Goal: Task Accomplishment & Management: Manage account settings

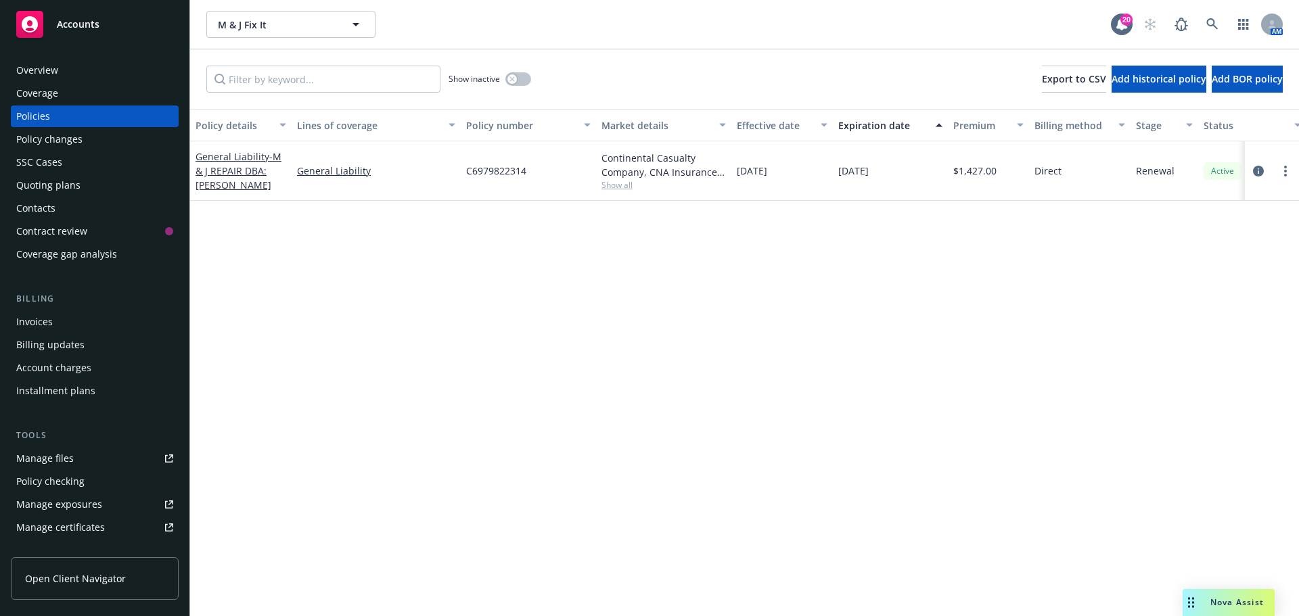
click at [1276, 166] on div at bounding box center [1271, 171] width 43 height 16
click at [1288, 171] on link "more" at bounding box center [1285, 171] width 16 height 16
click at [1226, 352] on link "Copy logging email" at bounding box center [1213, 361] width 159 height 27
drag, startPoint x: 473, startPoint y: 175, endPoint x: 459, endPoint y: 175, distance: 14.2
click at [457, 175] on div "General Liability - M & J REPAIR DBA:MICHAEL MOLLER HANDYMAN General Liability …" at bounding box center [842, 171] width 1305 height 60
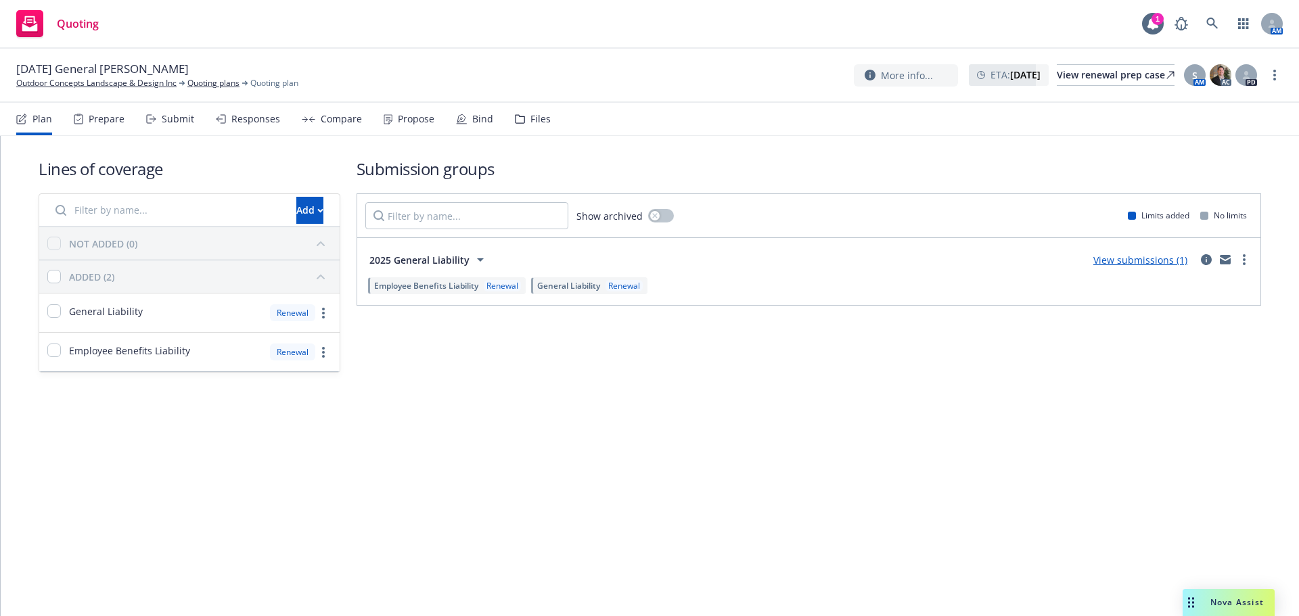
drag, startPoint x: 385, startPoint y: 129, endPoint x: 400, endPoint y: 127, distance: 15.6
click at [385, 129] on div "Propose" at bounding box center [408, 119] width 51 height 32
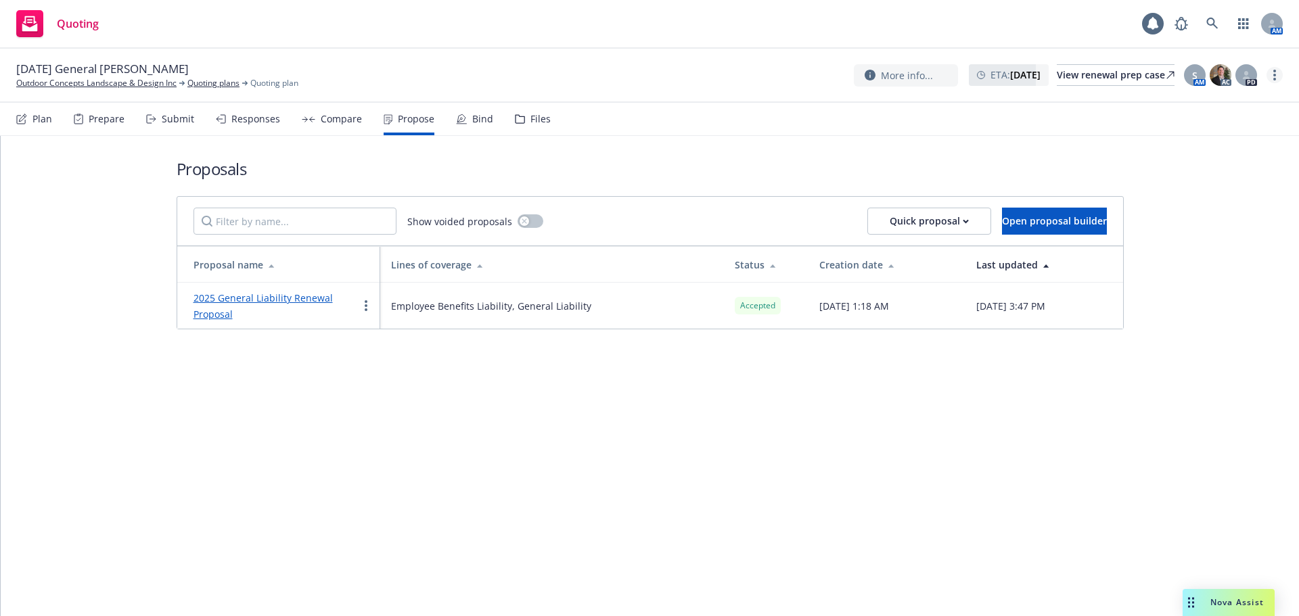
click at [1267, 76] on link "more" at bounding box center [1274, 75] width 16 height 16
click at [1186, 101] on link "Copy logging email" at bounding box center [1206, 102] width 151 height 27
click at [323, 296] on link "2025 General Liability Renewal Proposal" at bounding box center [262, 306] width 139 height 29
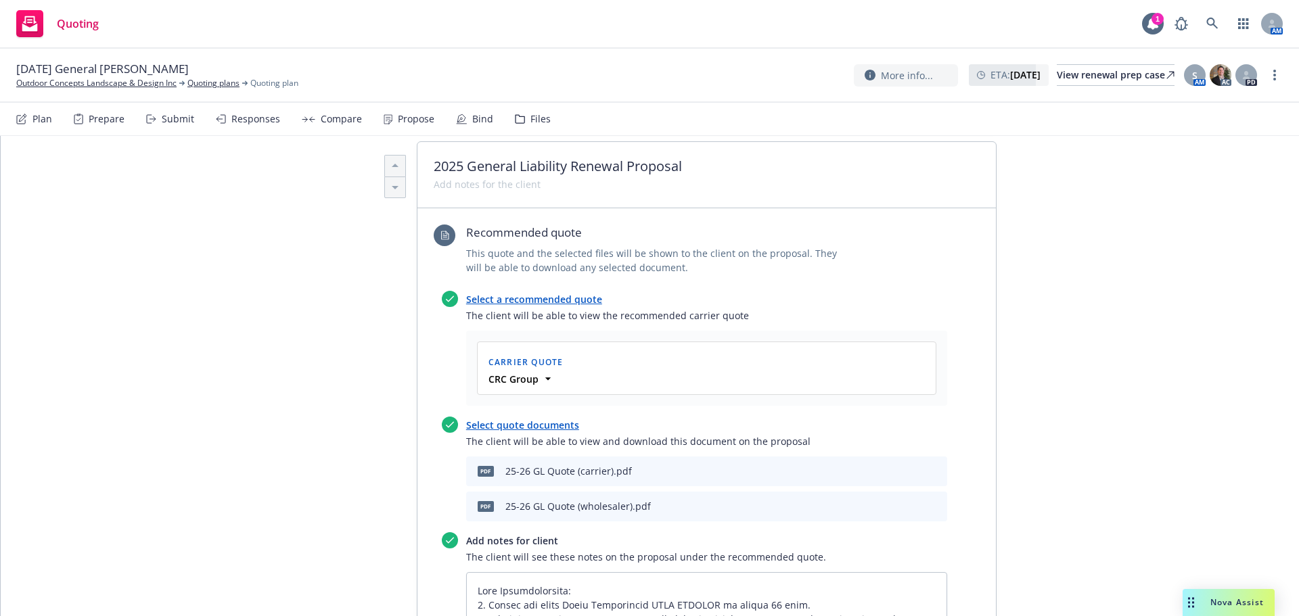
scroll to position [631, 0]
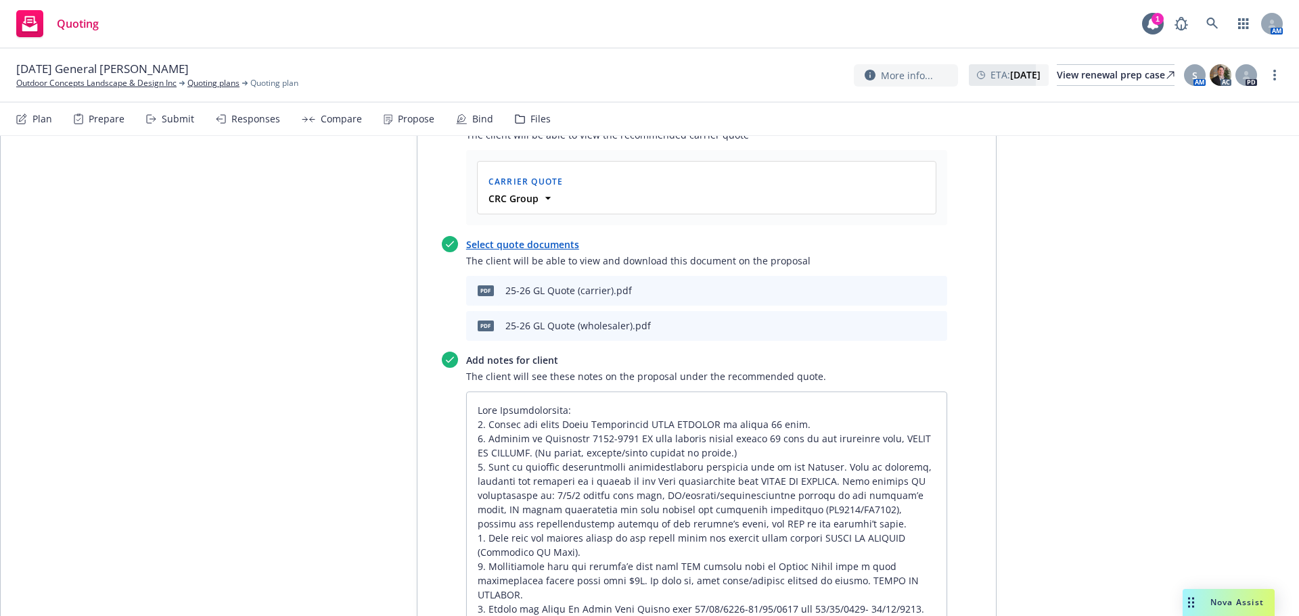
click at [320, 296] on div "Proposal name 2025 General Liability Renewal Proposal Status Accepted Creation …" at bounding box center [360, 382] width 113 height 1615
type textarea "x"
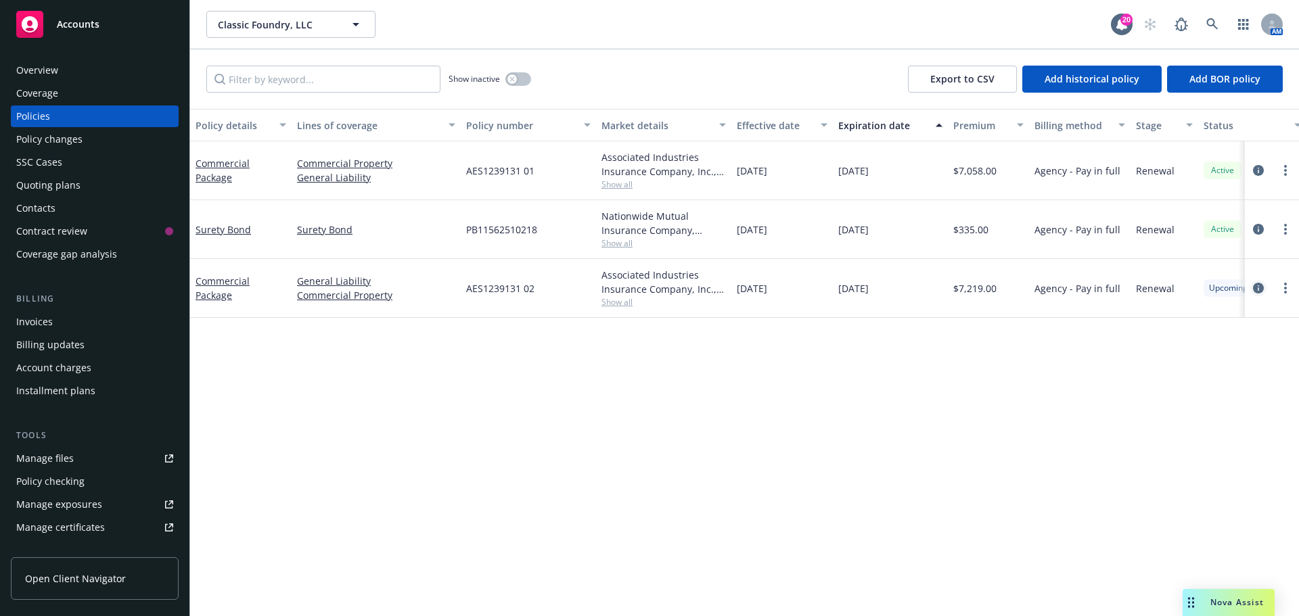
click at [1250, 289] on link "circleInformation" at bounding box center [1258, 288] width 16 height 16
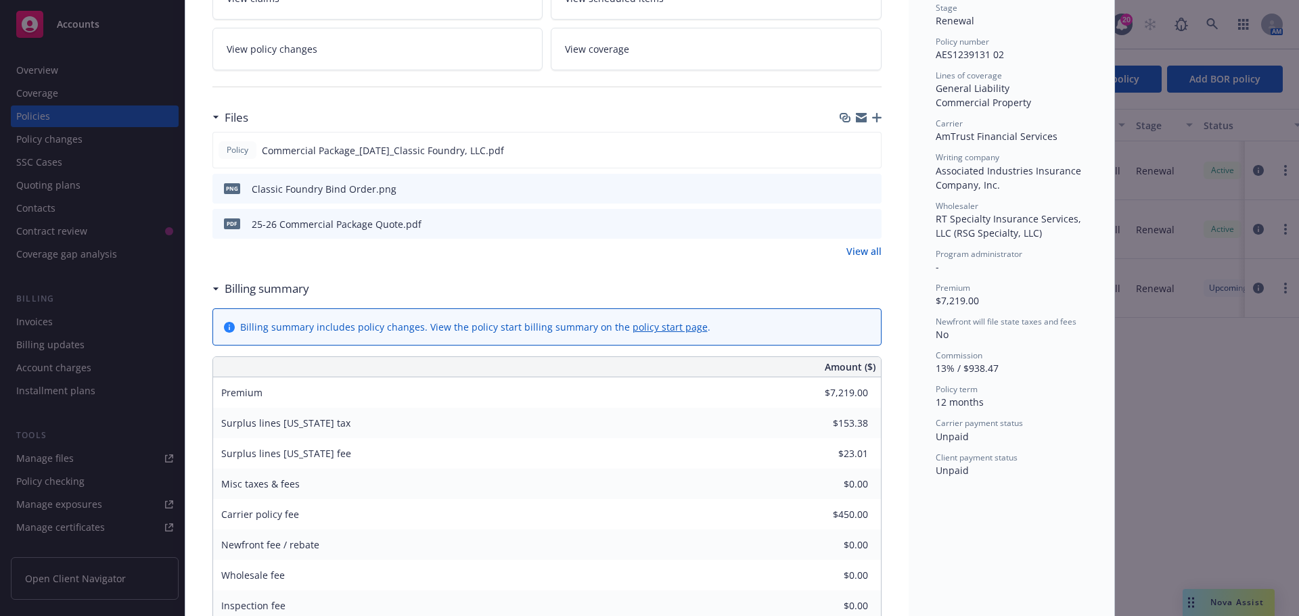
scroll to position [316, 0]
click at [864, 145] on icon "preview file" at bounding box center [868, 145] width 12 height 9
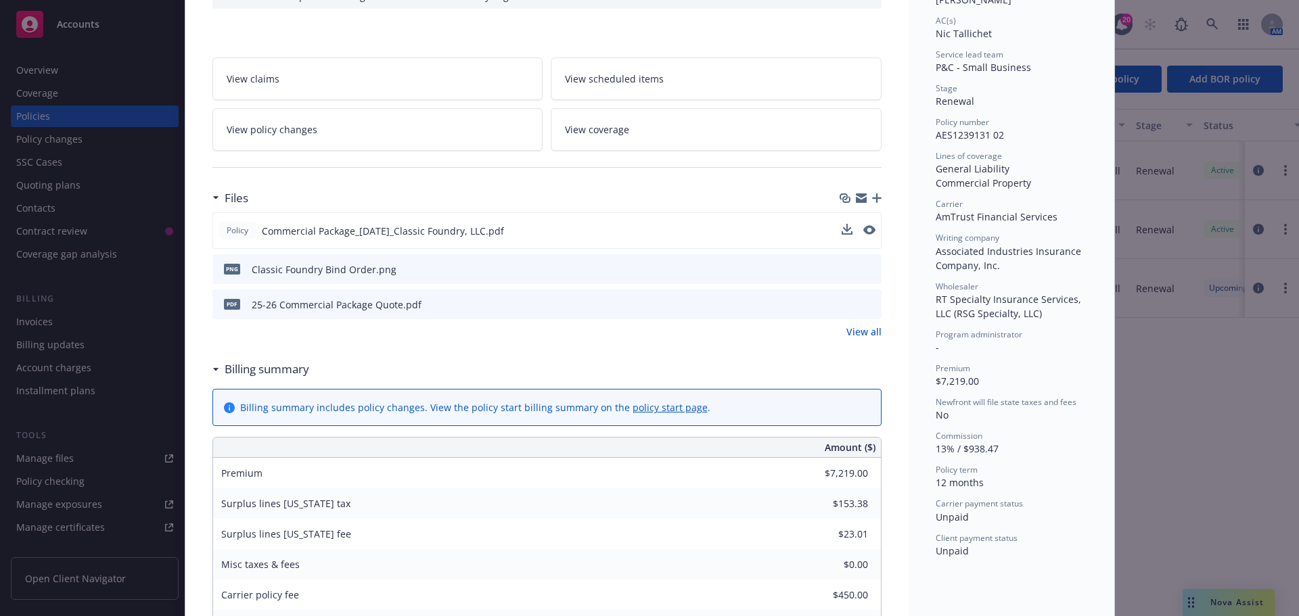
scroll to position [0, 0]
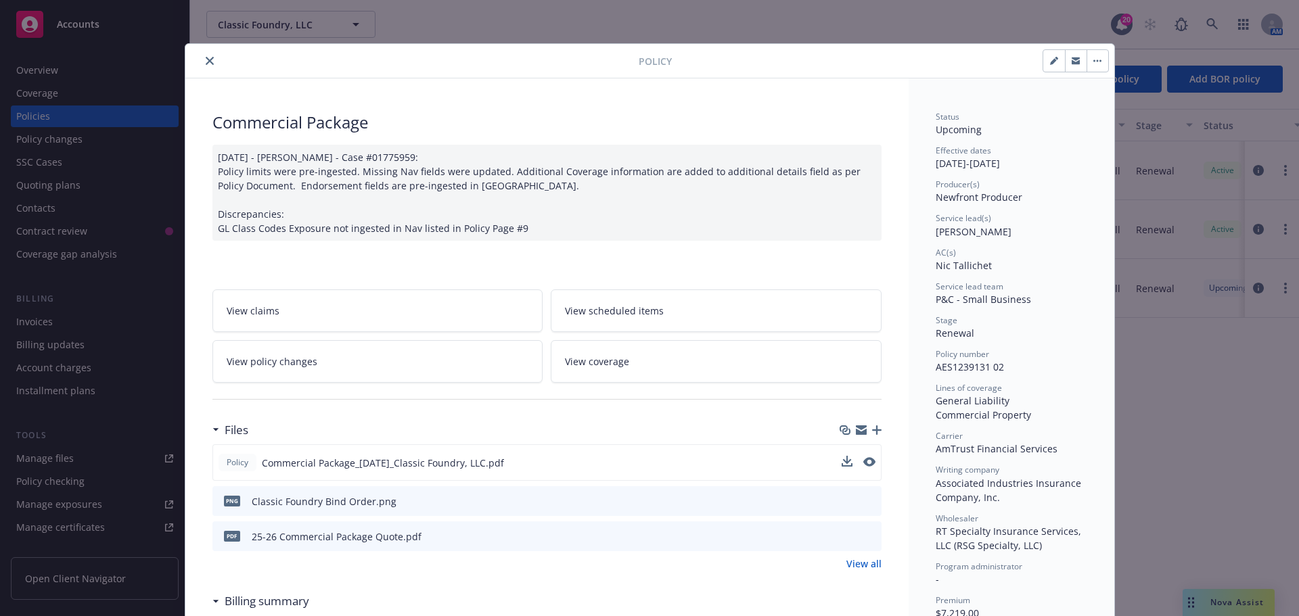
drag, startPoint x: 206, startPoint y: 66, endPoint x: 213, endPoint y: 72, distance: 9.2
click at [206, 66] on button "close" at bounding box center [210, 61] width 16 height 16
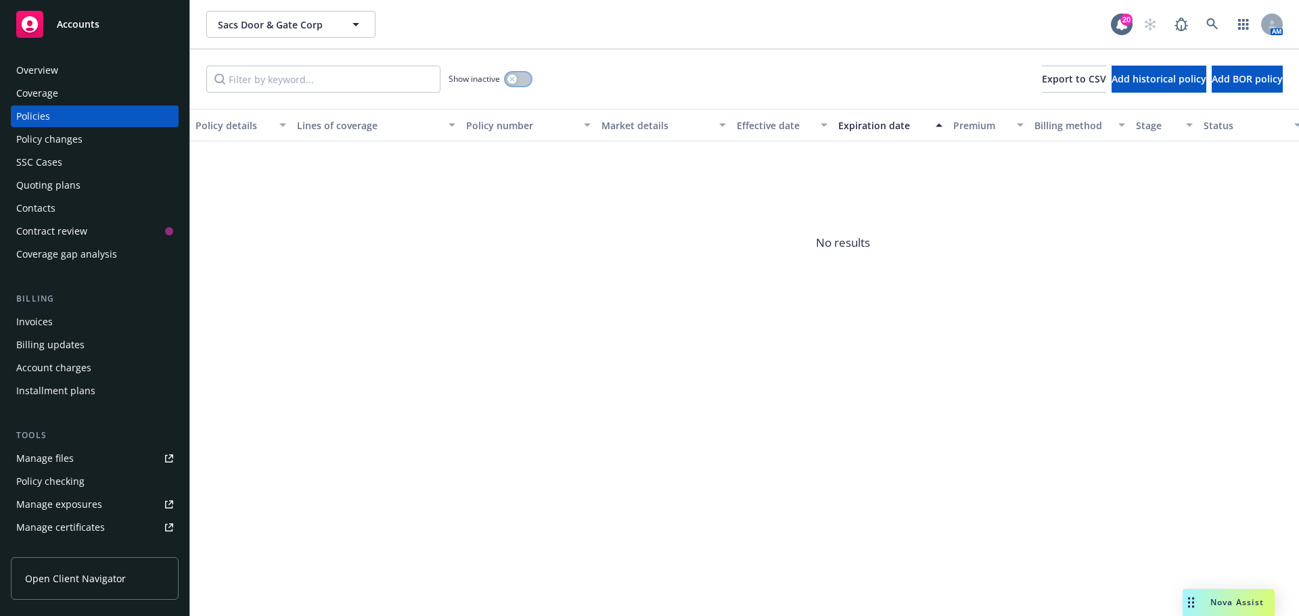
click at [519, 80] on button "button" at bounding box center [518, 79] width 26 height 14
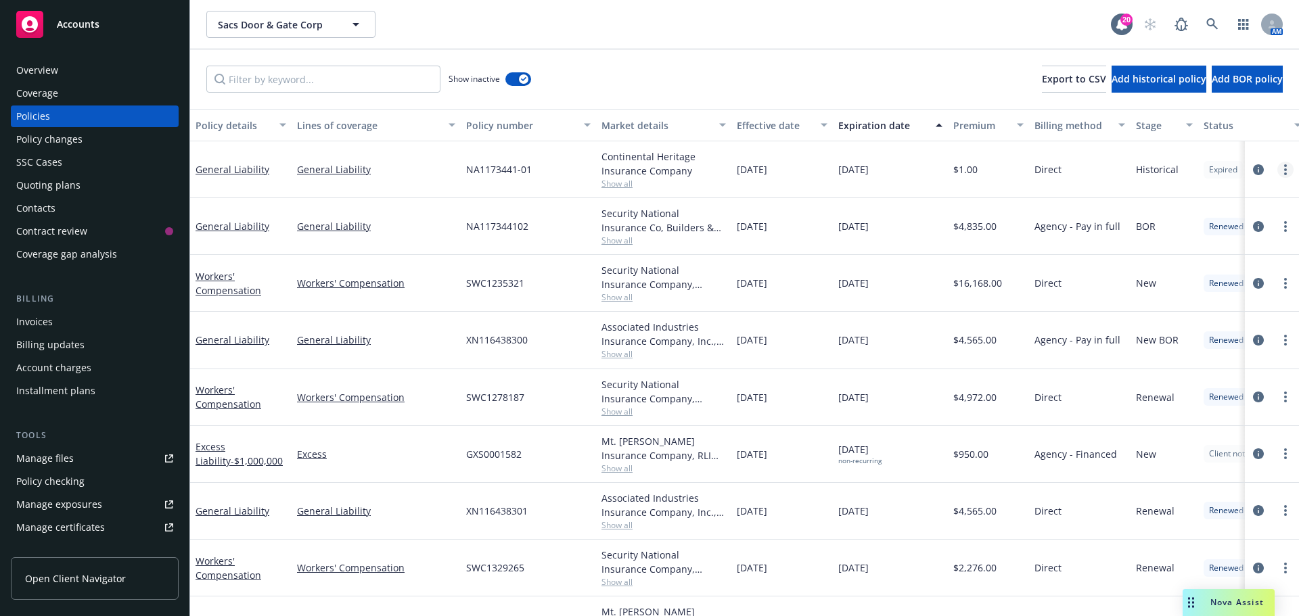
click at [1279, 170] on link "more" at bounding box center [1285, 170] width 16 height 16
click at [1227, 354] on link "Copy logging email" at bounding box center [1202, 359] width 159 height 27
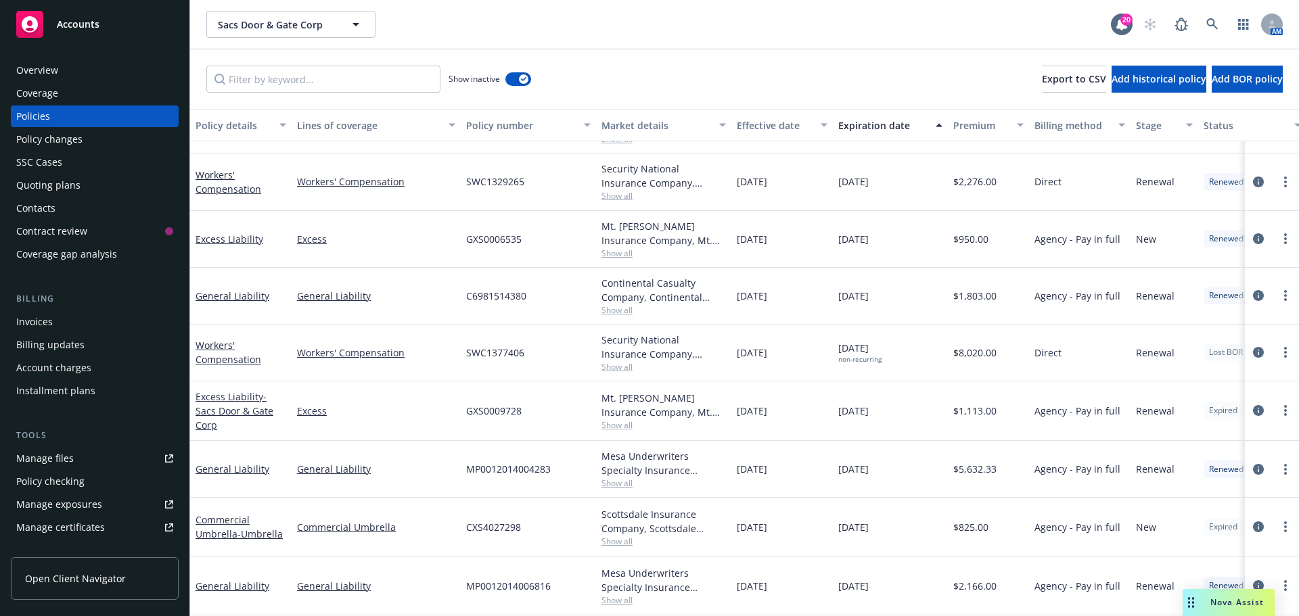
scroll to position [491, 0]
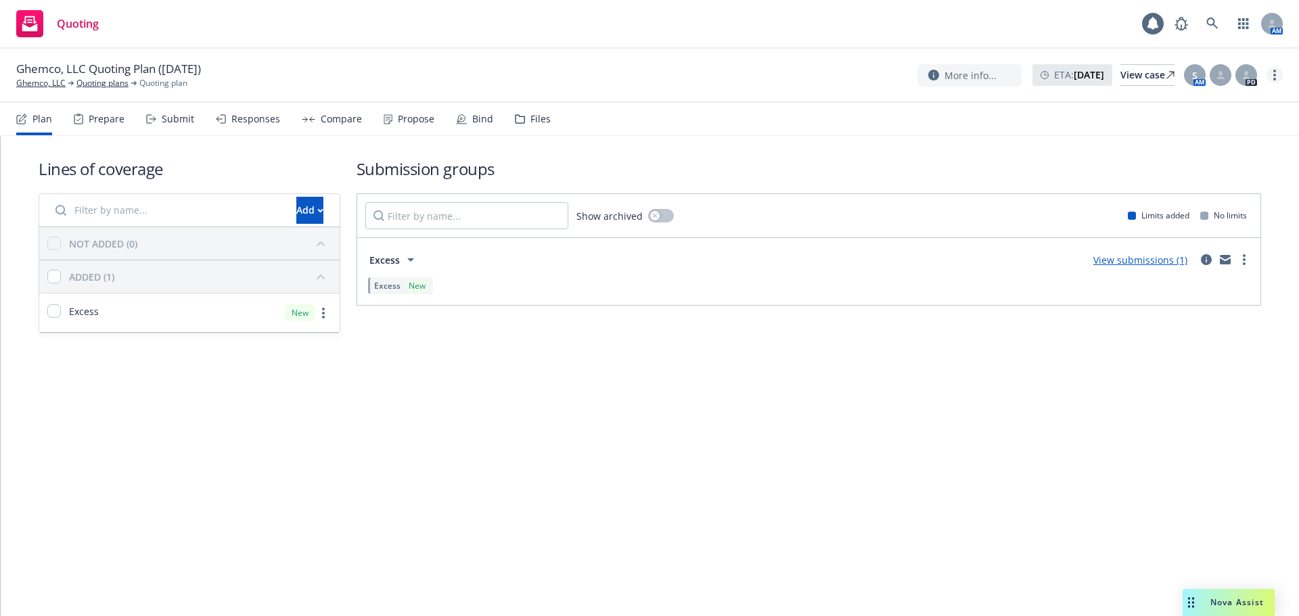
click at [1272, 74] on link "more" at bounding box center [1274, 75] width 16 height 16
drag, startPoint x: 1202, startPoint y: 97, endPoint x: 1058, endPoint y: 158, distance: 156.4
click at [1202, 97] on link "Copy logging email" at bounding box center [1206, 102] width 151 height 27
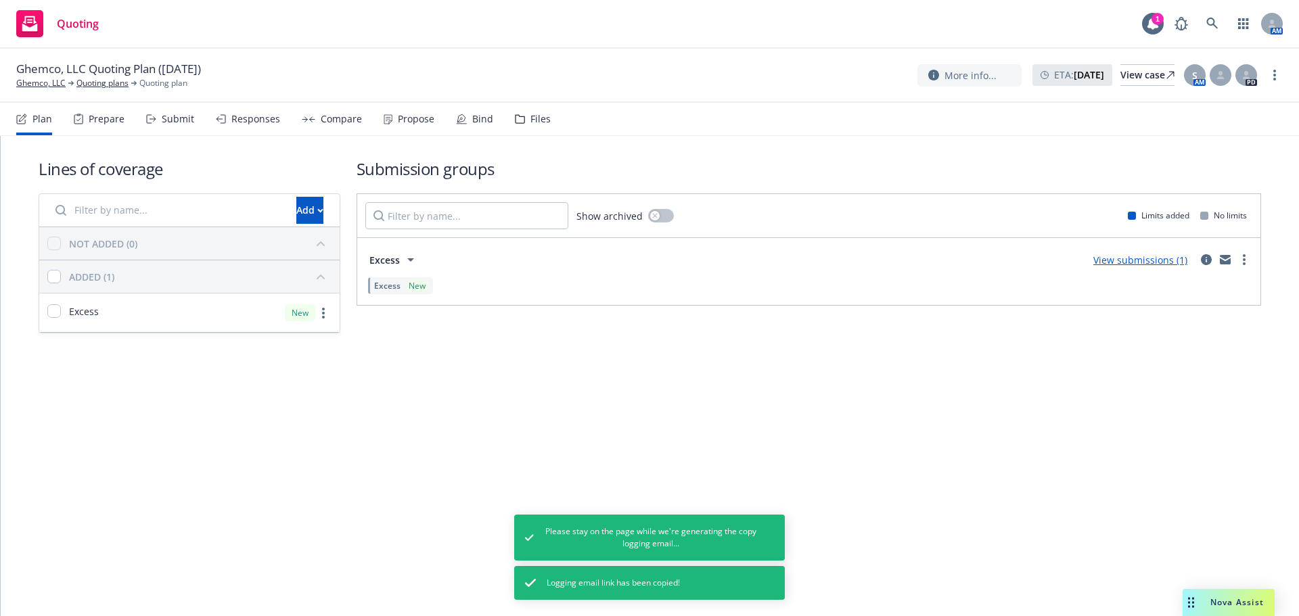
click at [415, 122] on div "Propose" at bounding box center [416, 119] width 37 height 11
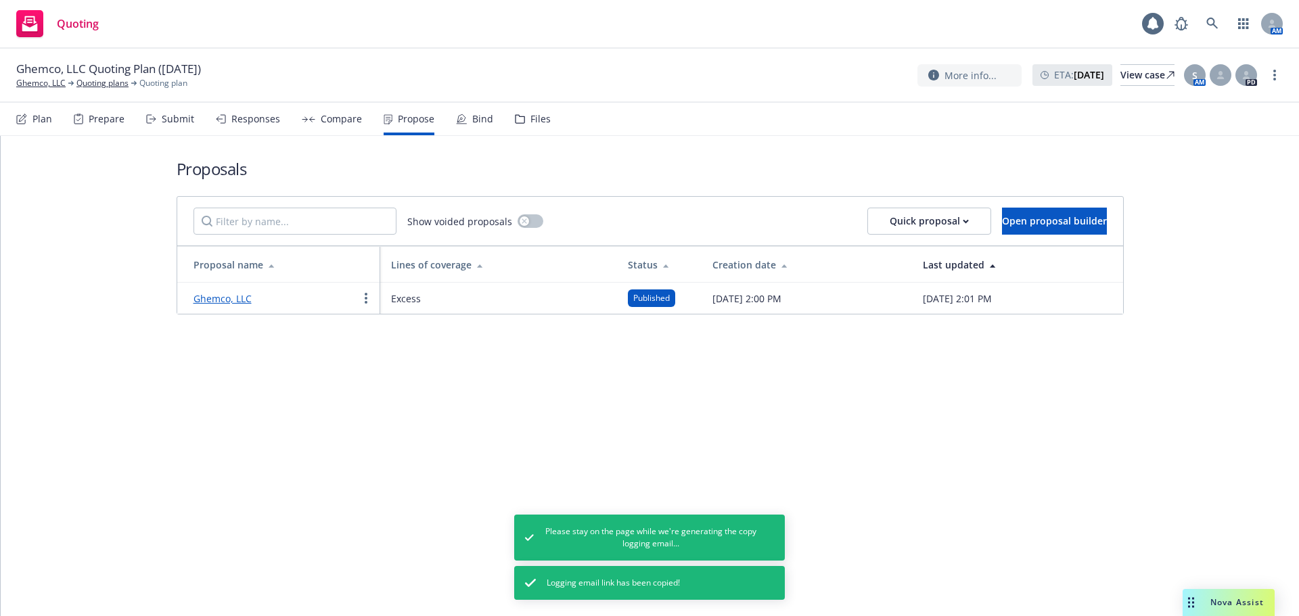
click at [225, 279] on th "Proposal name" at bounding box center [278, 265] width 203 height 36
click at [231, 295] on link "Ghemco, LLC" at bounding box center [222, 298] width 58 height 13
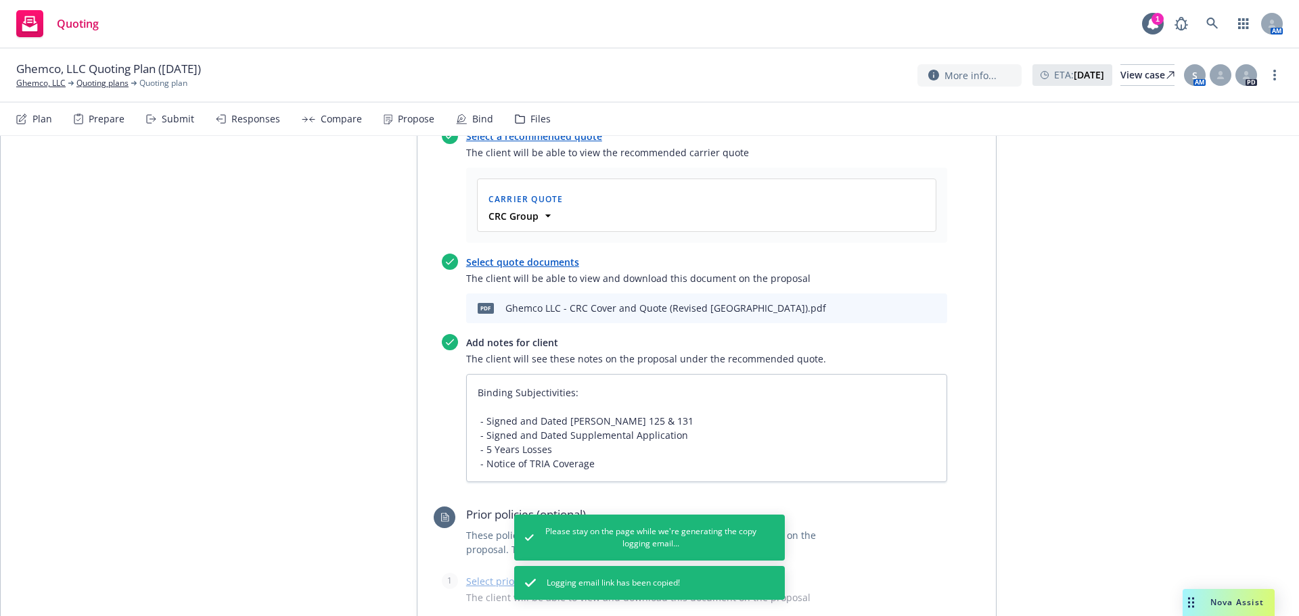
scroll to position [631, 0]
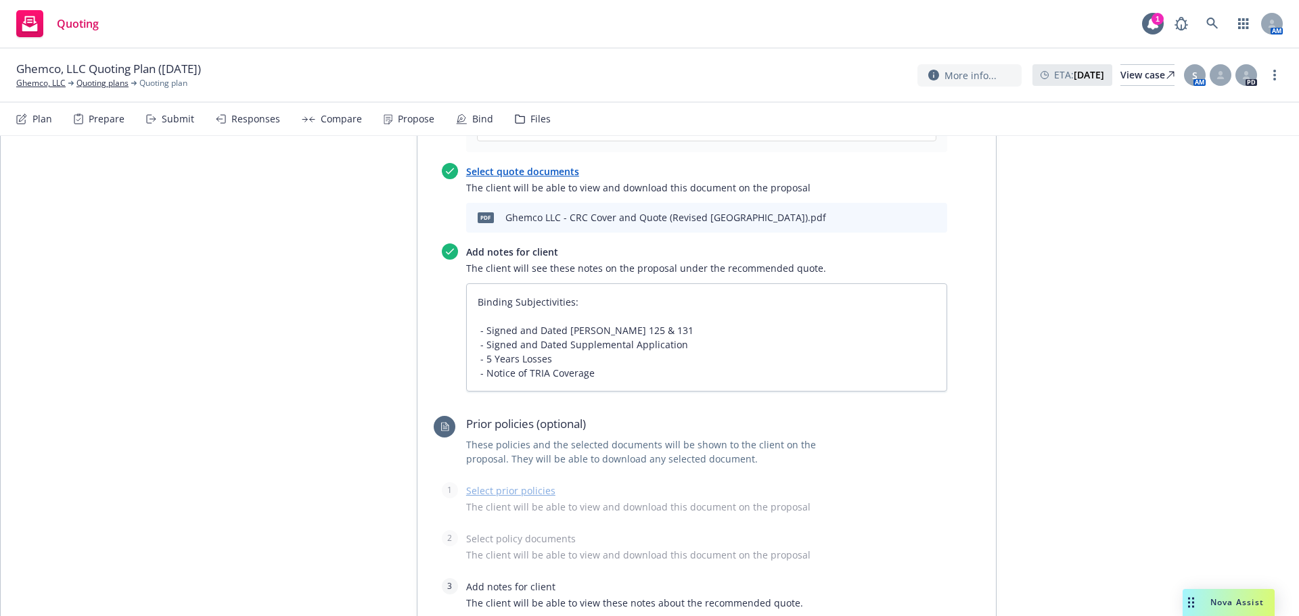
type textarea "x"
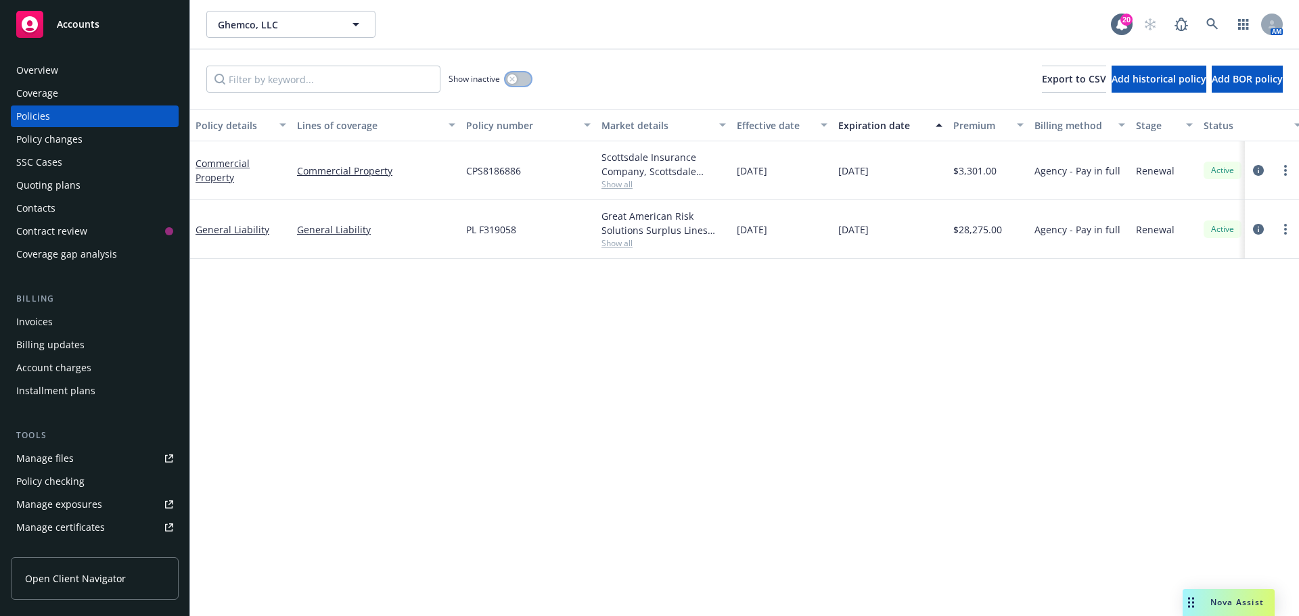
click at [523, 77] on button "button" at bounding box center [518, 79] width 26 height 14
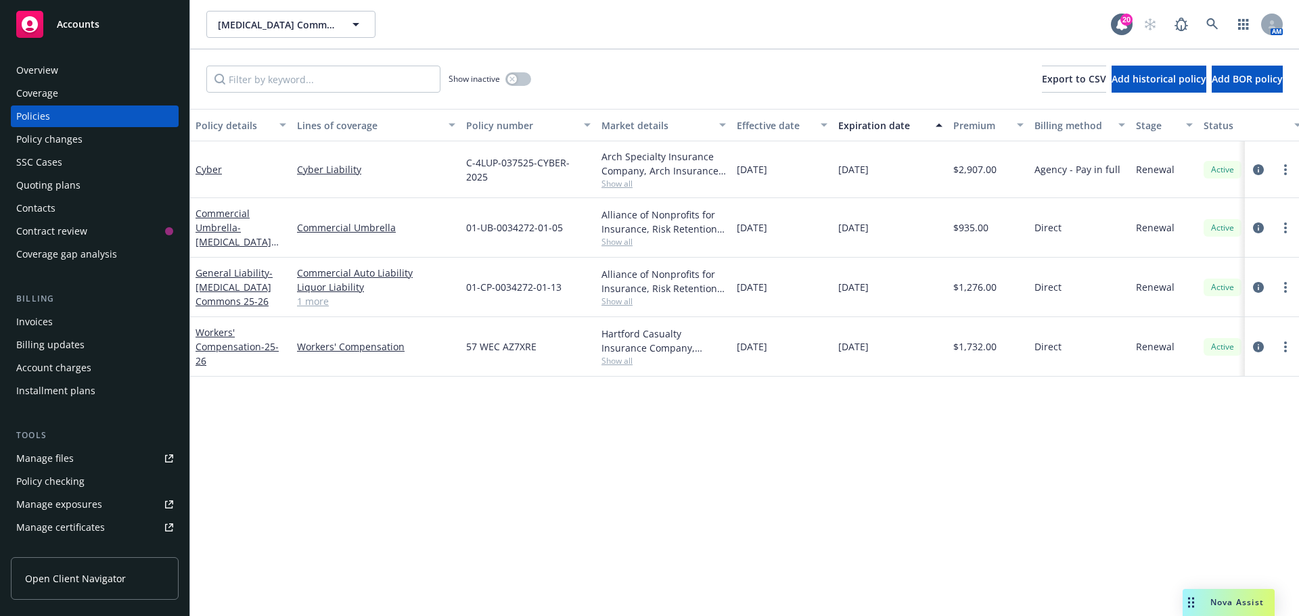
click at [99, 70] on div "Overview" at bounding box center [94, 71] width 157 height 22
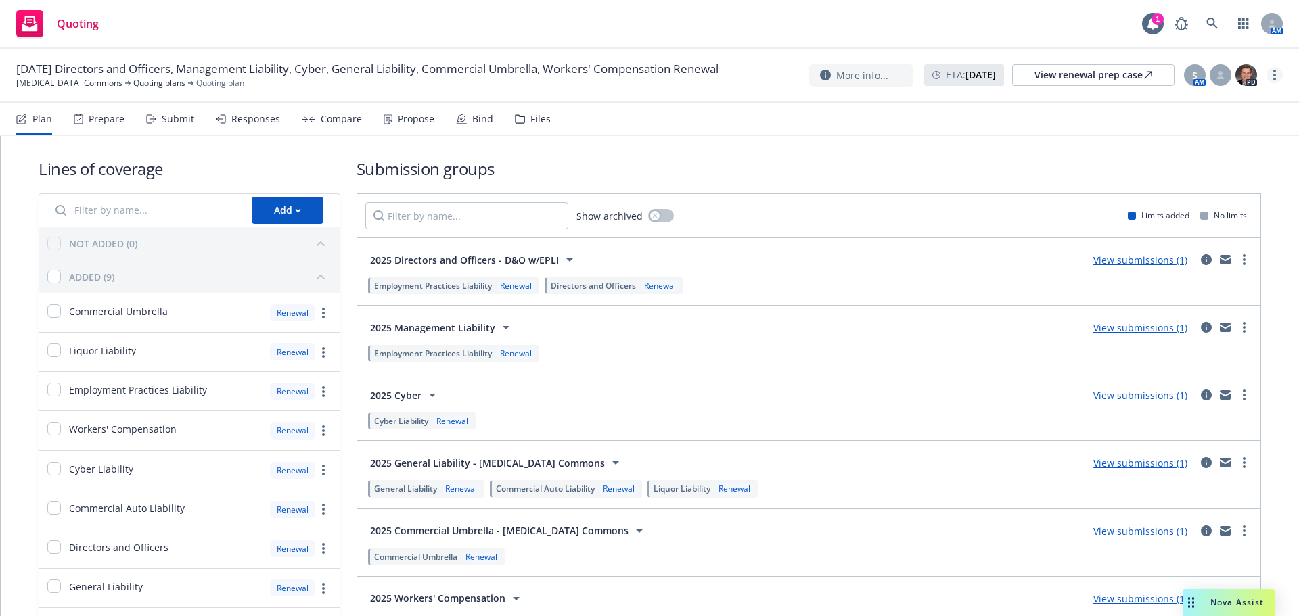
click at [1278, 71] on link "more" at bounding box center [1274, 75] width 16 height 16
click at [1227, 101] on link "Copy logging email" at bounding box center [1206, 102] width 151 height 27
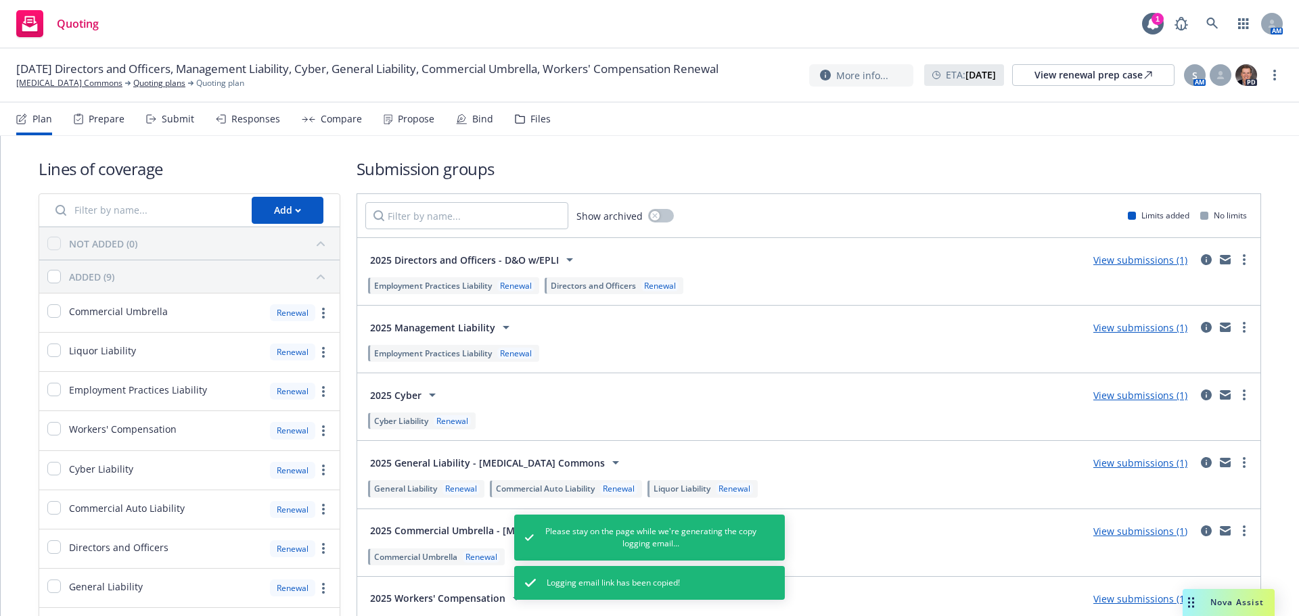
click at [463, 118] on div "Bind" at bounding box center [474, 119] width 37 height 32
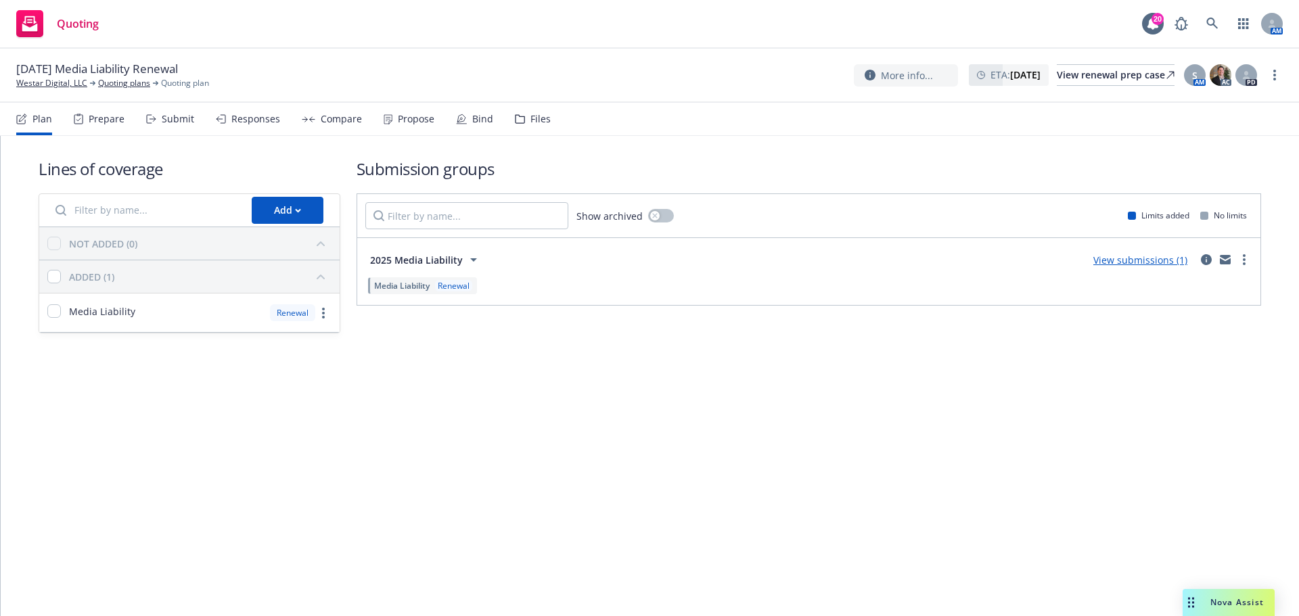
drag, startPoint x: 411, startPoint y: 127, endPoint x: 404, endPoint y: 131, distance: 7.9
click at [411, 127] on div "Propose" at bounding box center [408, 119] width 51 height 32
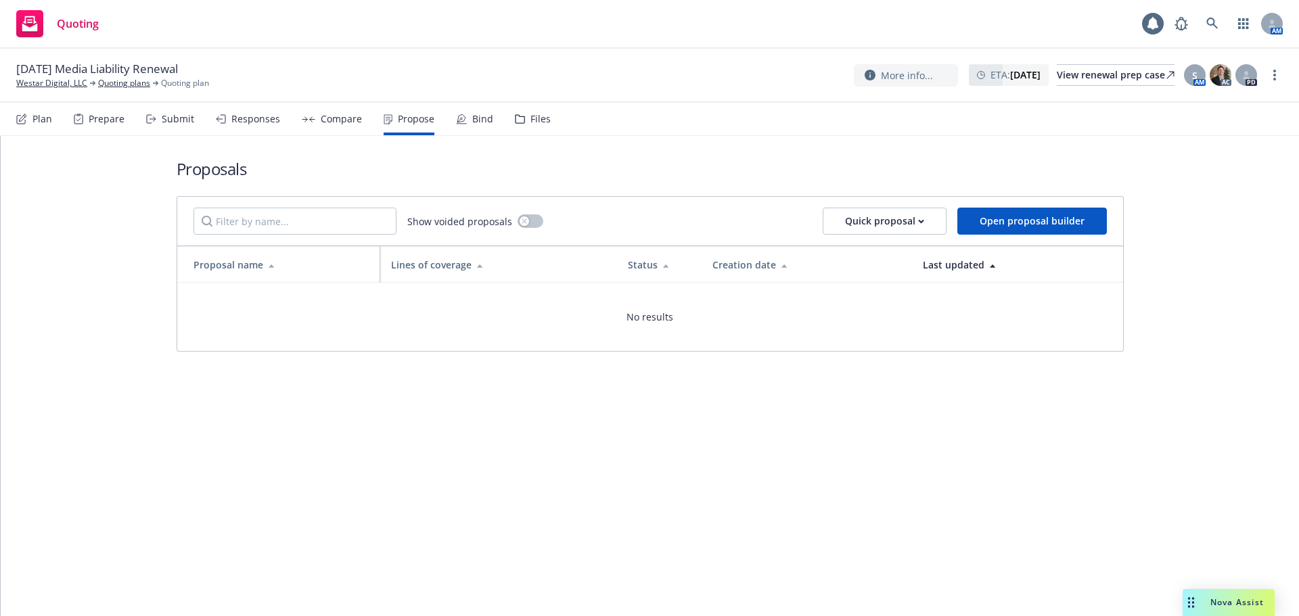
click at [172, 126] on div "Submit" at bounding box center [170, 119] width 48 height 32
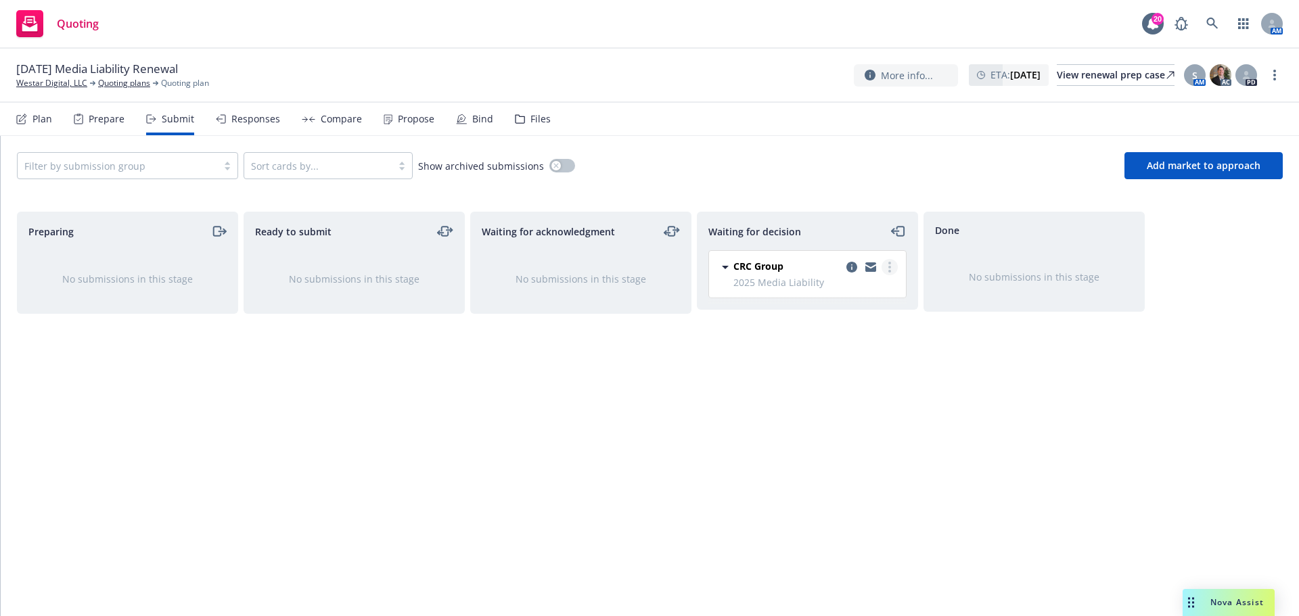
click at [889, 263] on circle "more" at bounding box center [889, 263] width 3 height 3
click at [856, 352] on span "Add accepted decision" at bounding box center [829, 348] width 135 height 13
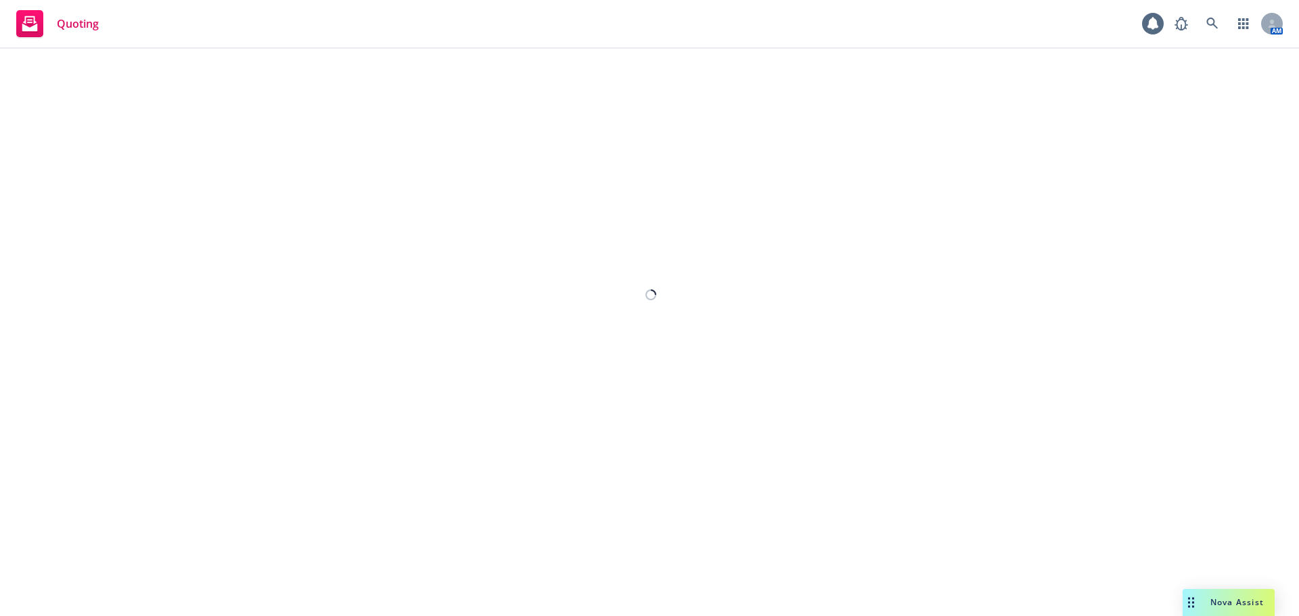
select select "12"
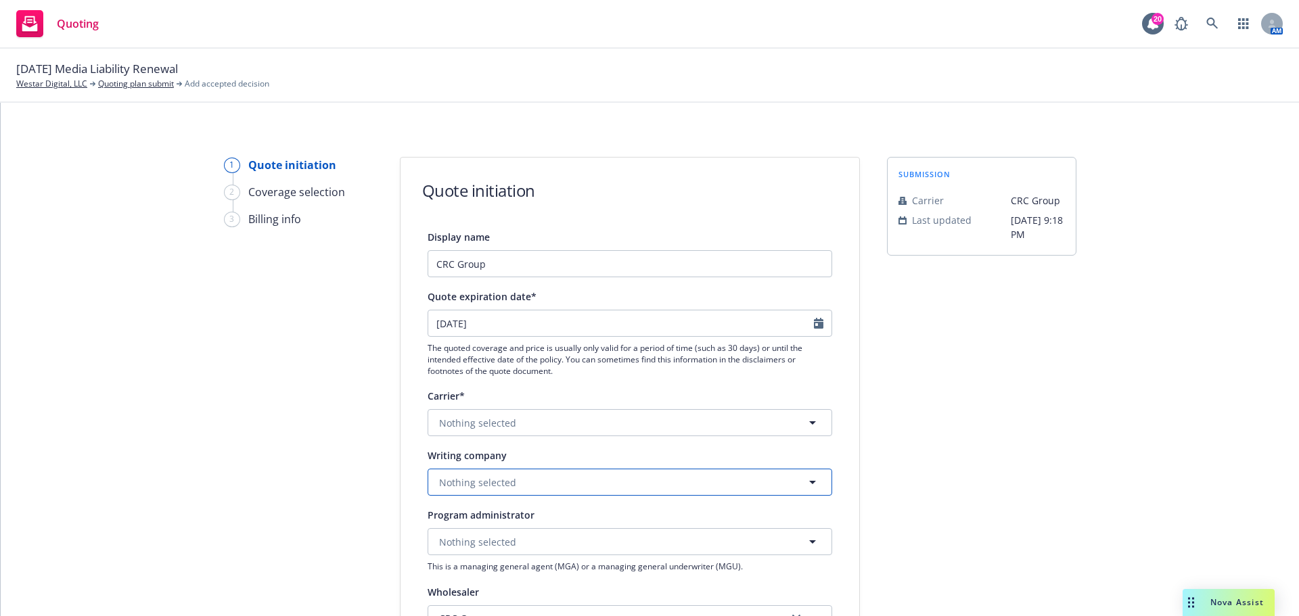
click at [552, 483] on button "Nothing selected" at bounding box center [629, 482] width 404 height 27
type input "llyo"
click at [1020, 418] on div "submission Carrier CRC Group Last updated 7/21, 9:18 PM" at bounding box center [981, 610] width 189 height 907
click at [495, 419] on span "Nothing selected" at bounding box center [477, 423] width 77 height 14
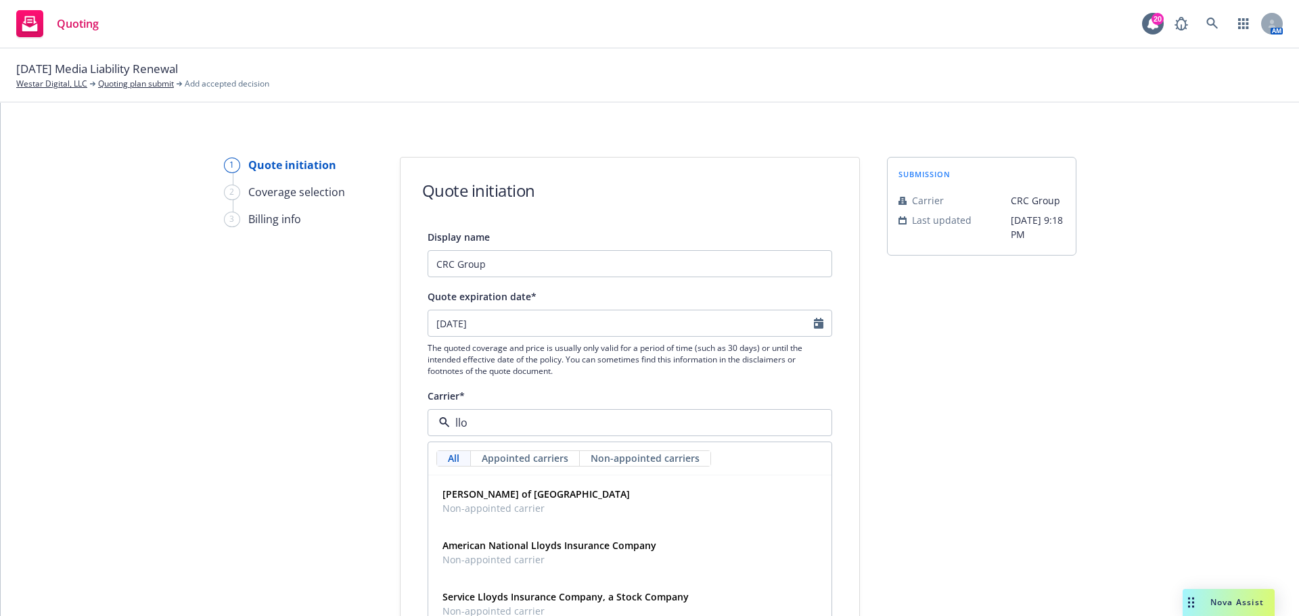
type input "lloy"
click at [563, 486] on div "Lloyd's of London Non-appointed carrier" at bounding box center [630, 501] width 386 height 34
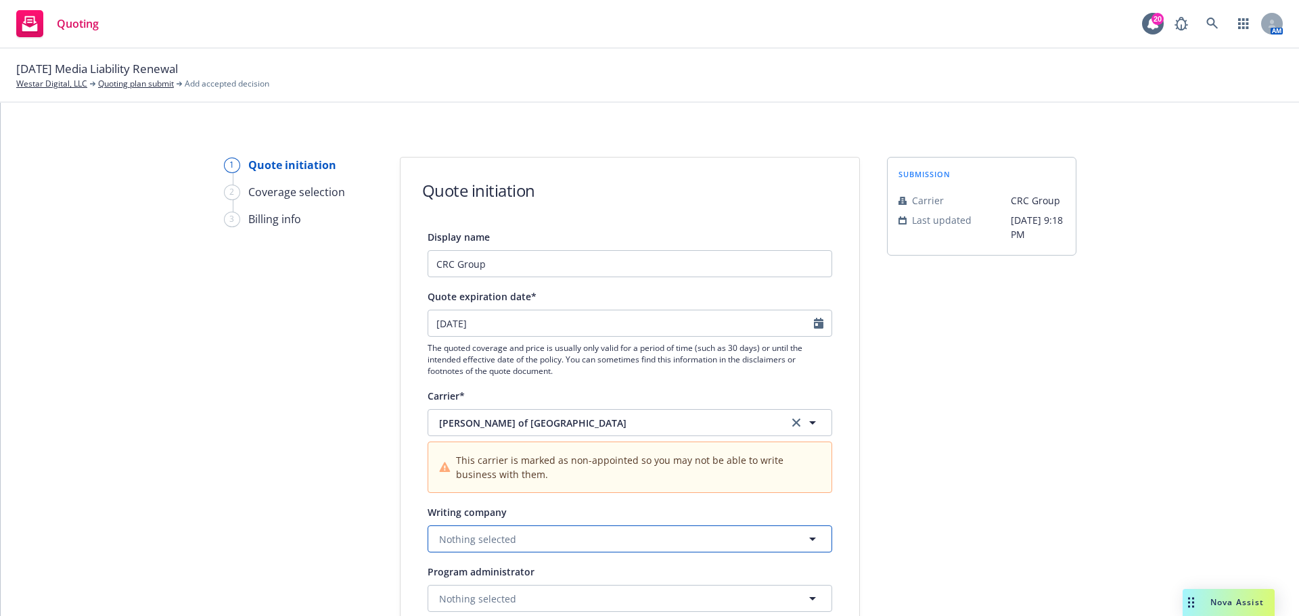
click at [580, 544] on button "Nothing selected" at bounding box center [629, 539] width 404 height 27
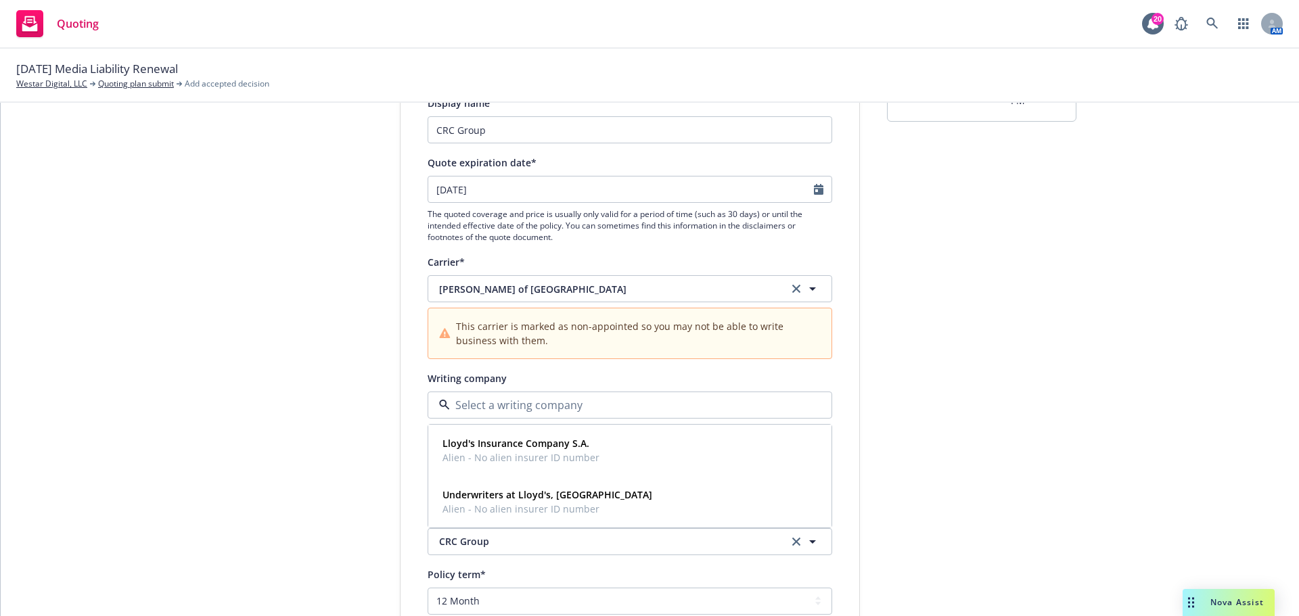
scroll to position [135, 0]
click at [565, 510] on span "Alien - No alien insurer ID number" at bounding box center [547, 508] width 210 height 14
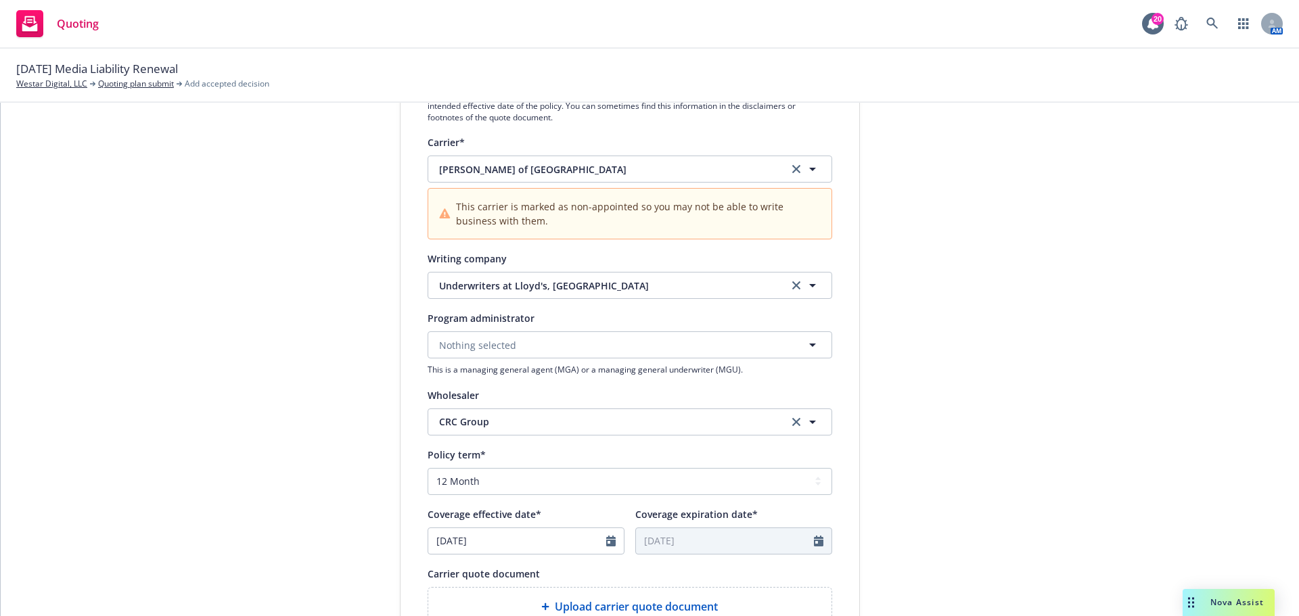
scroll to position [271, 0]
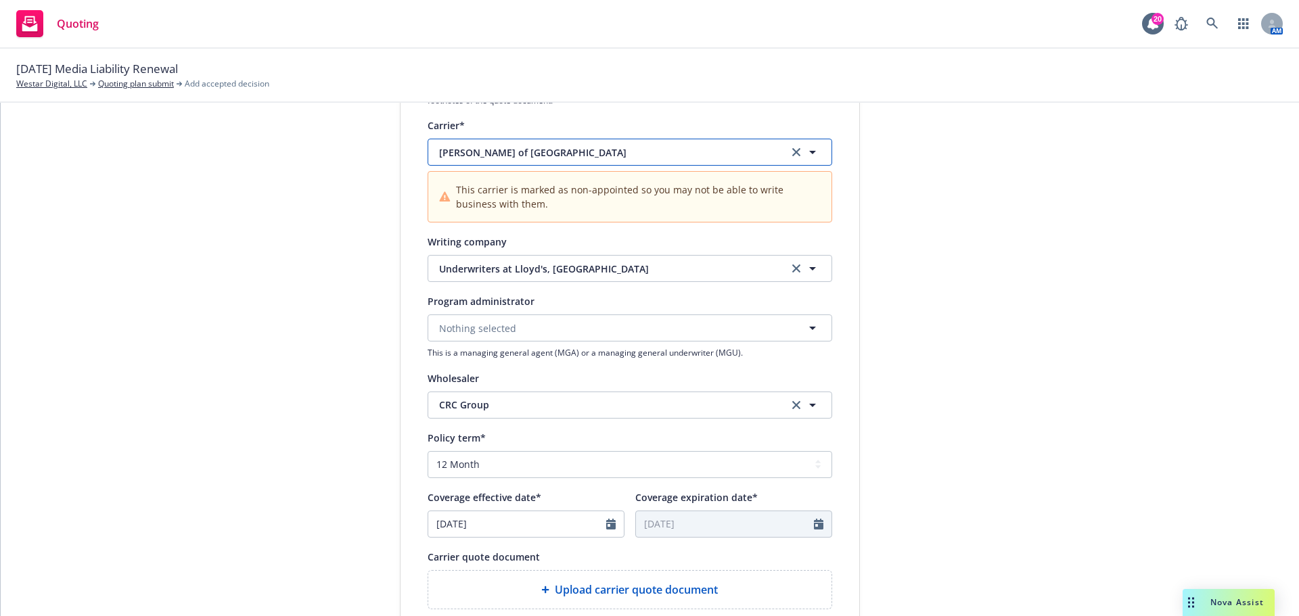
click at [572, 156] on span "Lloyd's of London" at bounding box center [603, 152] width 329 height 14
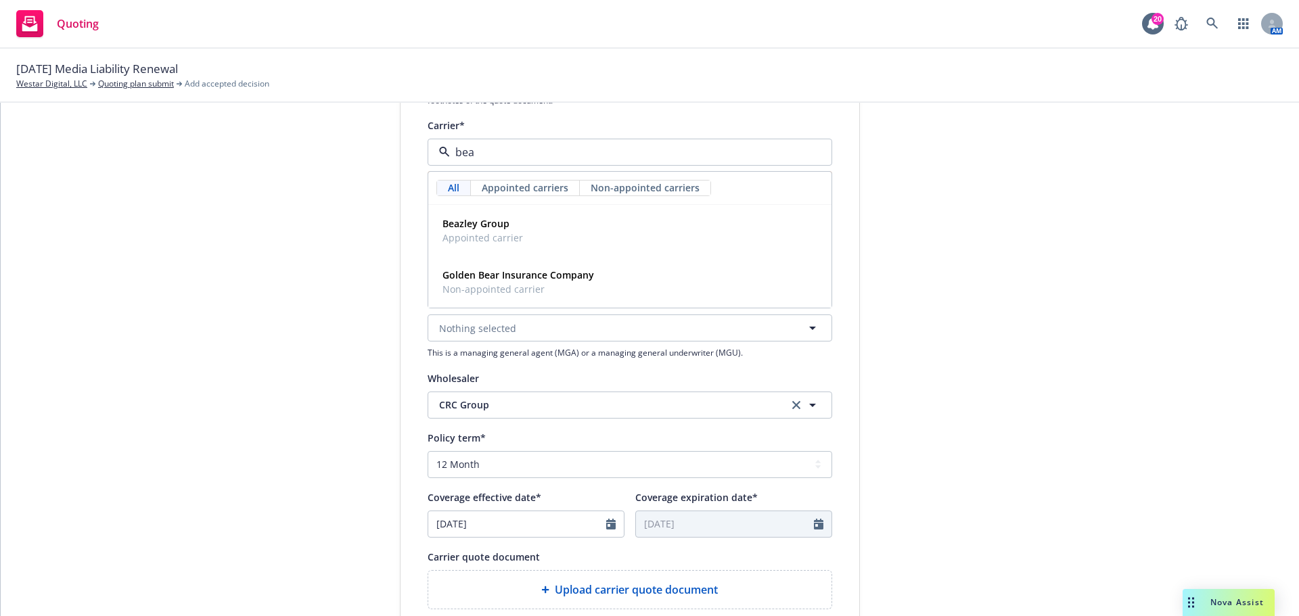
type input "beaz"
click at [685, 236] on div "Beazley Group Appointed carrier" at bounding box center [630, 231] width 386 height 34
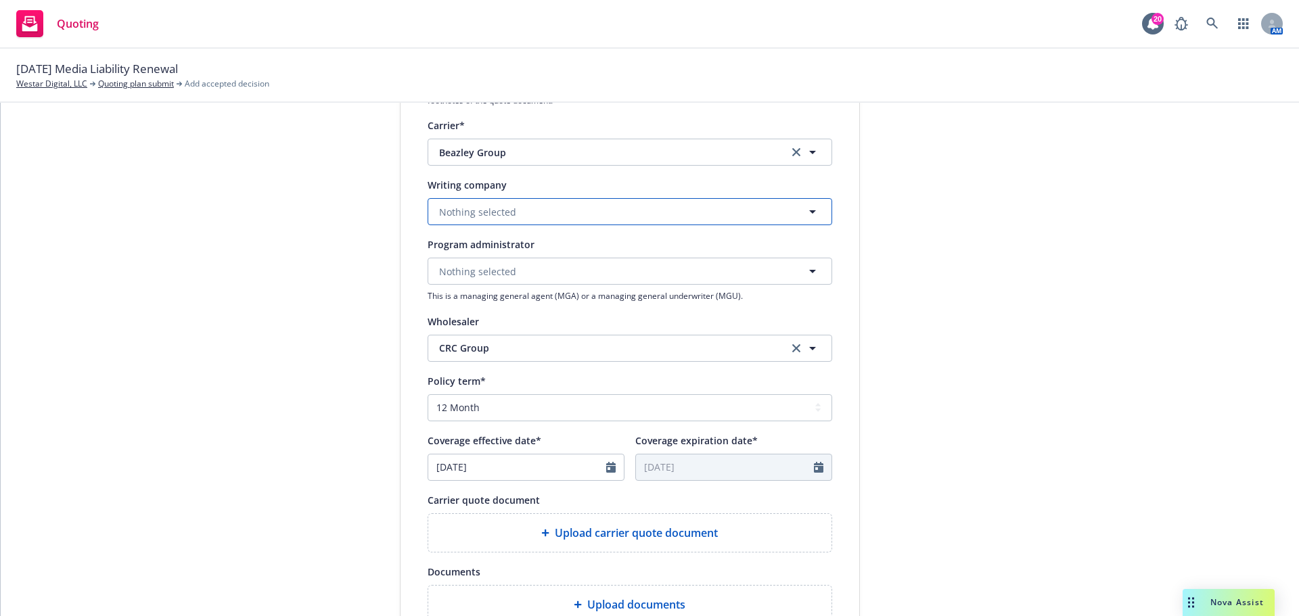
click at [567, 223] on button "Nothing selected" at bounding box center [629, 211] width 404 height 27
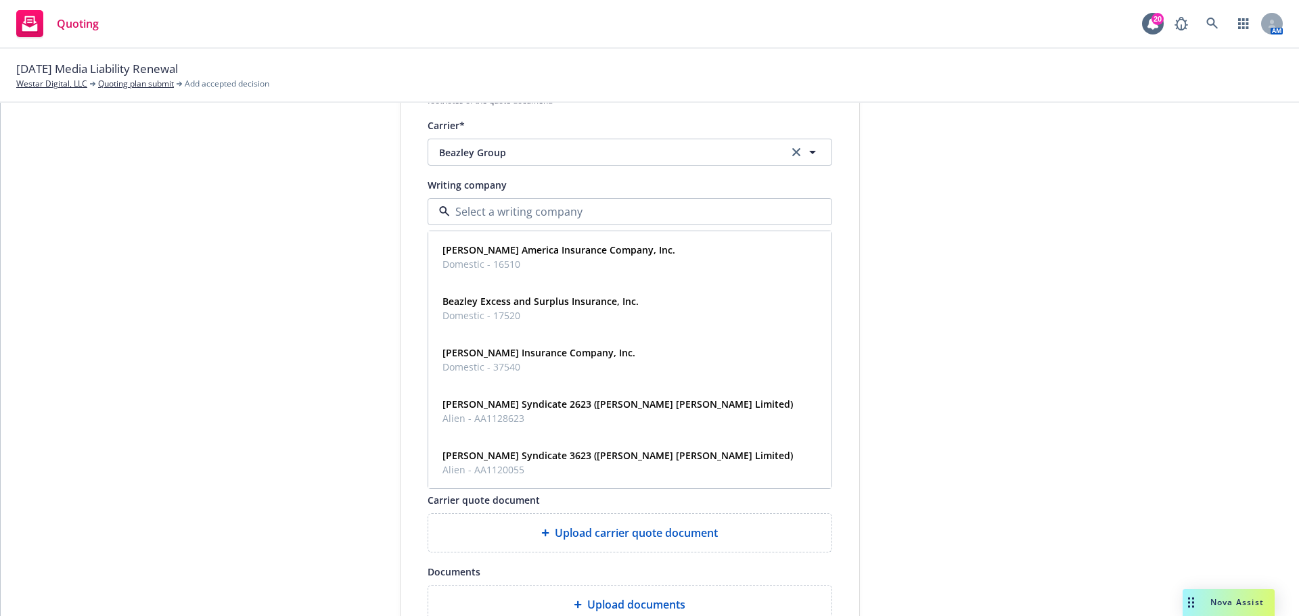
click at [1165, 438] on div "1 Quote initiation 2 Coverage selection 3 Billing info Quote initiation Display…" at bounding box center [649, 339] width 1265 height 907
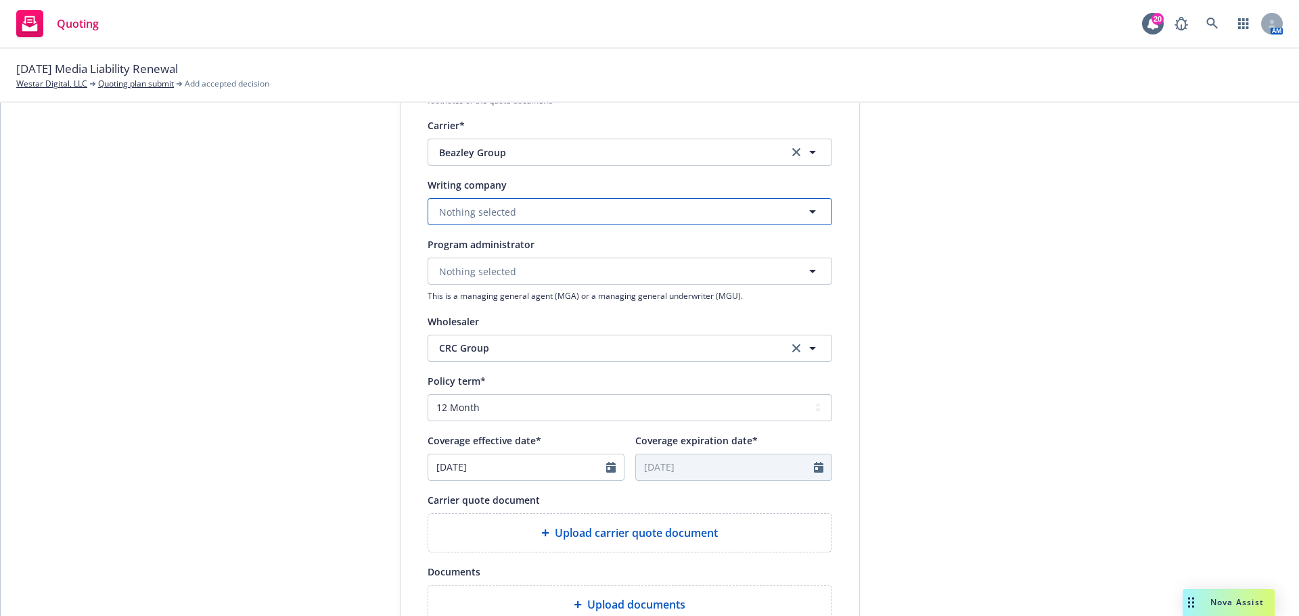
click at [550, 215] on button "Nothing selected" at bounding box center [629, 211] width 404 height 27
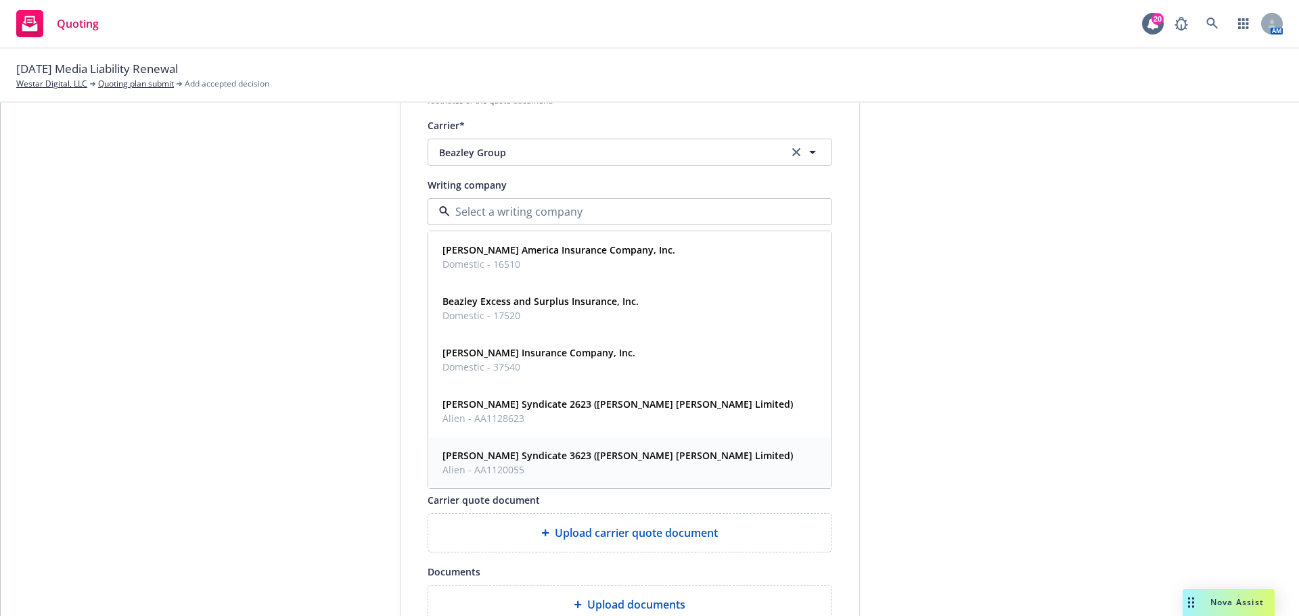
click at [672, 469] on div "Lloyd's Syndicate 3623 (Beazley Furlonge Limited) Alien - AA1120055" at bounding box center [630, 463] width 386 height 34
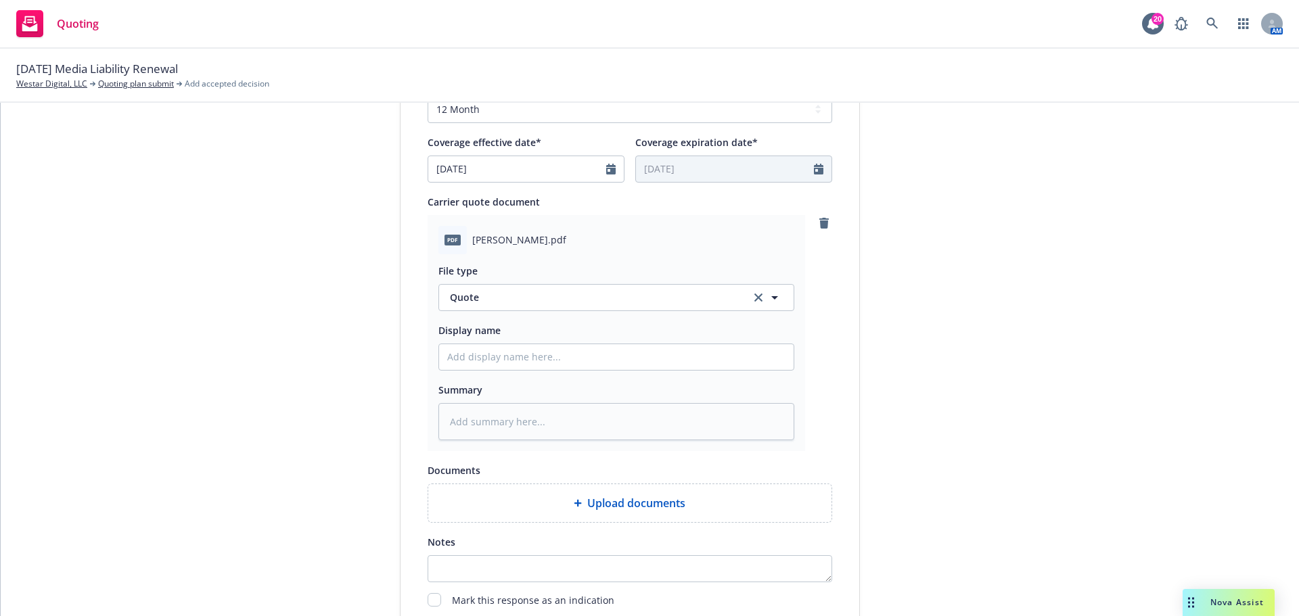
scroll to position [699, 0]
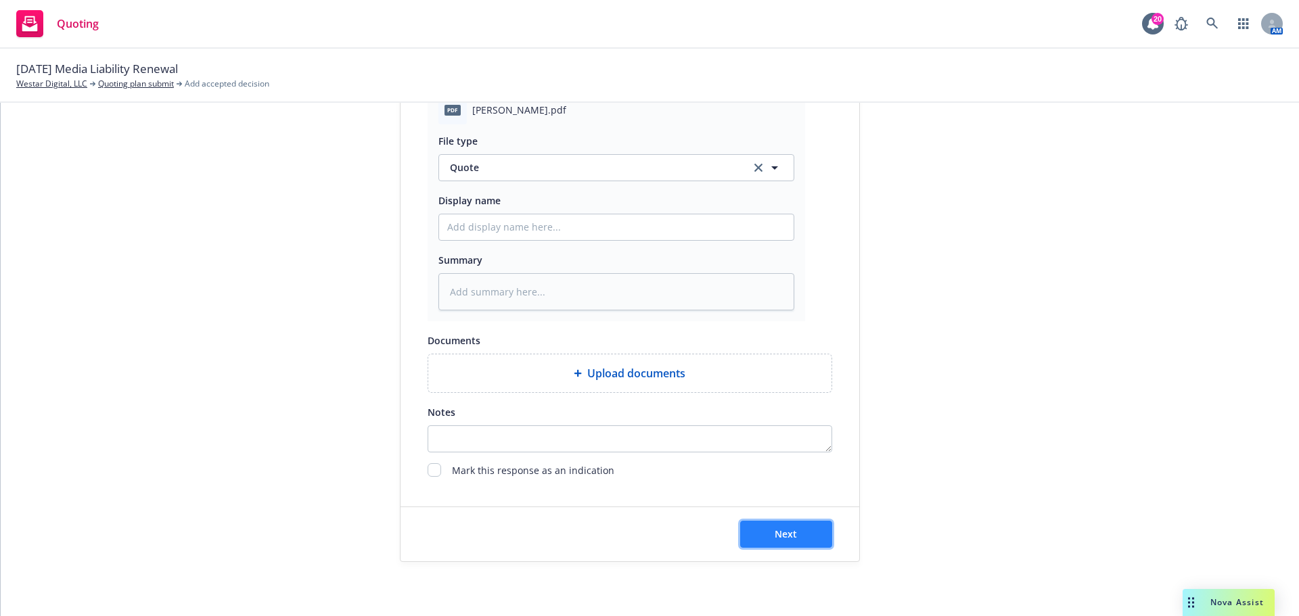
click at [799, 521] on button "Next" at bounding box center [786, 534] width 92 height 27
type textarea "x"
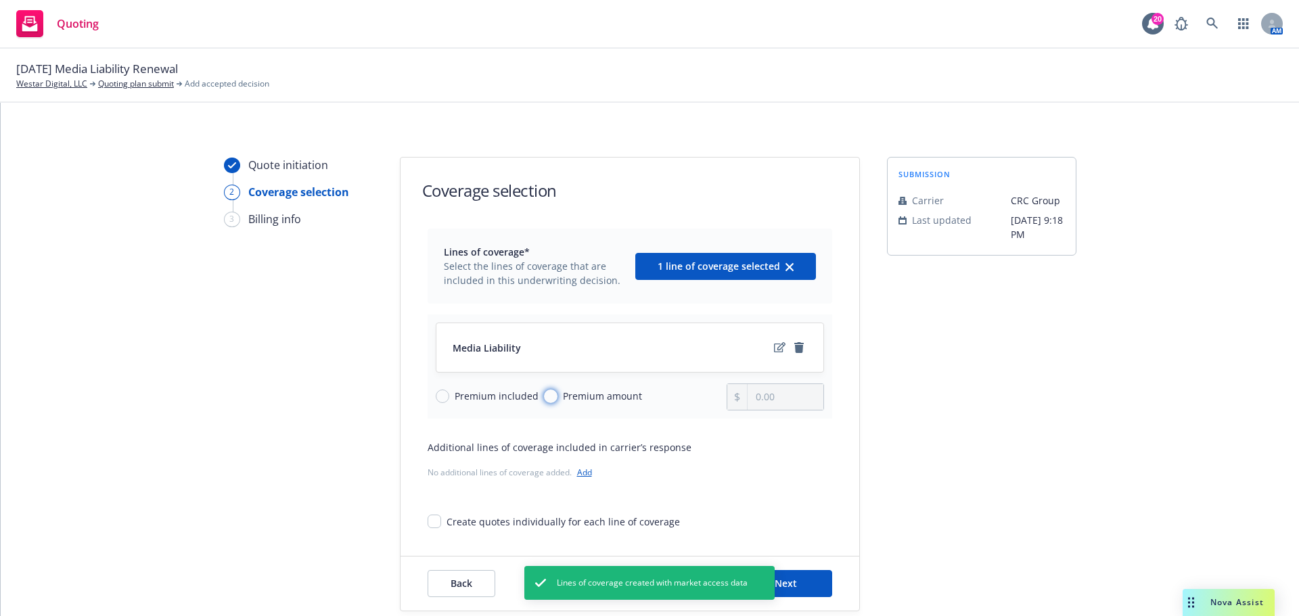
click at [544, 392] on input "Premium amount" at bounding box center [551, 397] width 14 height 14
radio input "true"
click at [808, 402] on input "0.00" at bounding box center [784, 397] width 75 height 26
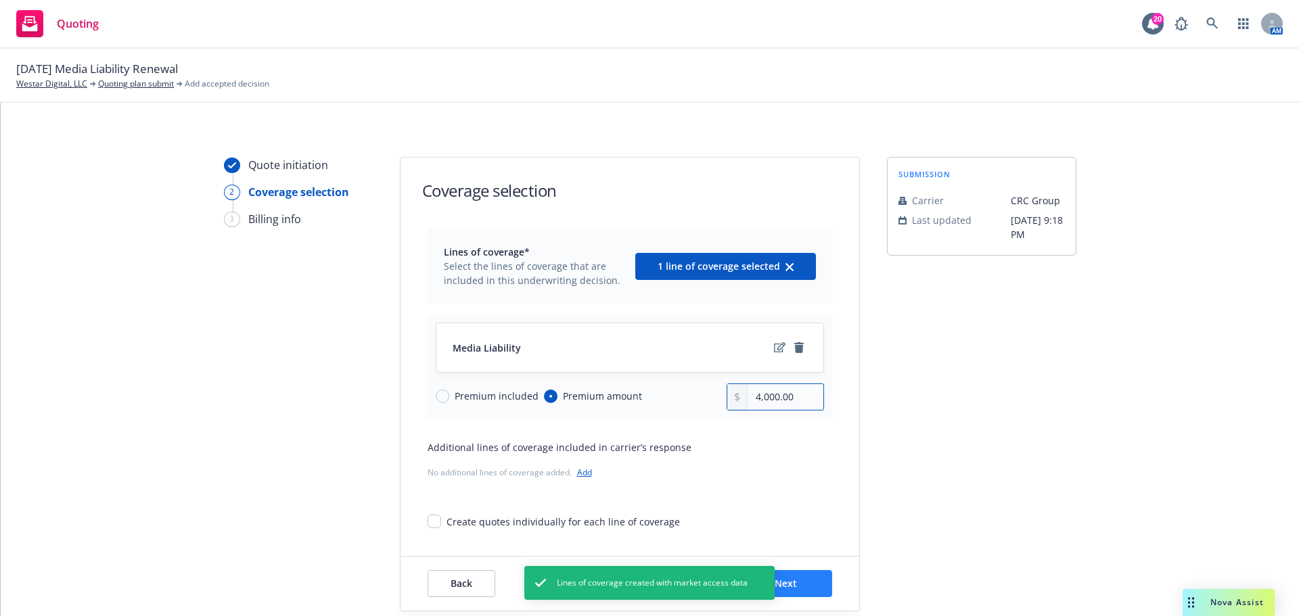
type input "4,000.00"
click at [796, 582] on button "Next" at bounding box center [786, 583] width 92 height 27
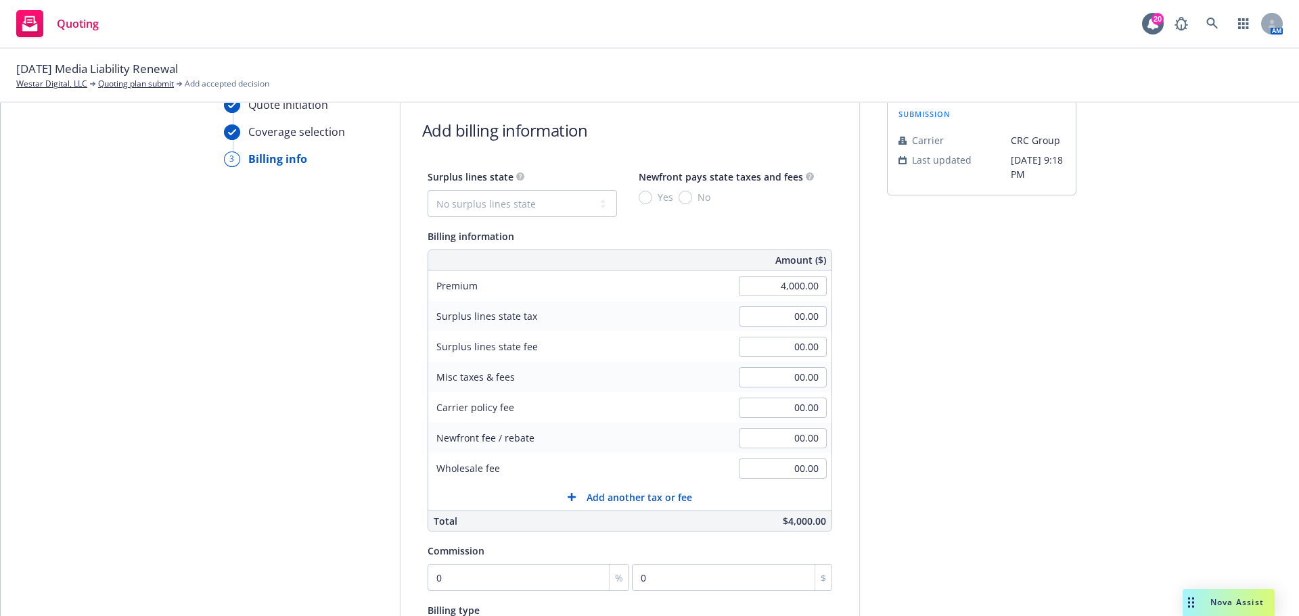
scroll to position [90, 0]
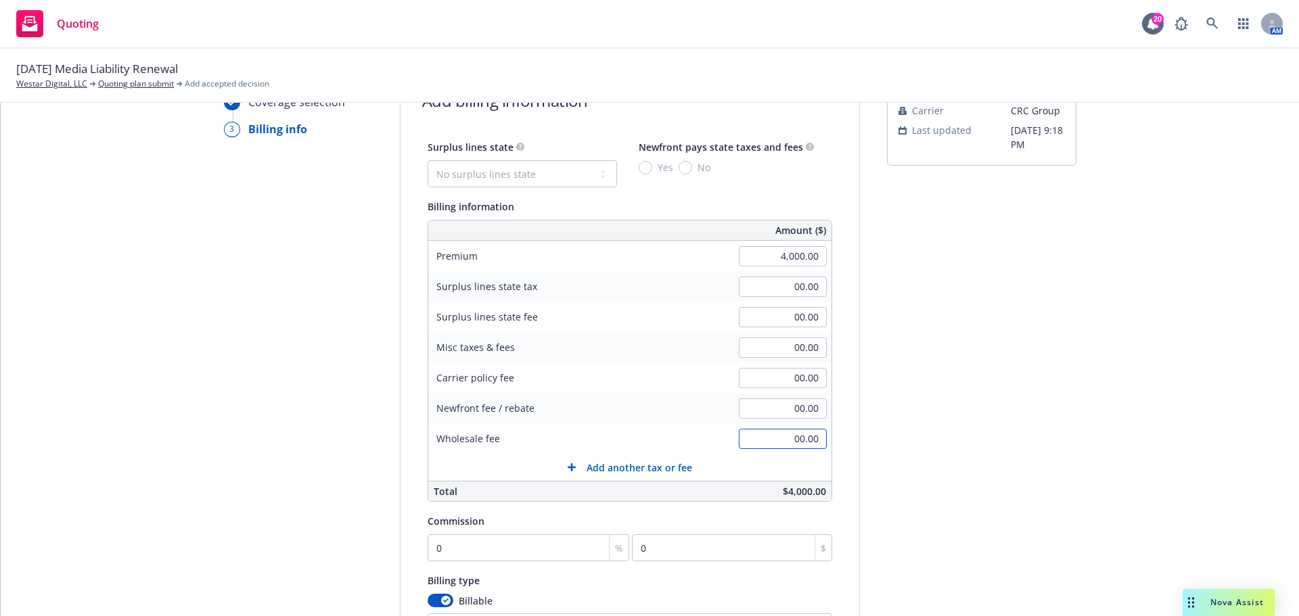
click at [799, 443] on input "00.00" at bounding box center [783, 439] width 88 height 20
type input "375.00"
click at [544, 155] on div "Surplus lines state No surplus lines state Alaska Alabama Arkansas Arizona Cali…" at bounding box center [521, 163] width 189 height 49
click at [544, 165] on select "No surplus lines state Alaska Alabama Arkansas Arizona California Colorado Conn…" at bounding box center [521, 173] width 189 height 27
select select "GA"
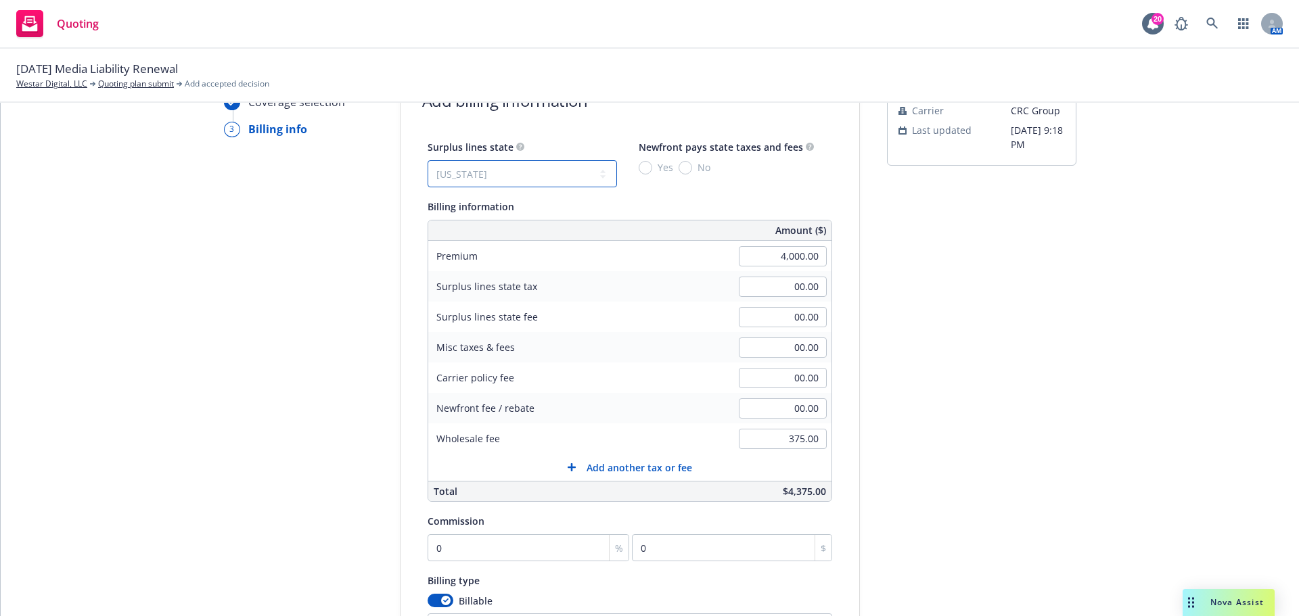
click at [427, 160] on select "No surplus lines state Alaska Alabama Arkansas Arizona California Colorado Conn…" at bounding box center [521, 173] width 189 height 27
type input "160.00"
click at [670, 446] on div "Included 375.00" at bounding box center [751, 438] width 162 height 30
click at [670, 443] on input "checkbox" at bounding box center [677, 439] width 14 height 14
checkbox input "true"
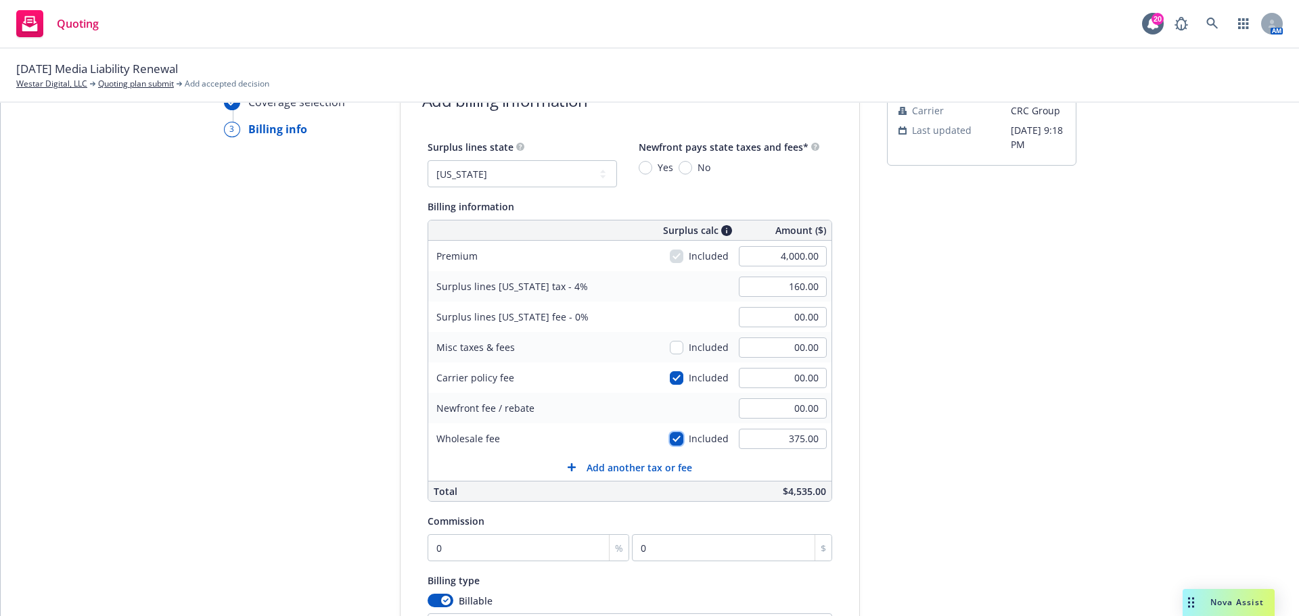
type input "175.00"
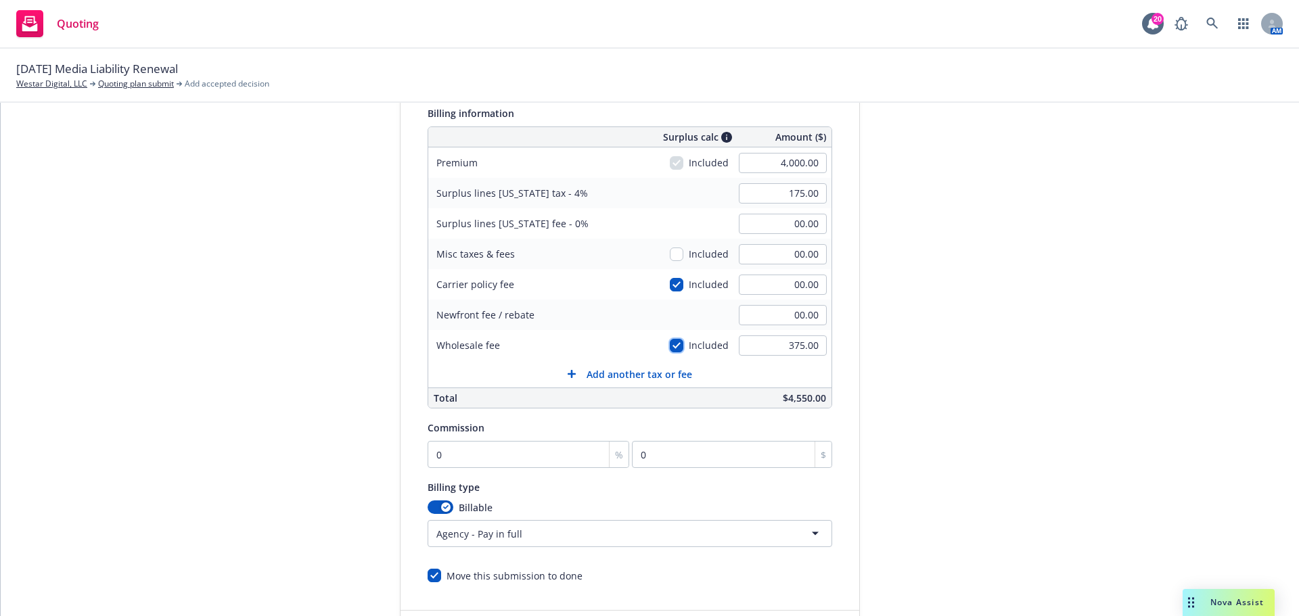
scroll to position [287, 0]
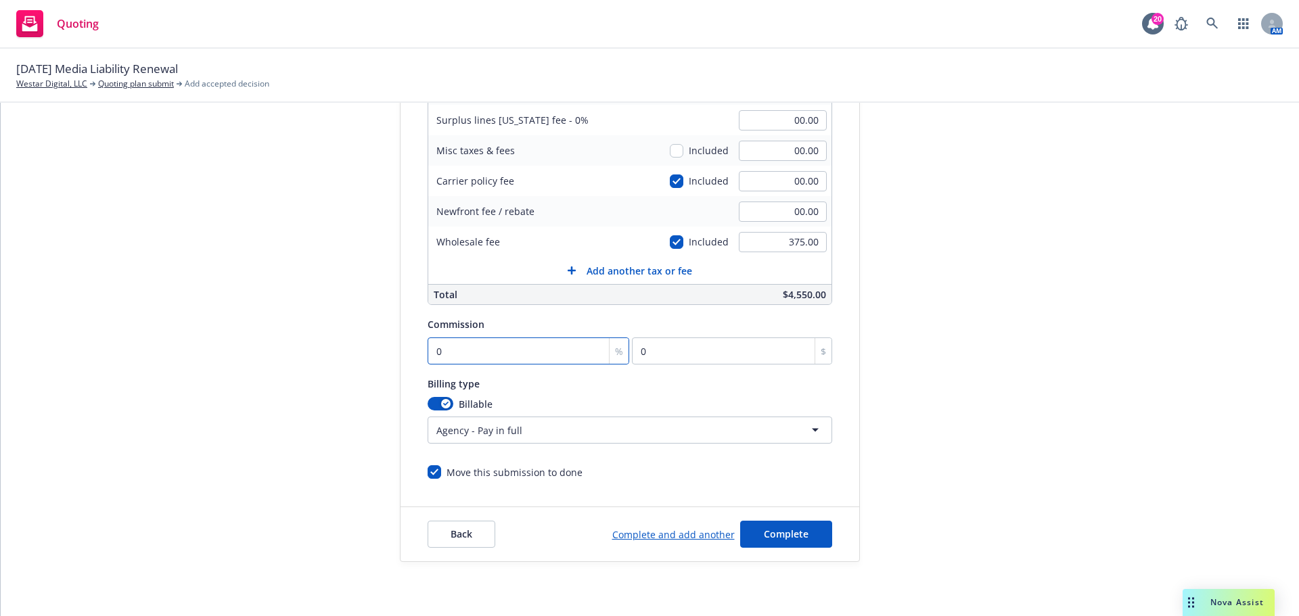
click at [534, 358] on input "0" at bounding box center [528, 351] width 202 height 27
type input "1"
type input "40"
type input "11"
type input "440"
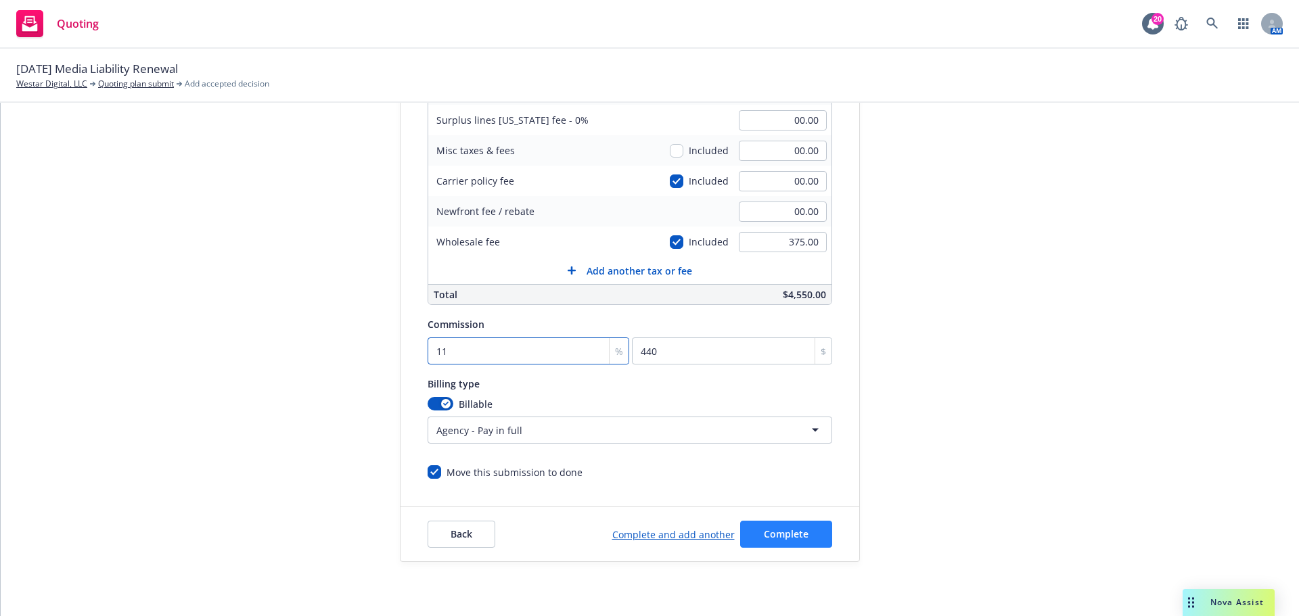
type input "11"
click at [772, 536] on span "Complete" at bounding box center [786, 534] width 45 height 13
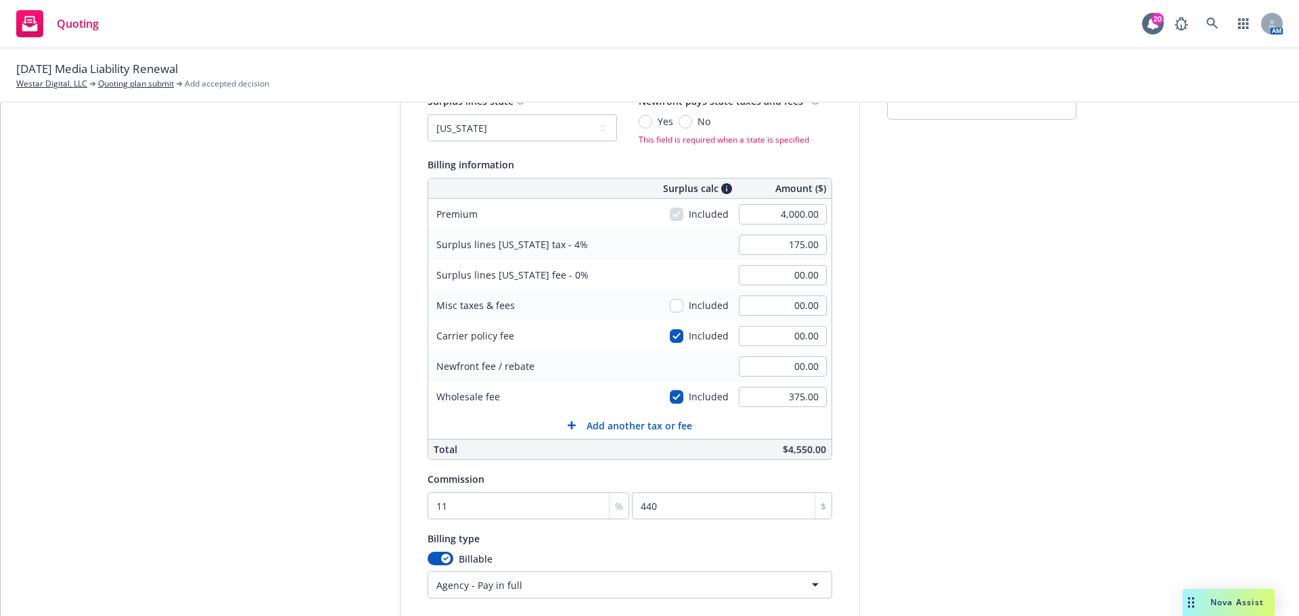
scroll to position [0, 0]
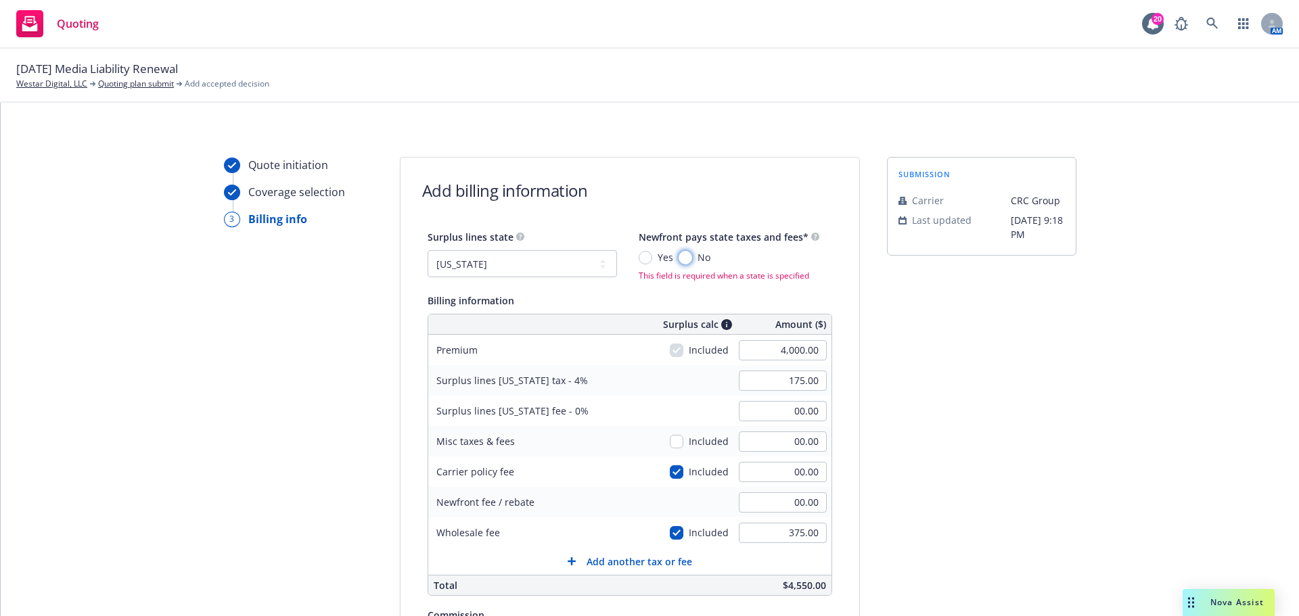
click at [678, 263] on input "No" at bounding box center [685, 258] width 14 height 14
radio input "true"
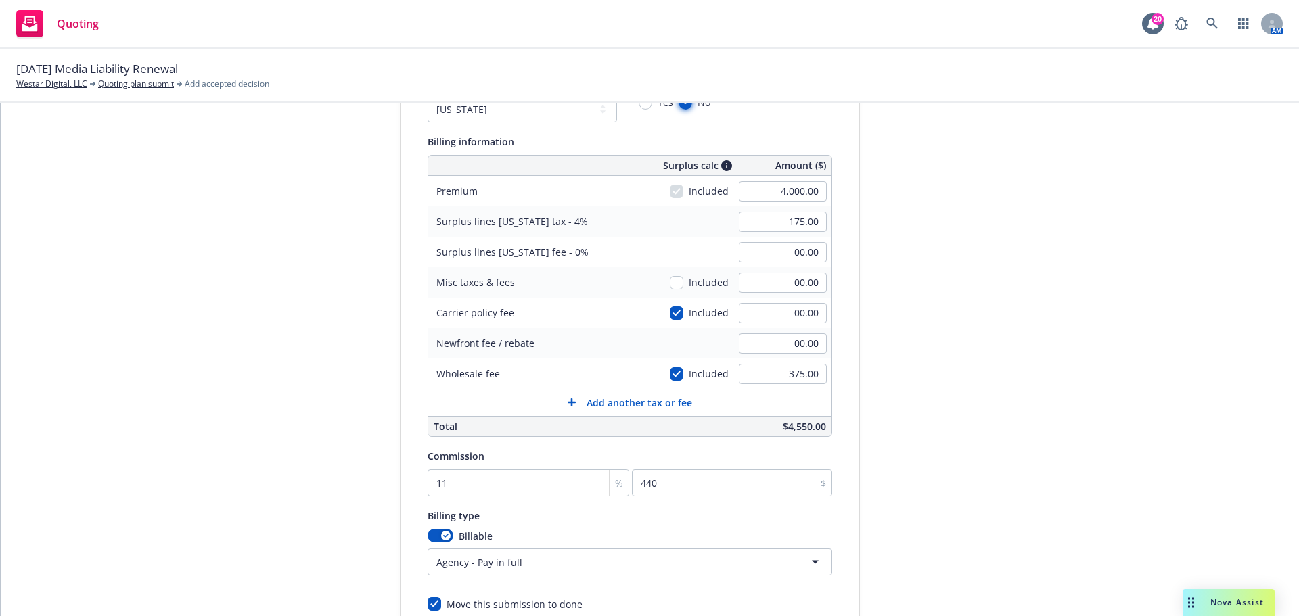
scroll to position [287, 0]
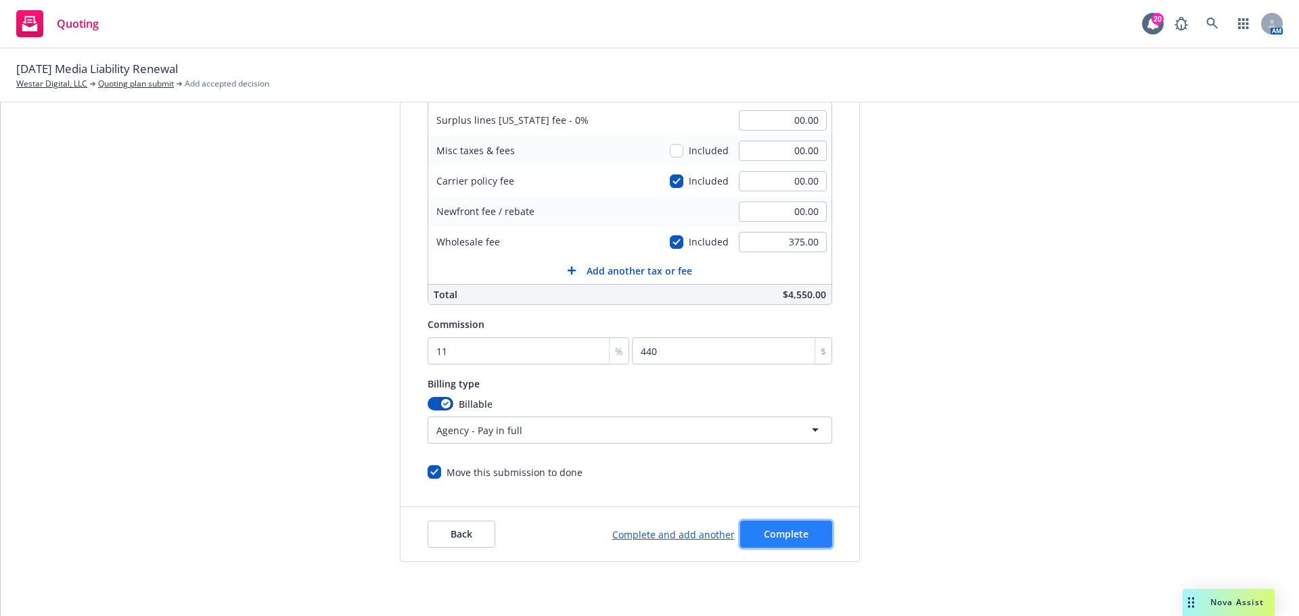
click at [780, 538] on span "Complete" at bounding box center [786, 534] width 45 height 13
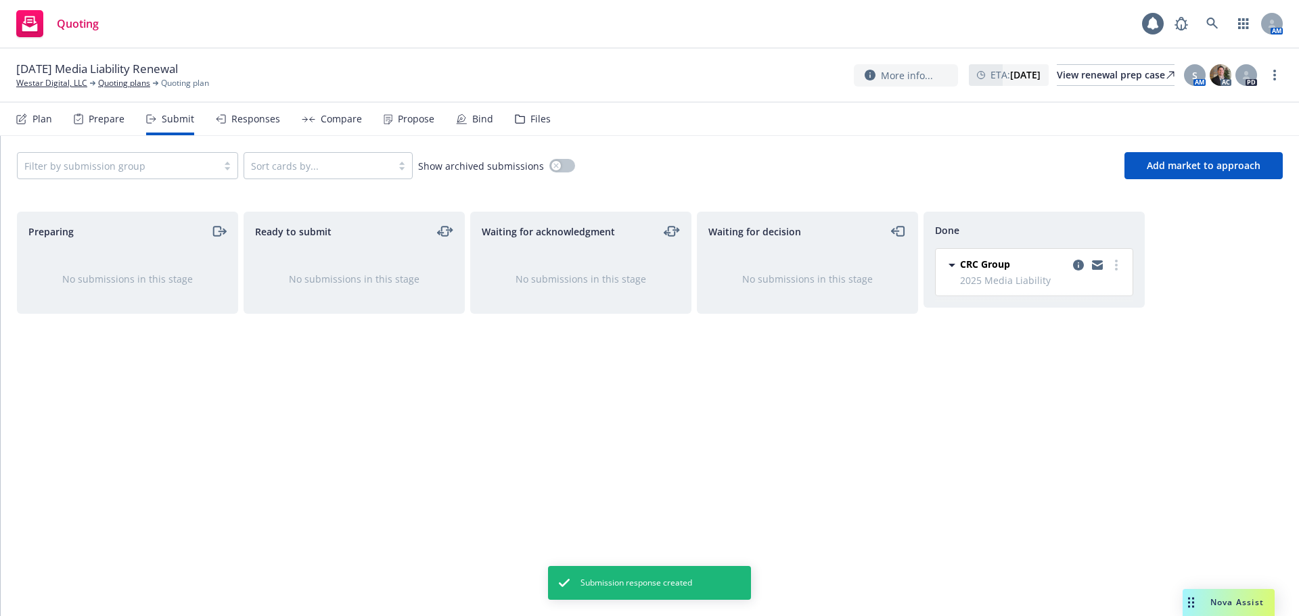
click at [419, 117] on div "Propose" at bounding box center [416, 119] width 37 height 11
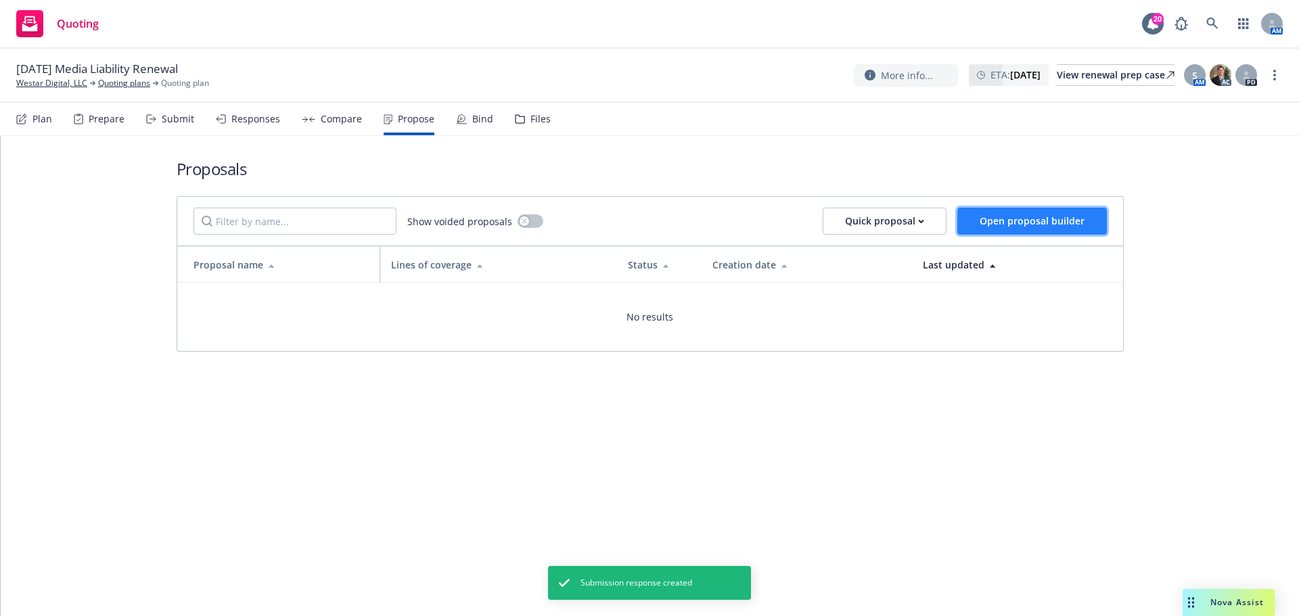
click at [982, 217] on span "Open proposal builder" at bounding box center [1031, 220] width 105 height 13
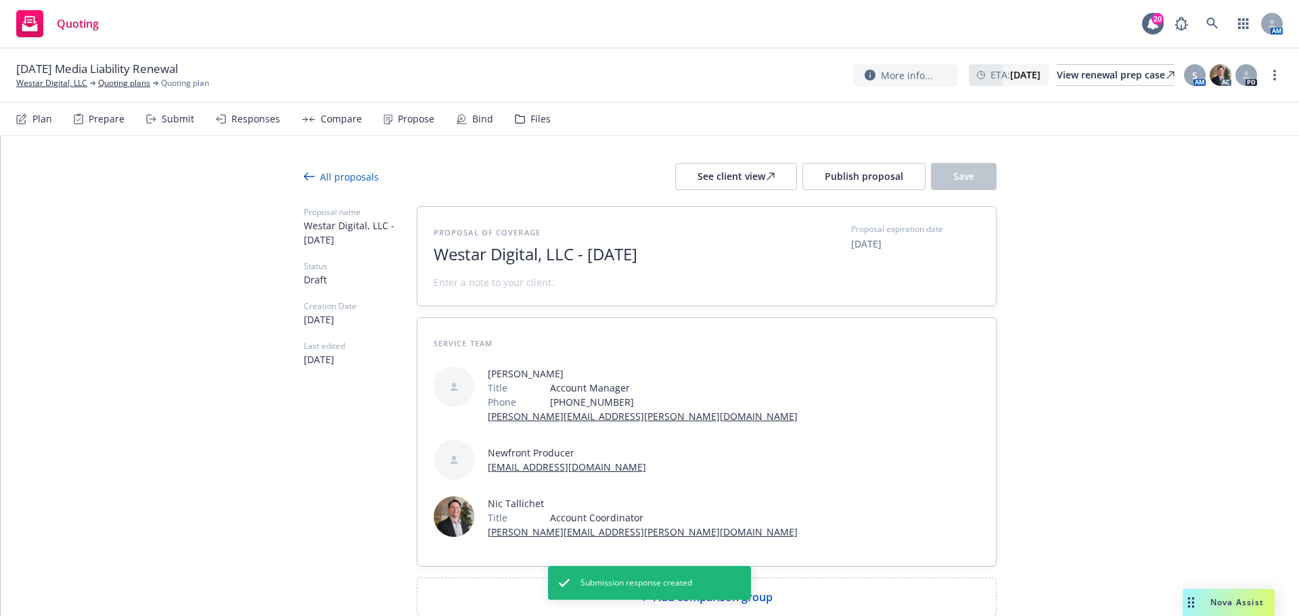
drag, startPoint x: 573, startPoint y: 259, endPoint x: 838, endPoint y: 275, distance: 265.6
click at [838, 275] on div "Proposal of coverage Westar Digital, LLC - September 2025 Proposal expiration d…" at bounding box center [707, 256] width 546 height 66
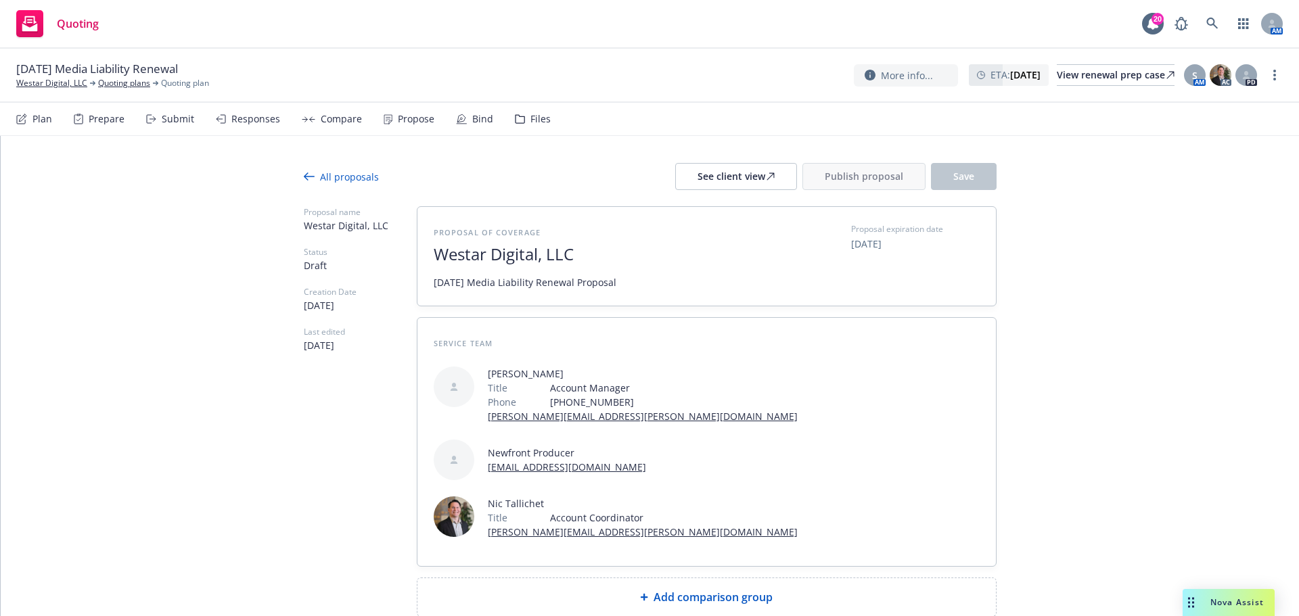
click at [906, 578] on div "Add comparison group" at bounding box center [706, 597] width 578 height 38
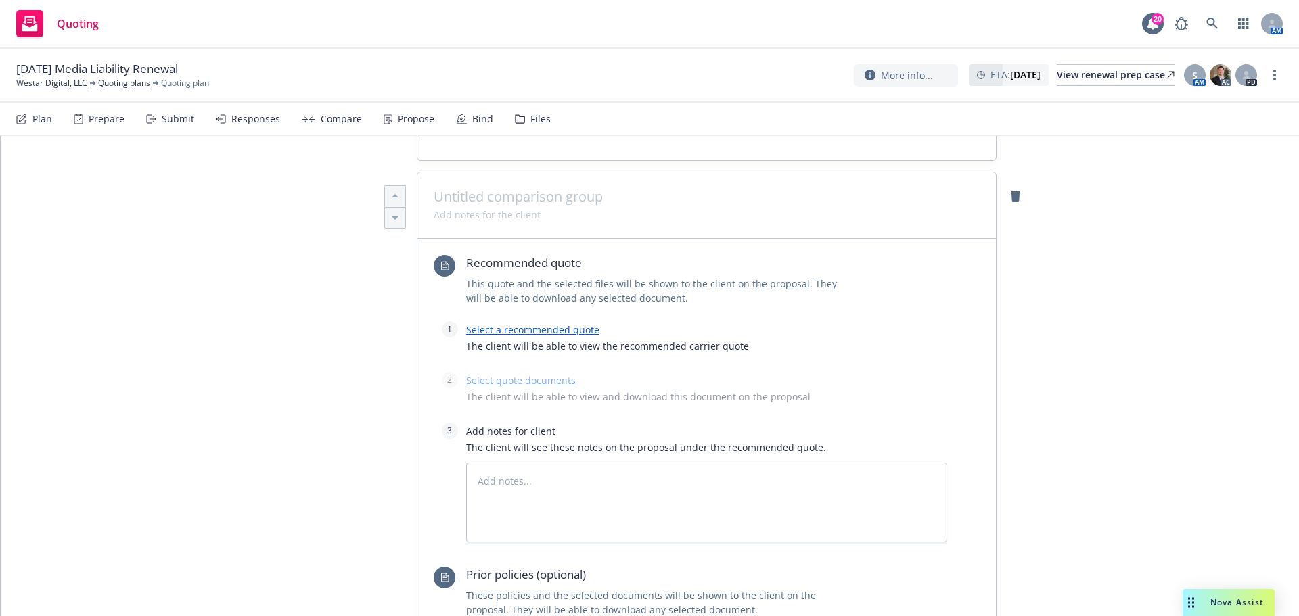
click at [512, 323] on link "Select a recommended quote" at bounding box center [532, 329] width 133 height 13
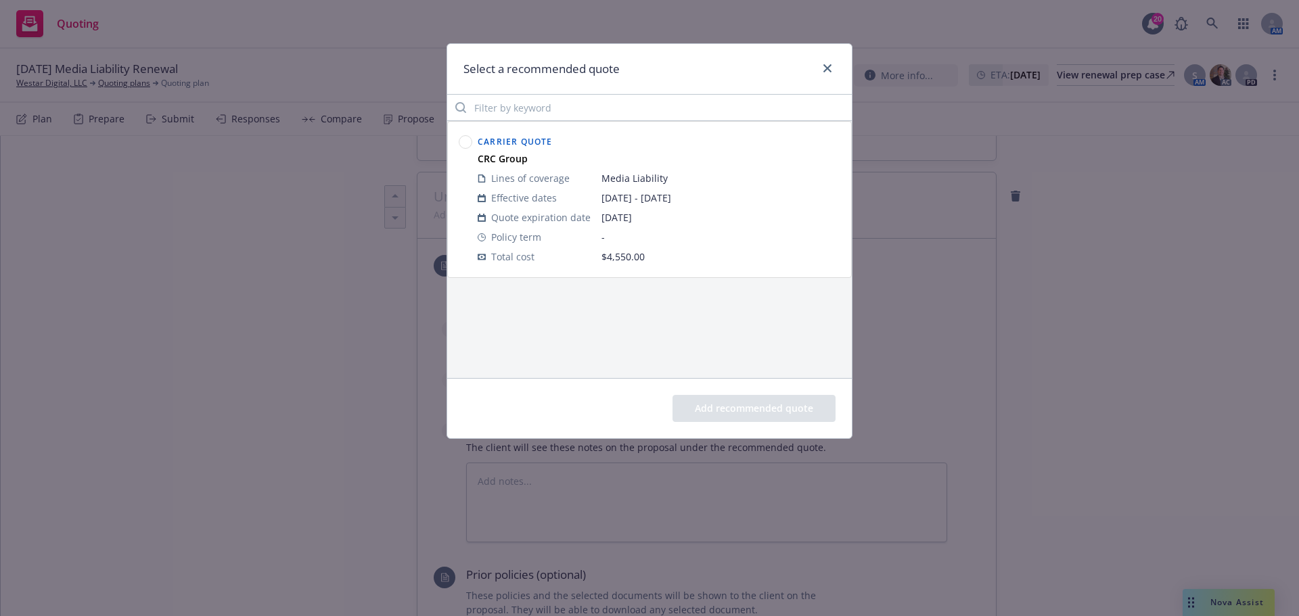
click at [467, 138] on circle at bounding box center [465, 142] width 13 height 13
click at [720, 396] on button "Add recommended quote" at bounding box center [753, 408] width 163 height 27
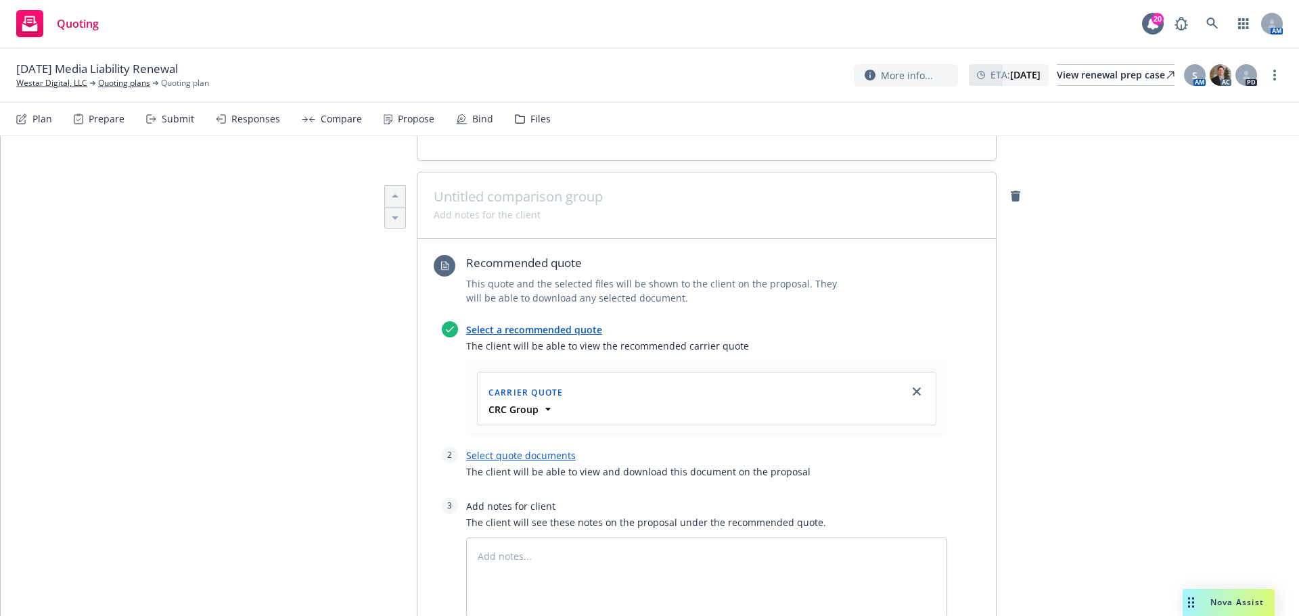
click at [515, 463] on div at bounding box center [706, 463] width 481 height 1
click at [515, 449] on link "Select quote documents" at bounding box center [521, 455] width 110 height 13
type textarea "x"
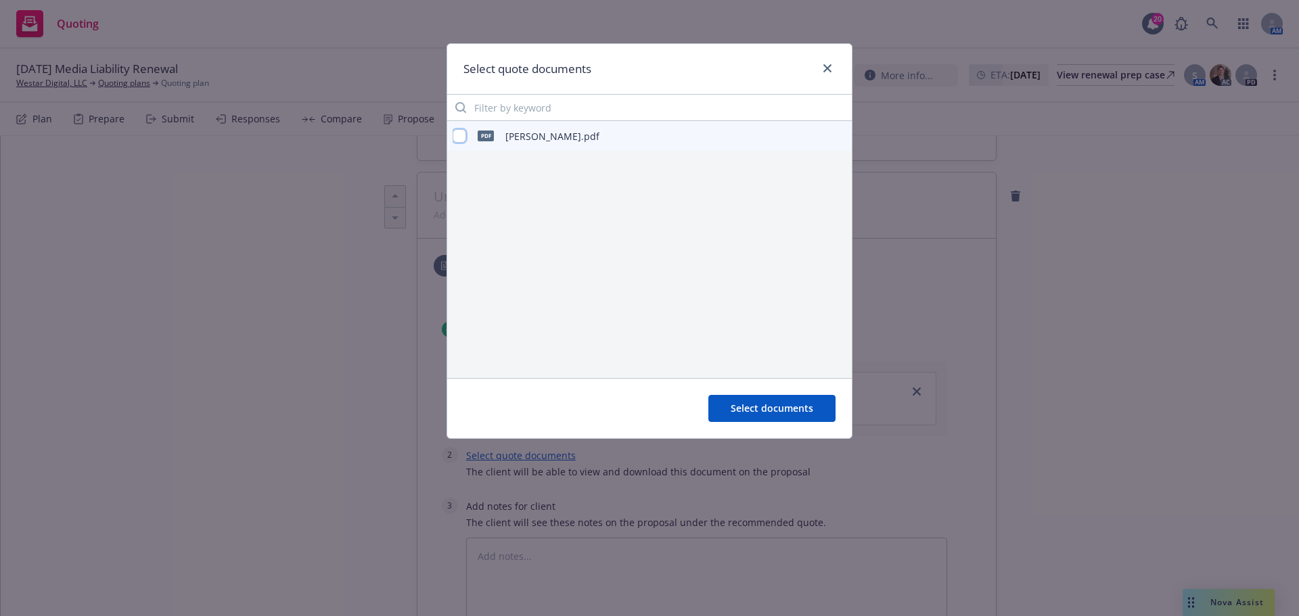
click at [460, 135] on input "checkbox" at bounding box center [459, 136] width 14 height 14
checkbox input "true"
click at [761, 410] on span "Select documents" at bounding box center [771, 408] width 83 height 13
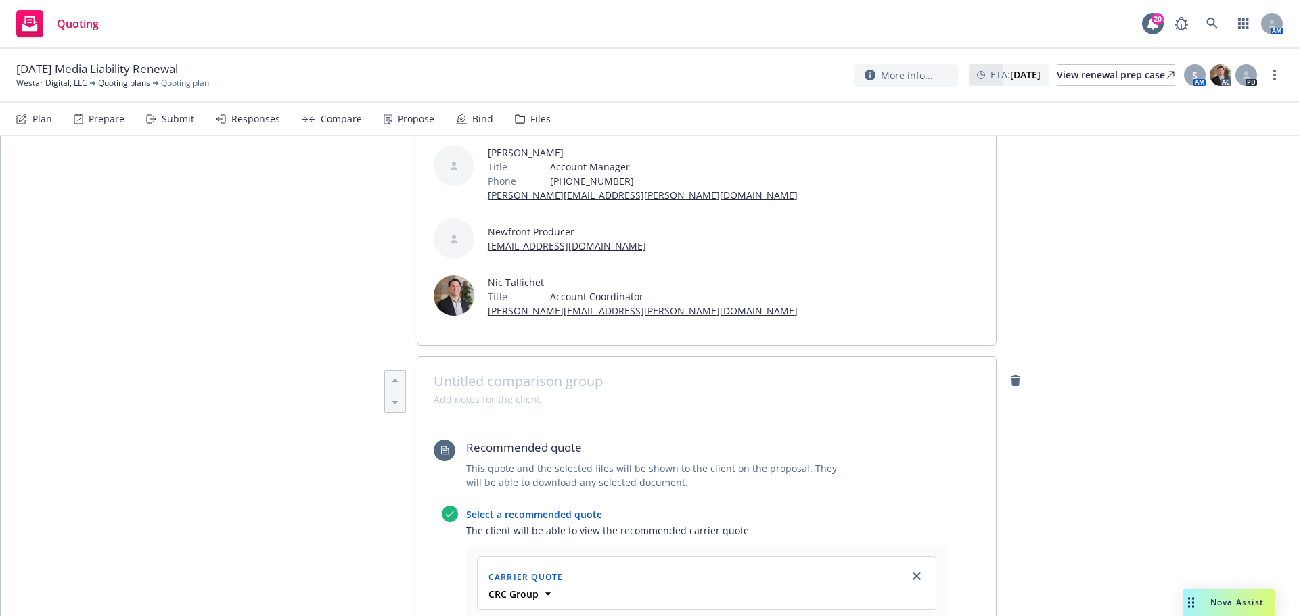
scroll to position [0, 0]
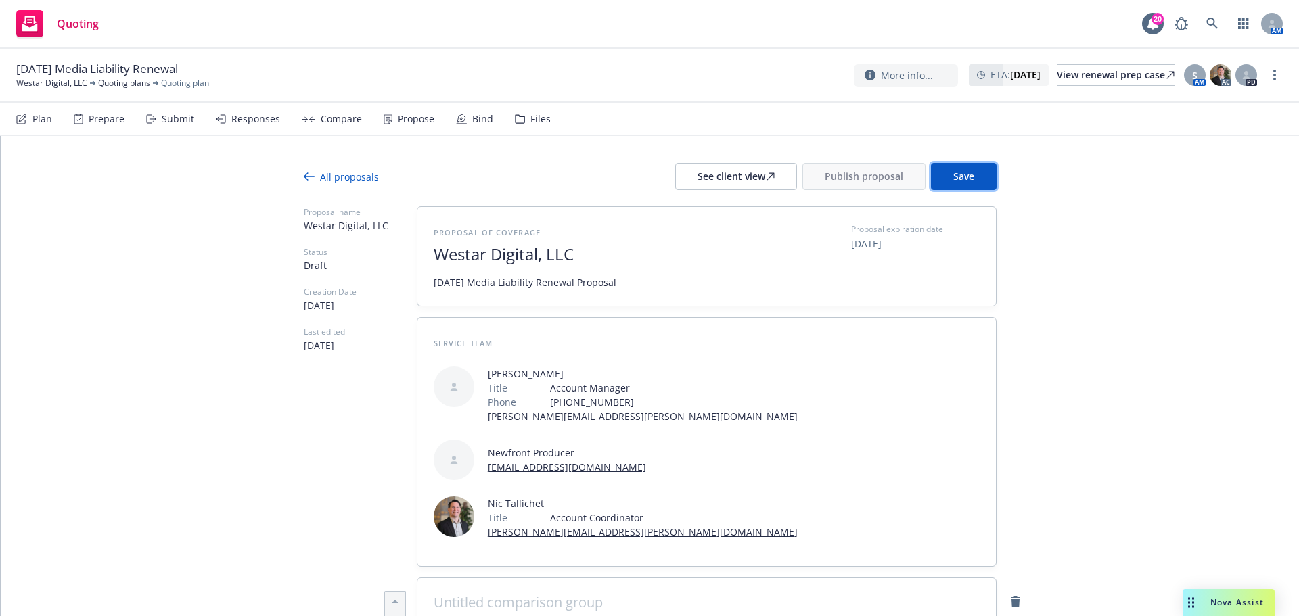
click at [967, 176] on button "Save" at bounding box center [964, 176] width 66 height 27
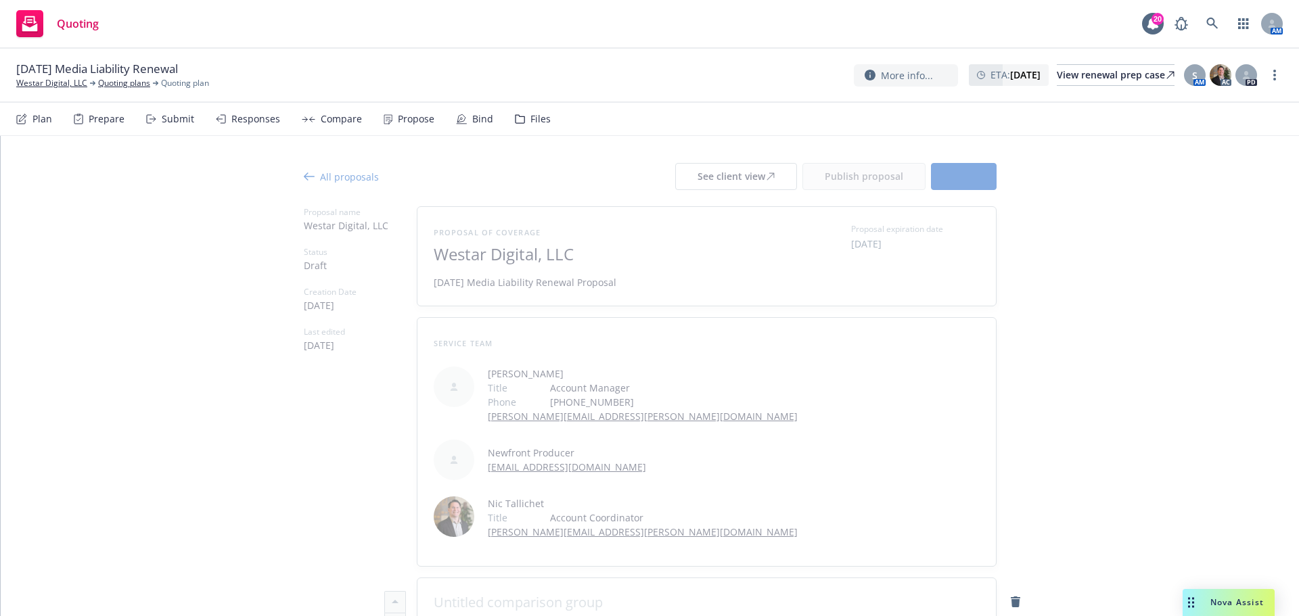
type textarea "x"
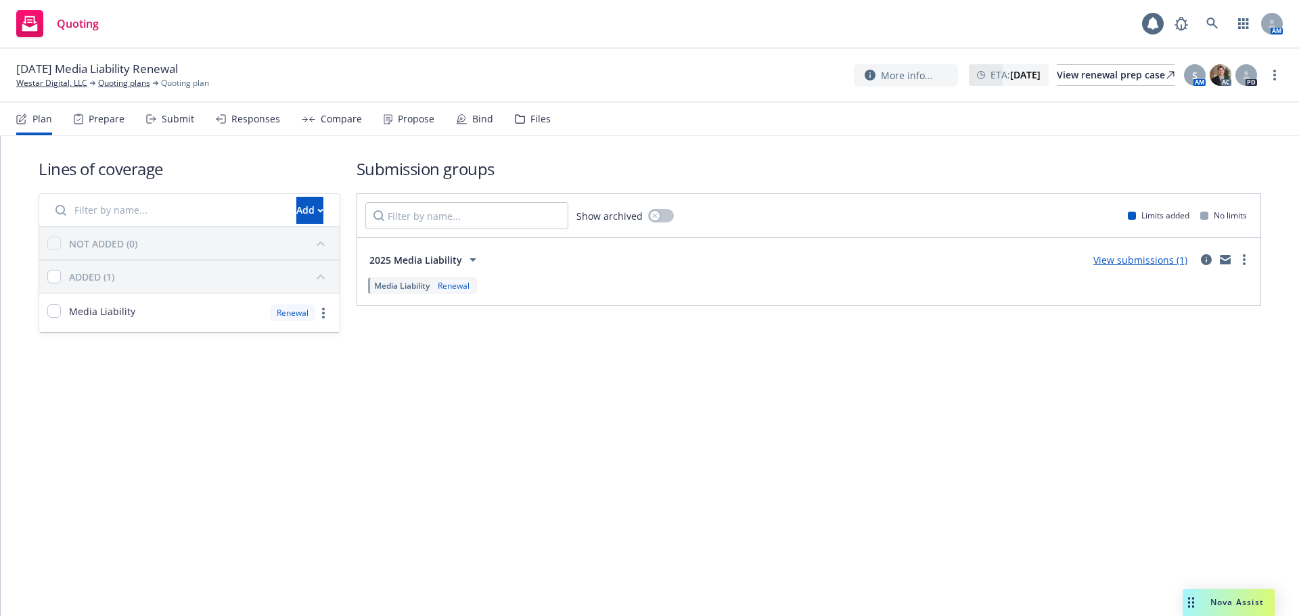
drag, startPoint x: 405, startPoint y: 120, endPoint x: 413, endPoint y: 126, distance: 10.6
click at [405, 120] on div "Propose" at bounding box center [416, 119] width 37 height 11
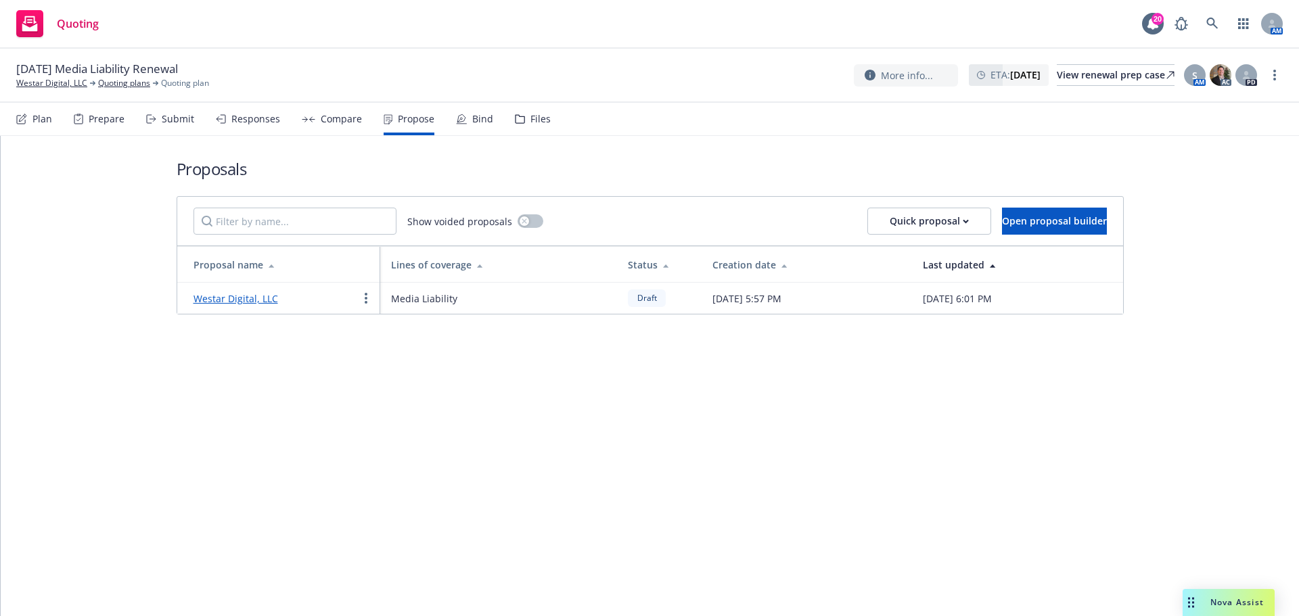
click at [268, 295] on link "Westar Digital, LLC" at bounding box center [235, 298] width 85 height 13
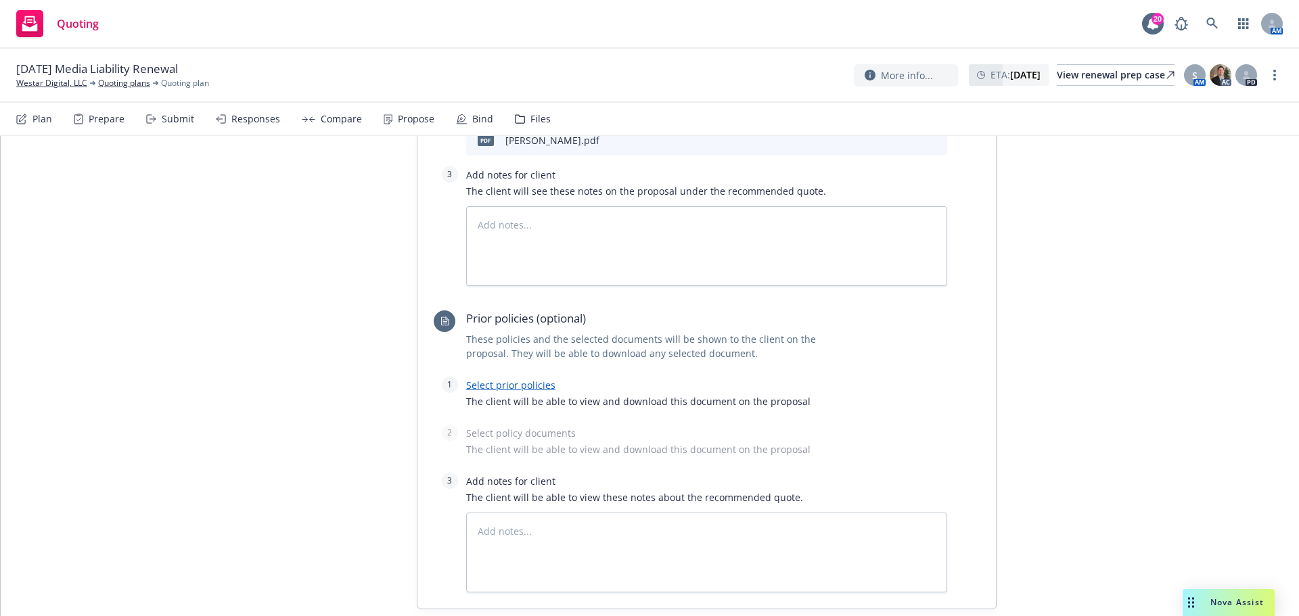
scroll to position [812, 0]
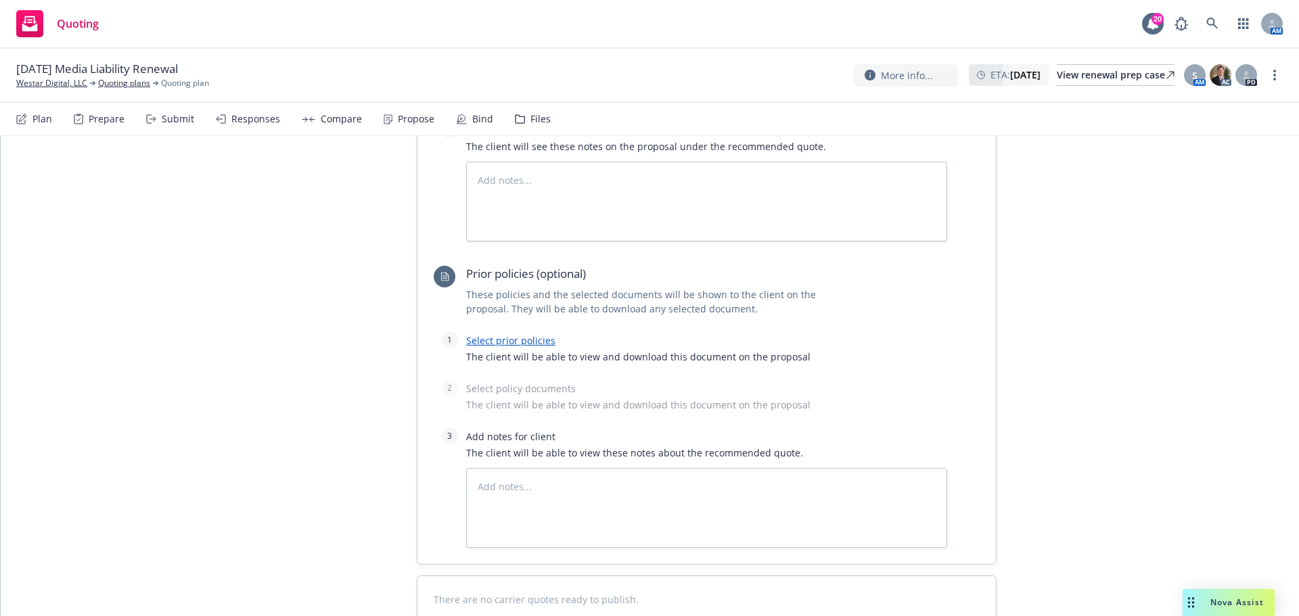
click at [491, 350] on span "The client will be able to view and download this document on the proposal" at bounding box center [706, 357] width 481 height 14
click at [492, 334] on link "Select prior policies" at bounding box center [510, 340] width 89 height 13
type textarea "x"
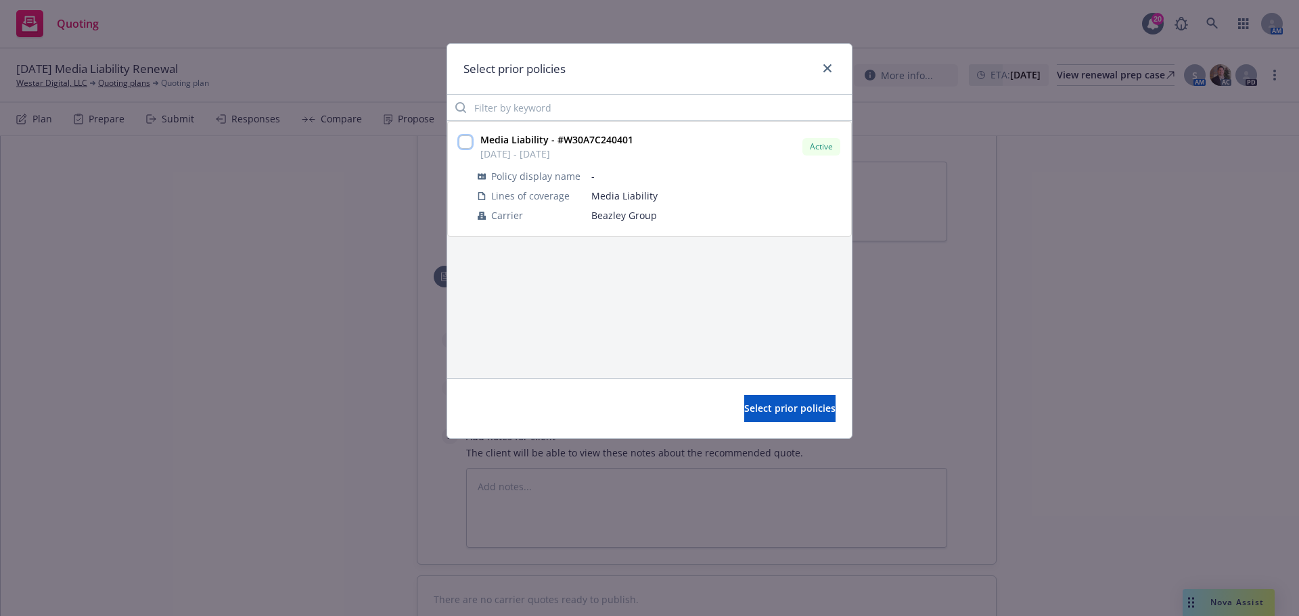
click at [465, 143] on input "checkbox" at bounding box center [466, 142] width 14 height 14
checkbox input "true"
click at [744, 412] on span "Select prior policies" at bounding box center [789, 408] width 91 height 13
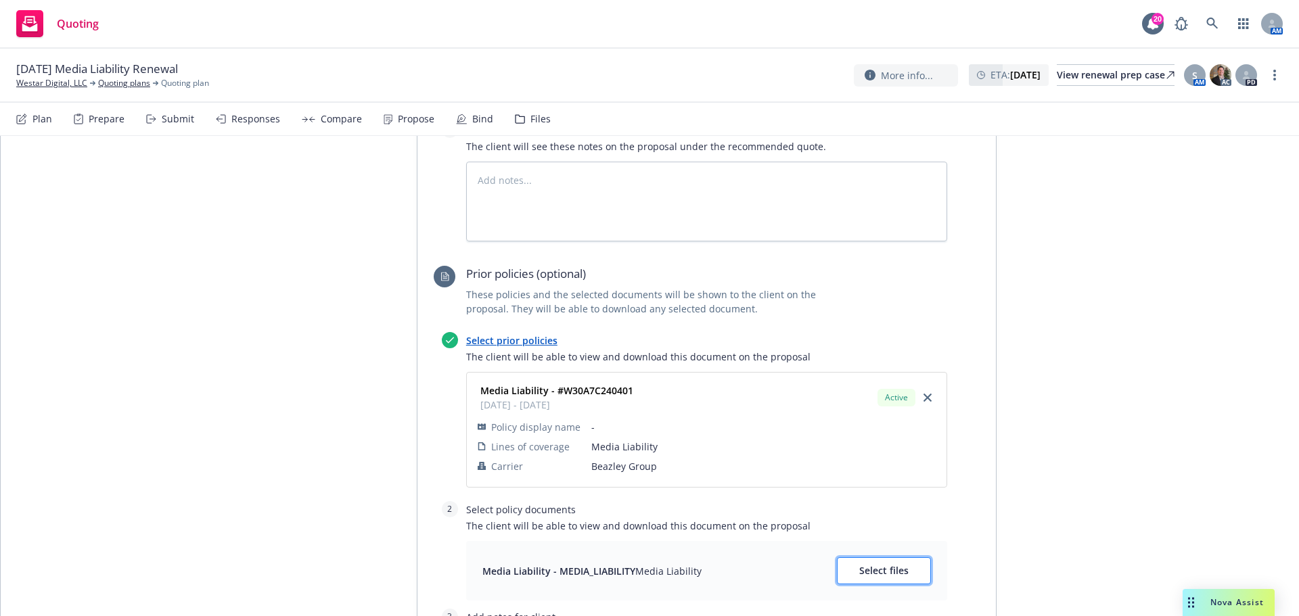
click at [921, 557] on button "Select files" at bounding box center [884, 570] width 94 height 27
type textarea "x"
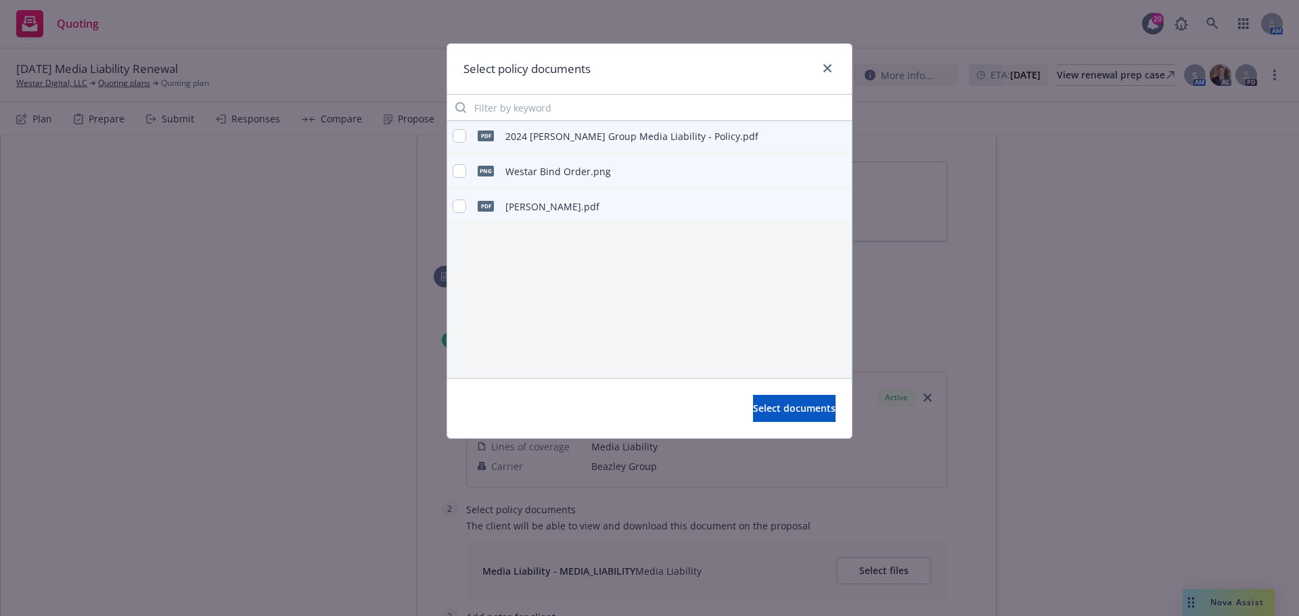
click at [460, 216] on div "pdf Beazley.pdf" at bounding box center [525, 206] width 147 height 28
click at [459, 211] on input "checkbox" at bounding box center [459, 207] width 14 height 14
checkbox input "true"
click at [457, 145] on div "pdf 2024 Beazley Group Media Liability - Policy.pdf" at bounding box center [605, 136] width 306 height 28
click at [457, 141] on input "checkbox" at bounding box center [459, 136] width 14 height 14
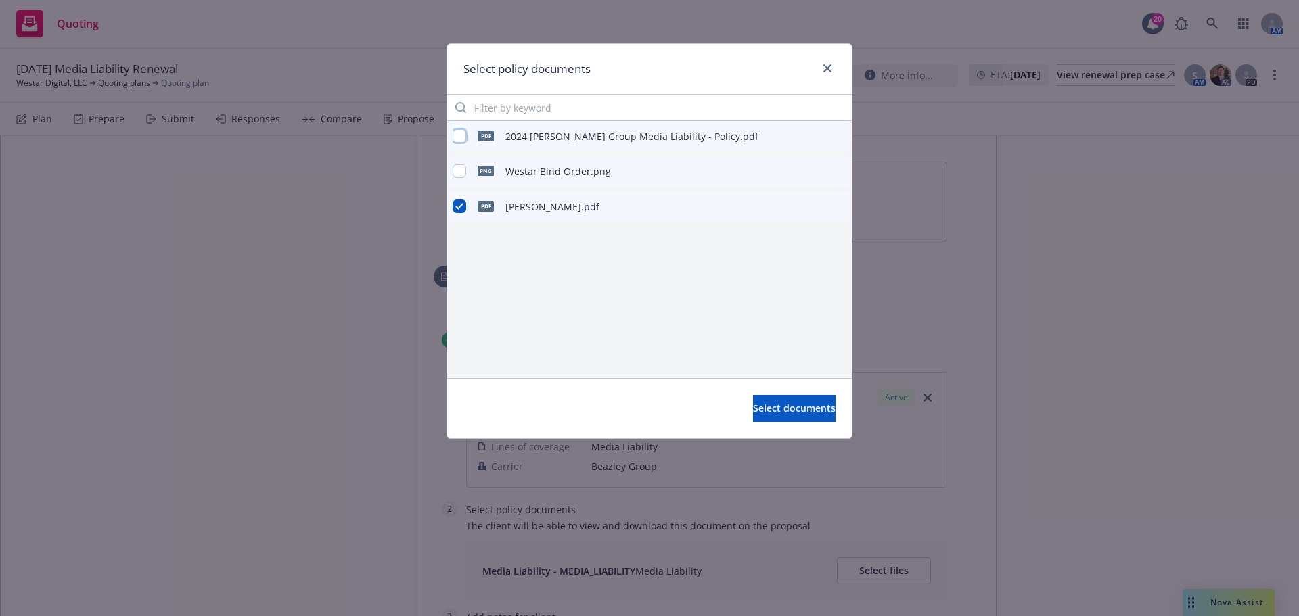
checkbox input "true"
click at [456, 206] on input "checkbox" at bounding box center [459, 207] width 14 height 14
checkbox input "false"
click at [801, 418] on button "Select documents" at bounding box center [794, 408] width 83 height 27
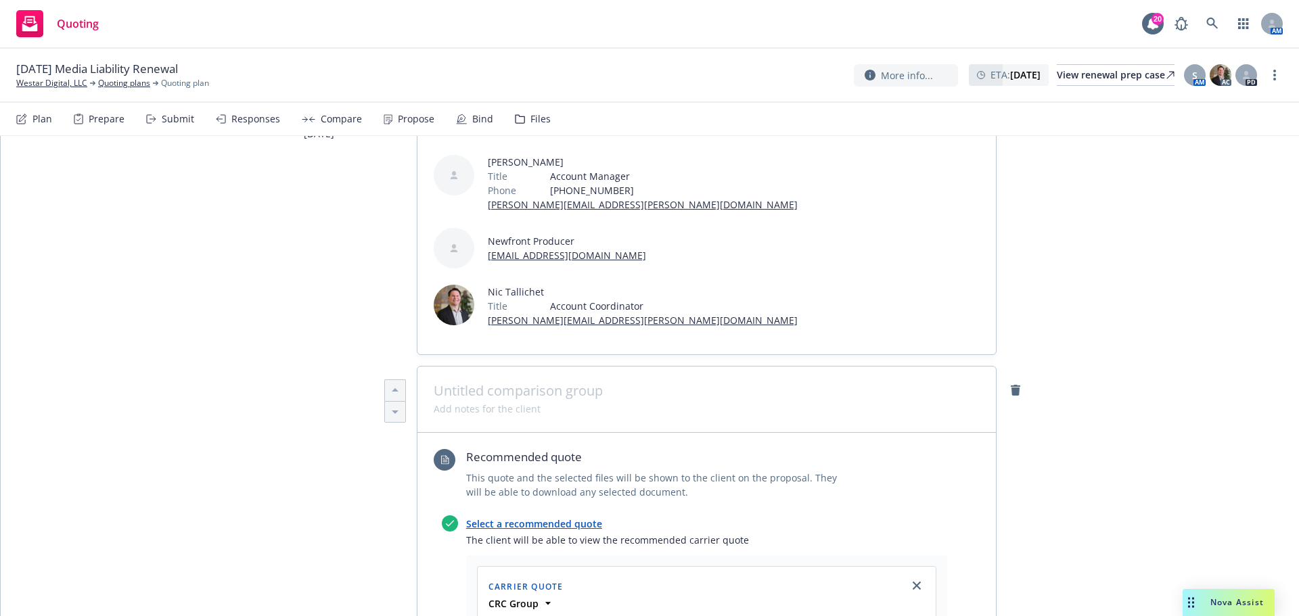
scroll to position [0, 0]
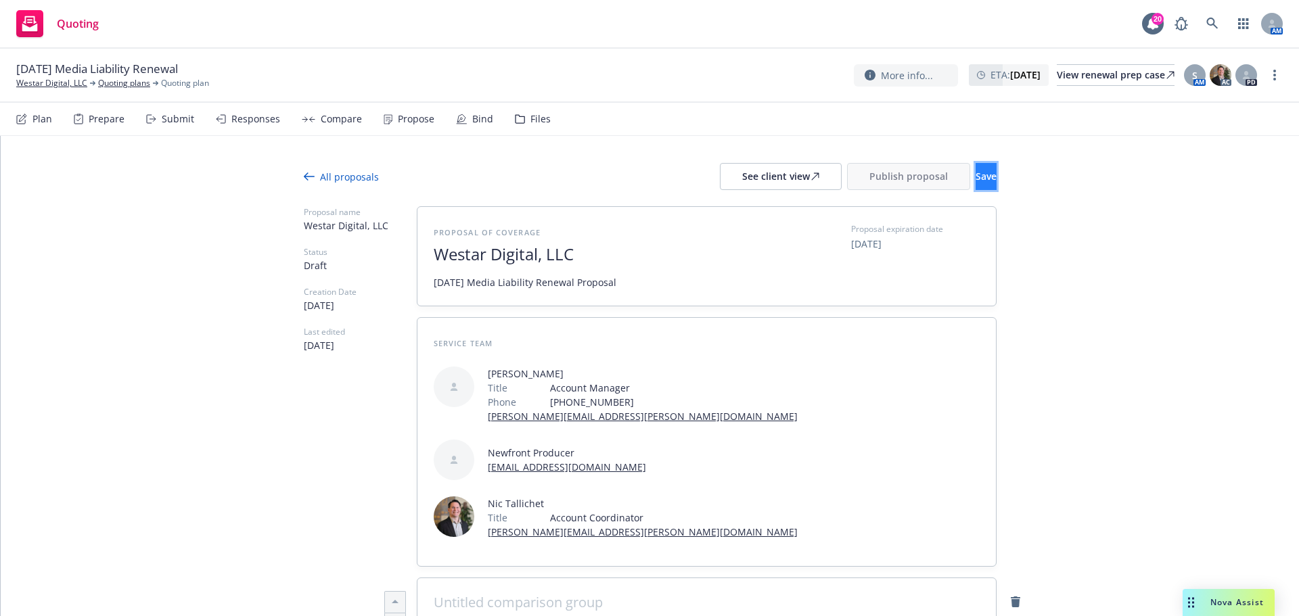
click at [975, 178] on span "Save" at bounding box center [985, 176] width 21 height 13
click at [742, 176] on div "See client view" at bounding box center [780, 177] width 77 height 26
click at [889, 169] on button "Publish proposal" at bounding box center [908, 176] width 123 height 27
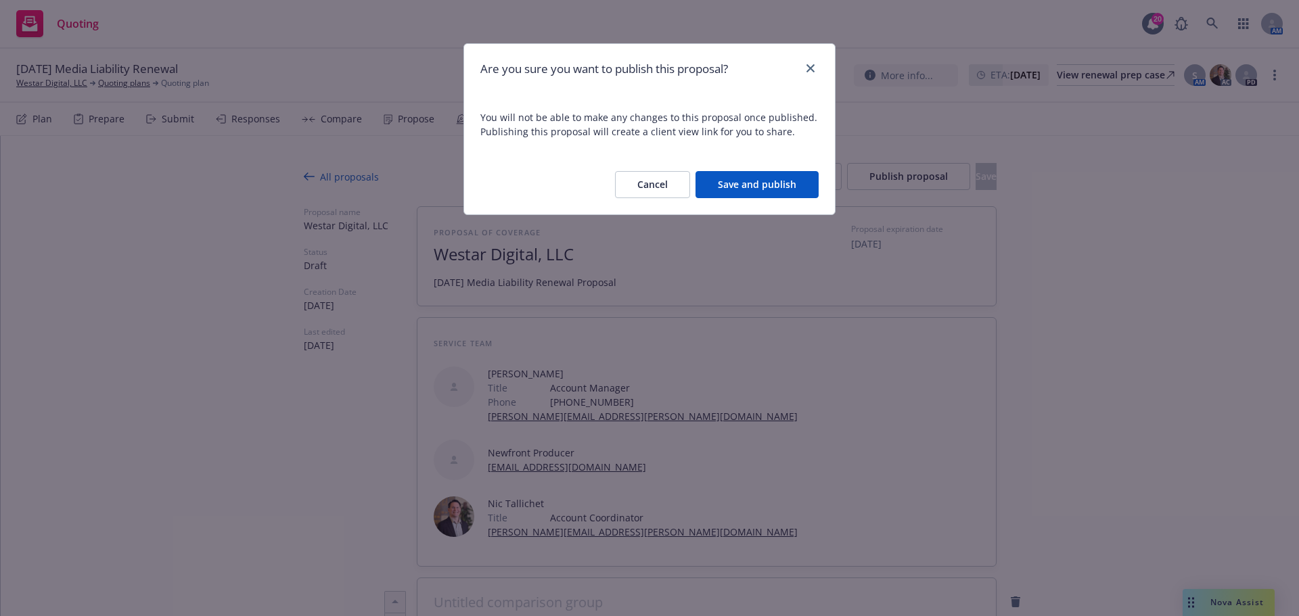
click at [776, 190] on button "Save and publish" at bounding box center [756, 184] width 123 height 27
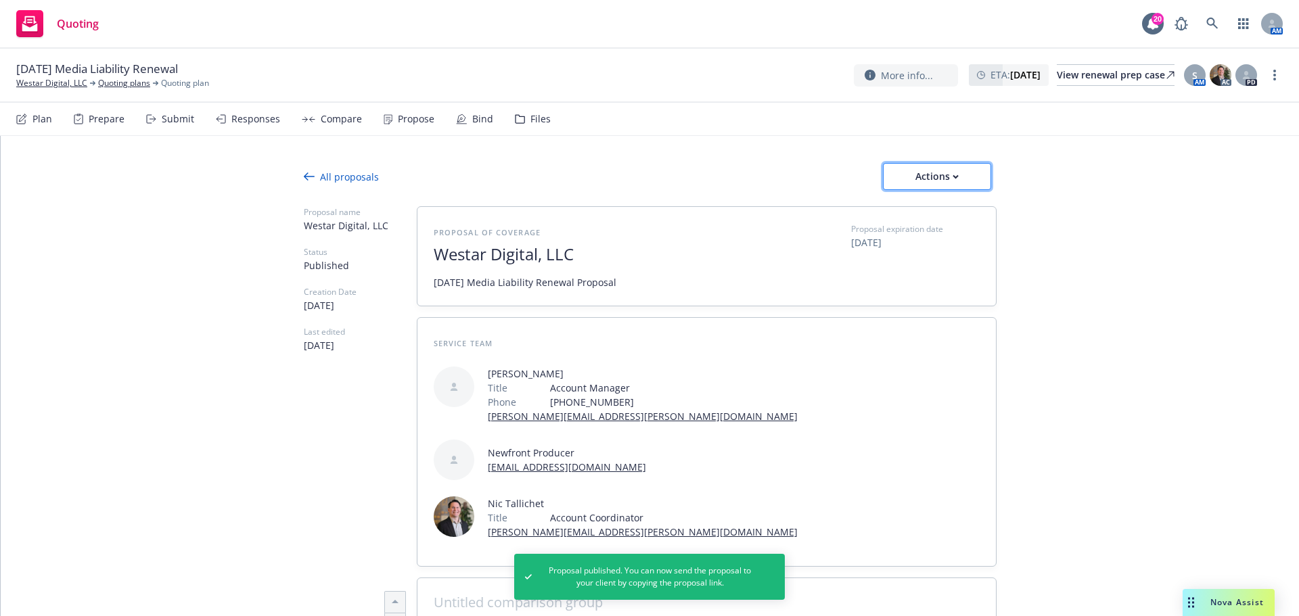
click at [961, 166] on div "Actions" at bounding box center [937, 177] width 64 height 26
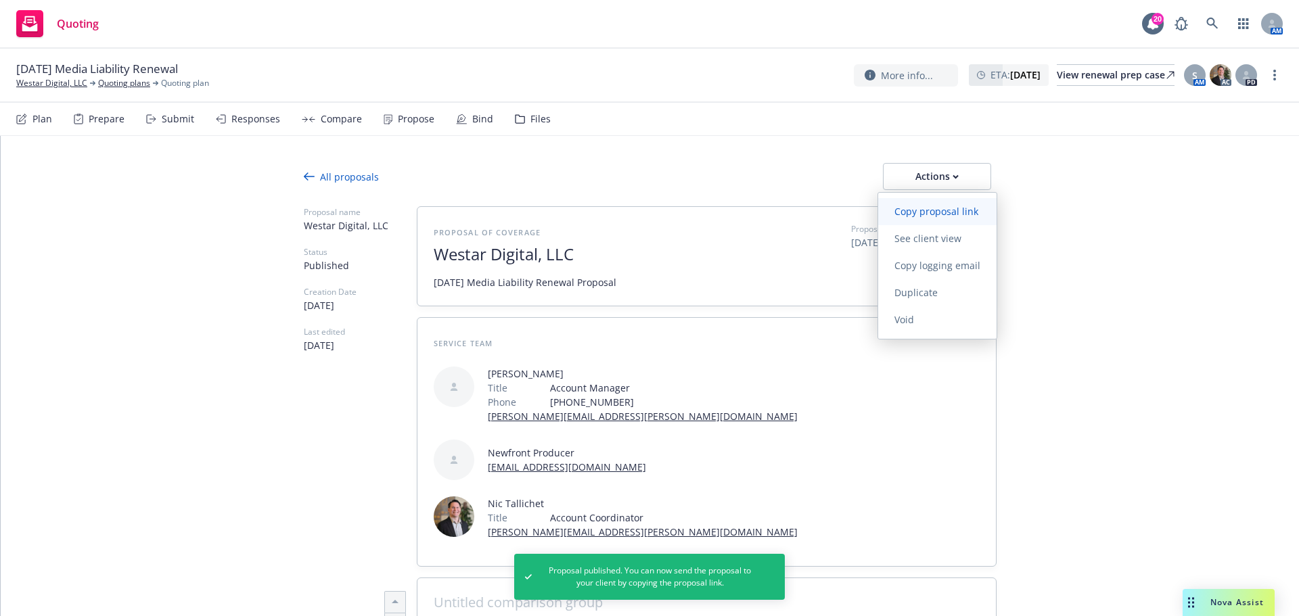
click at [933, 204] on link "Copy proposal link" at bounding box center [937, 211] width 118 height 27
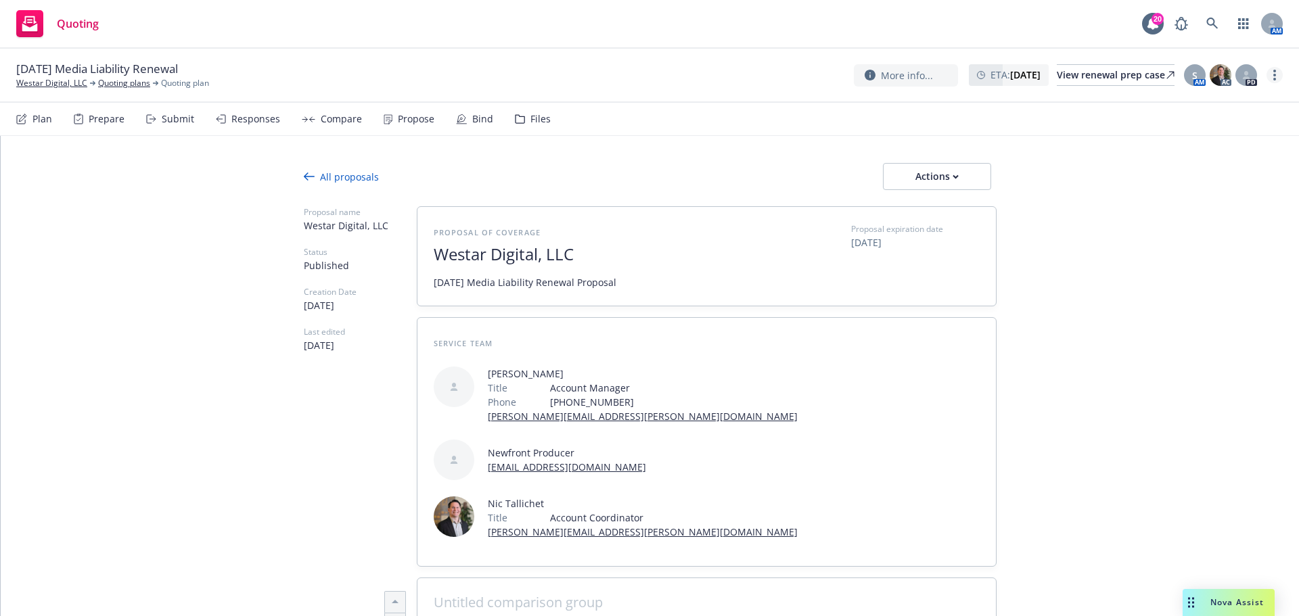
click at [1270, 72] on link "more" at bounding box center [1274, 75] width 16 height 16
click at [1228, 92] on link "Copy logging email" at bounding box center [1206, 103] width 151 height 27
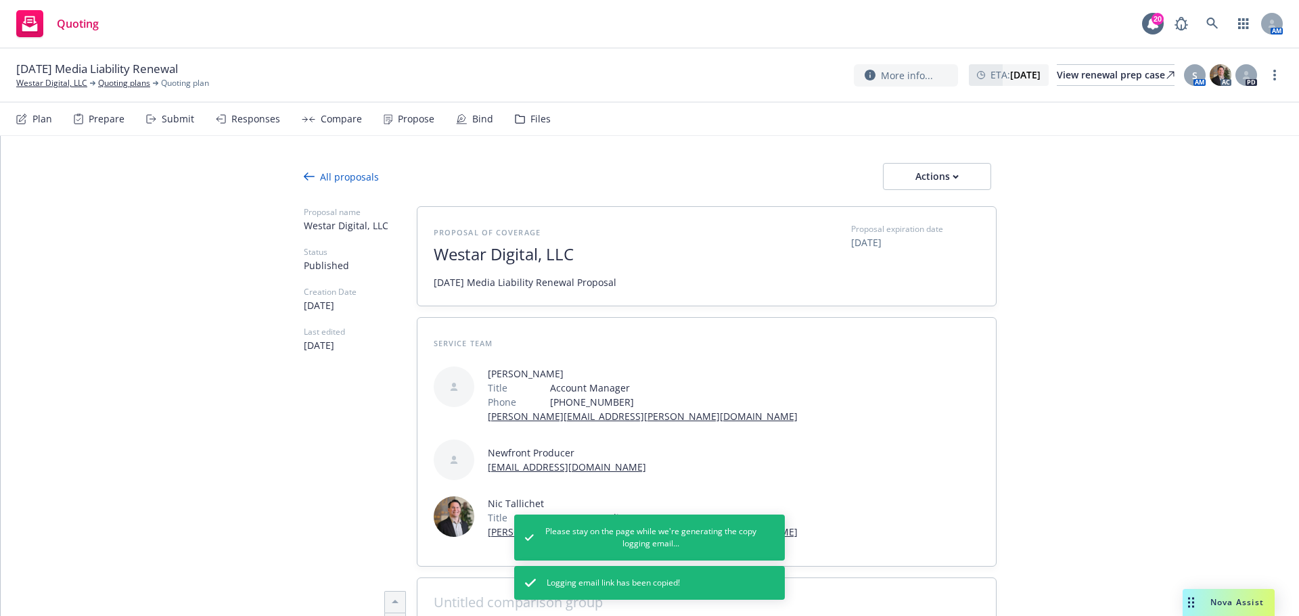
type textarea "x"
click at [67, 77] on link "Westar Digital, LLC" at bounding box center [51, 83] width 71 height 12
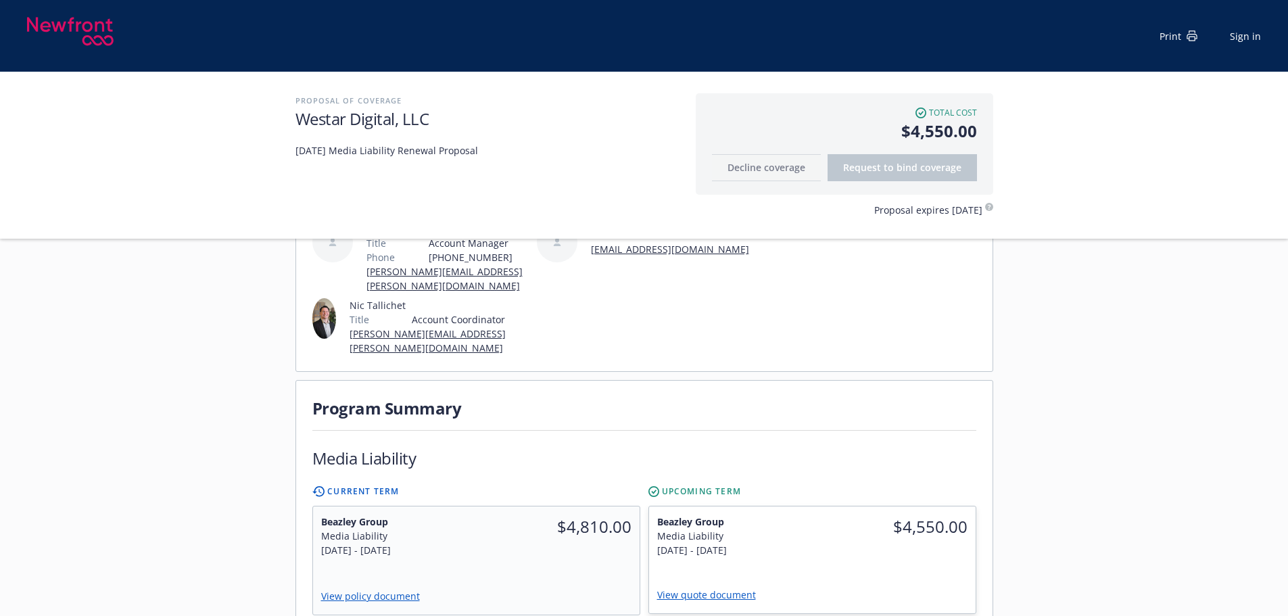
scroll to position [316, 0]
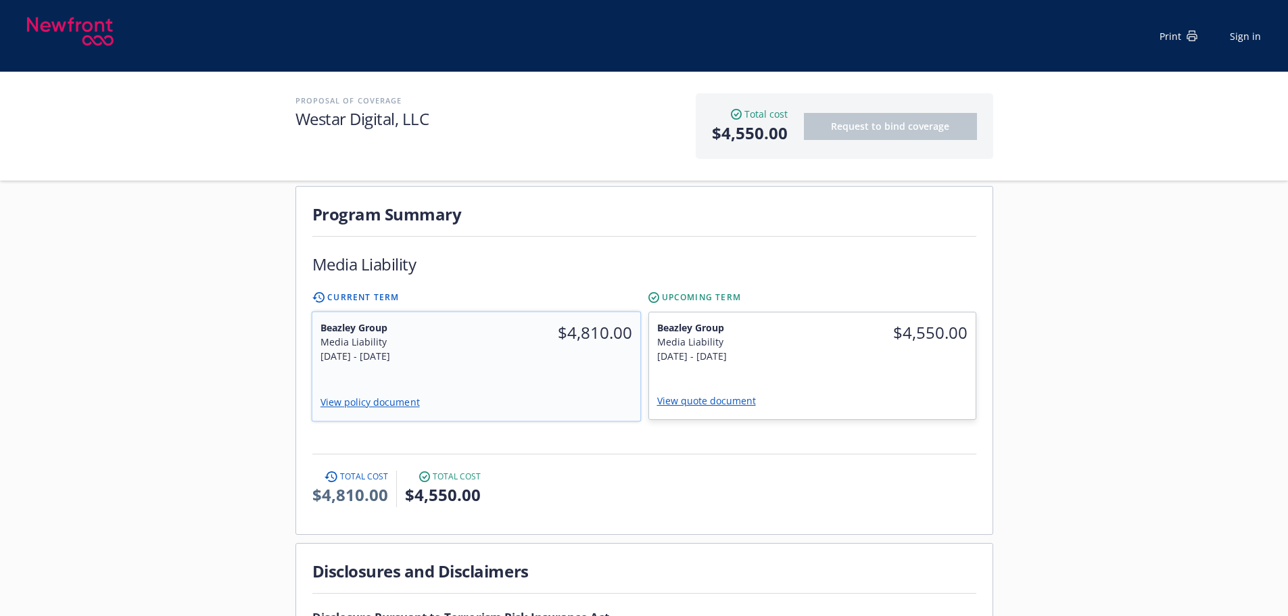
click at [444, 386] on div "View policy document" at bounding box center [476, 403] width 328 height 35
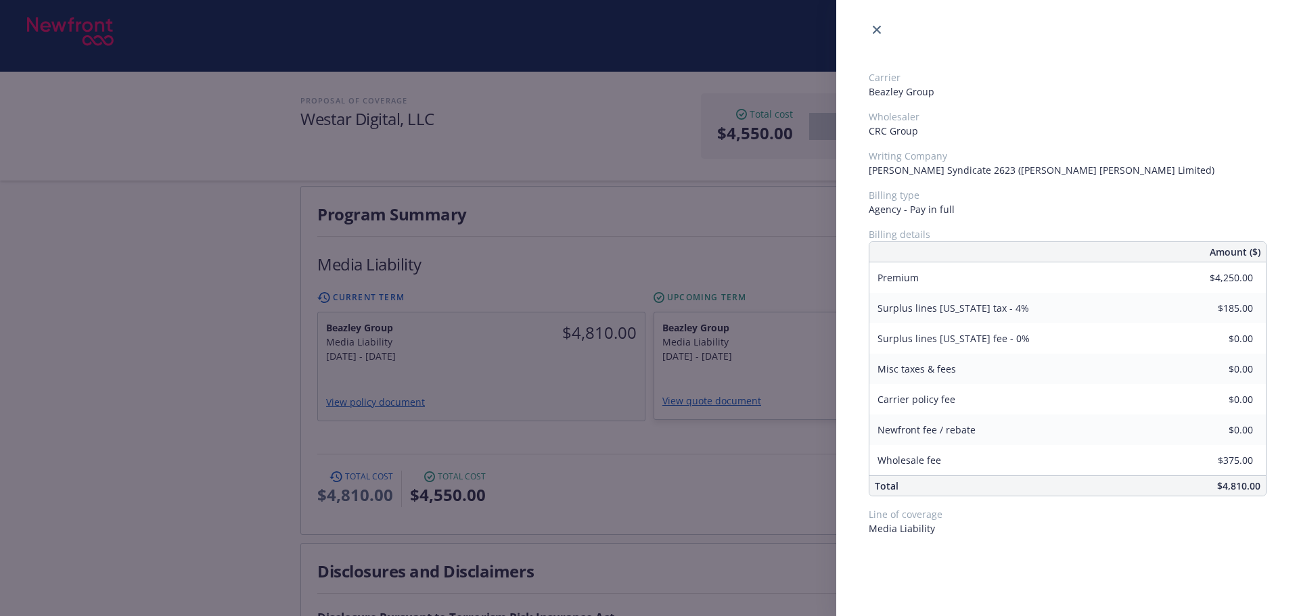
click at [29, 350] on div "Carrier [PERSON_NAME] Group Wholesaler CRC Group Writing Company Lloyd's Syndic…" at bounding box center [649, 308] width 1299 height 616
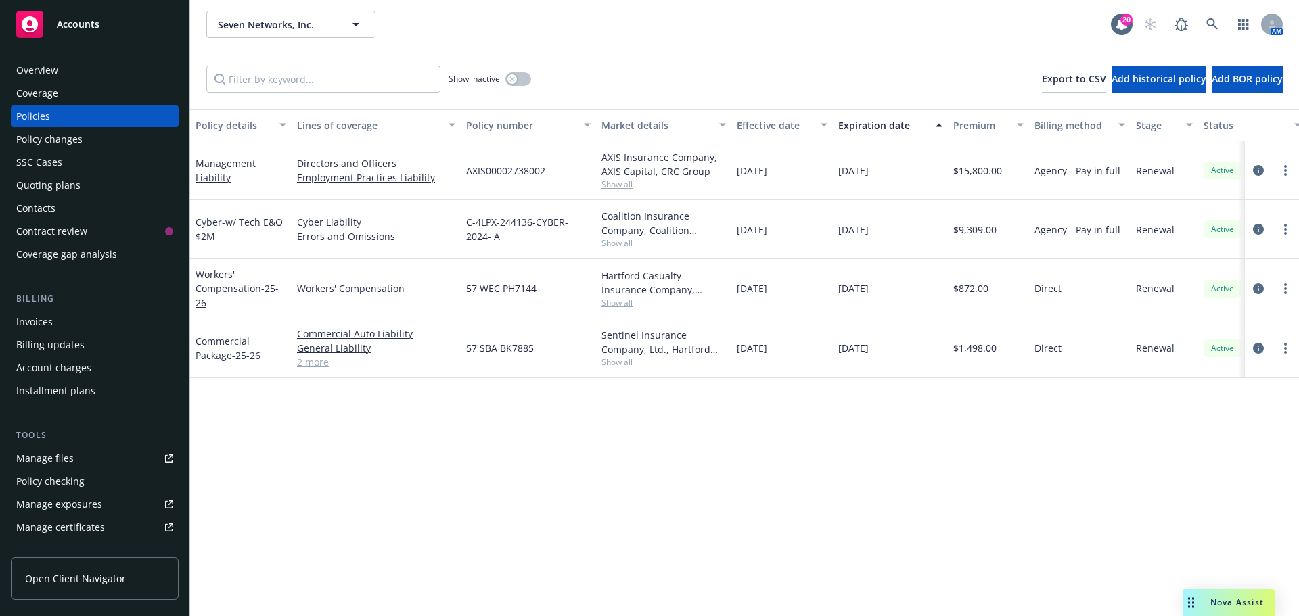
click at [100, 68] on div "Overview" at bounding box center [94, 71] width 157 height 22
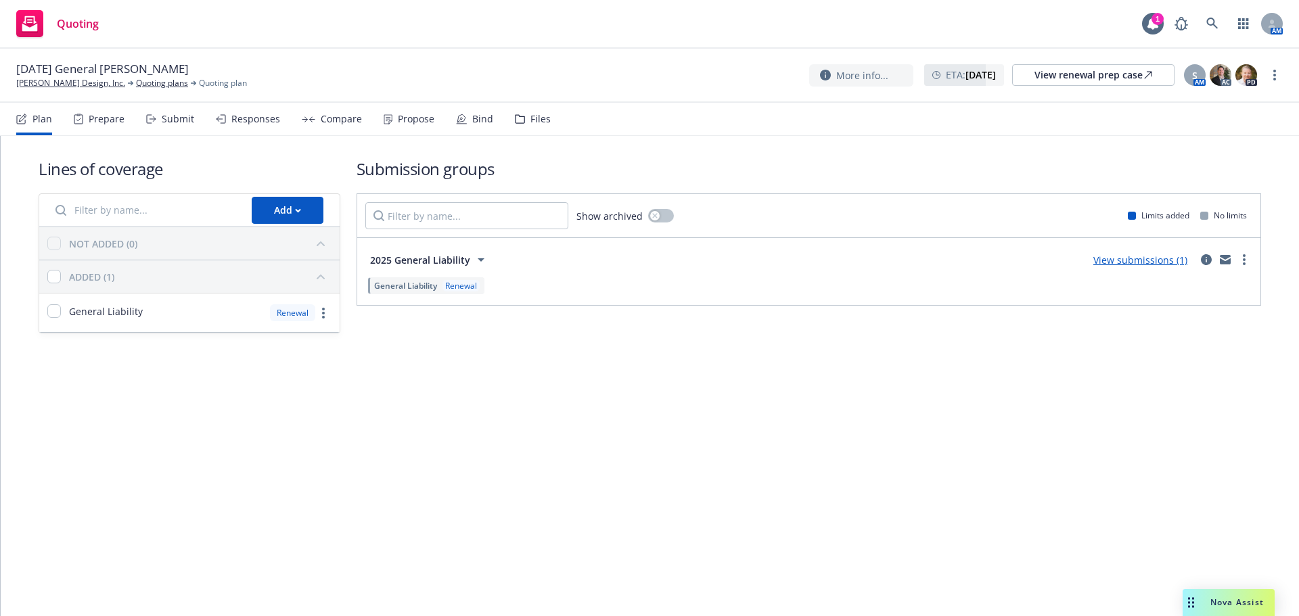
click at [429, 124] on div "Propose" at bounding box center [416, 119] width 37 height 11
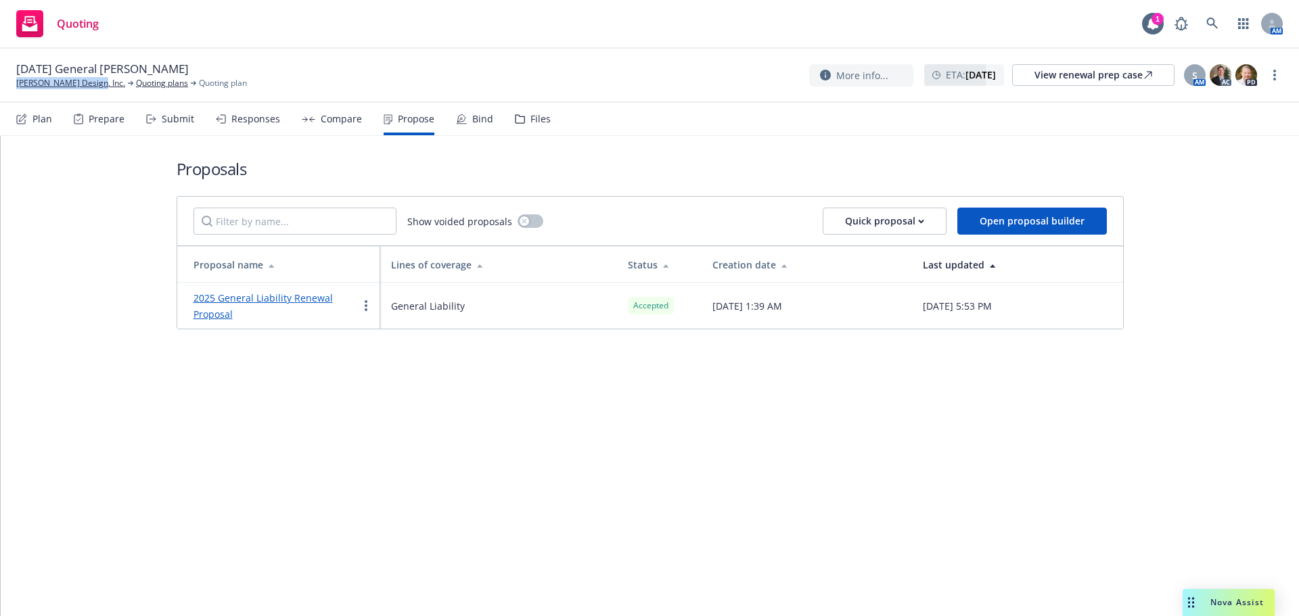
drag, startPoint x: 95, startPoint y: 84, endPoint x: 15, endPoint y: 89, distance: 80.0
click at [13, 90] on div "09/30/25 General Liability Renewal Ramirez Design, Inc. Quoting plans Quoting p…" at bounding box center [649, 76] width 1299 height 54
copy link "Ramirez Design, Inc."
click at [467, 118] on div "Bind" at bounding box center [474, 119] width 37 height 32
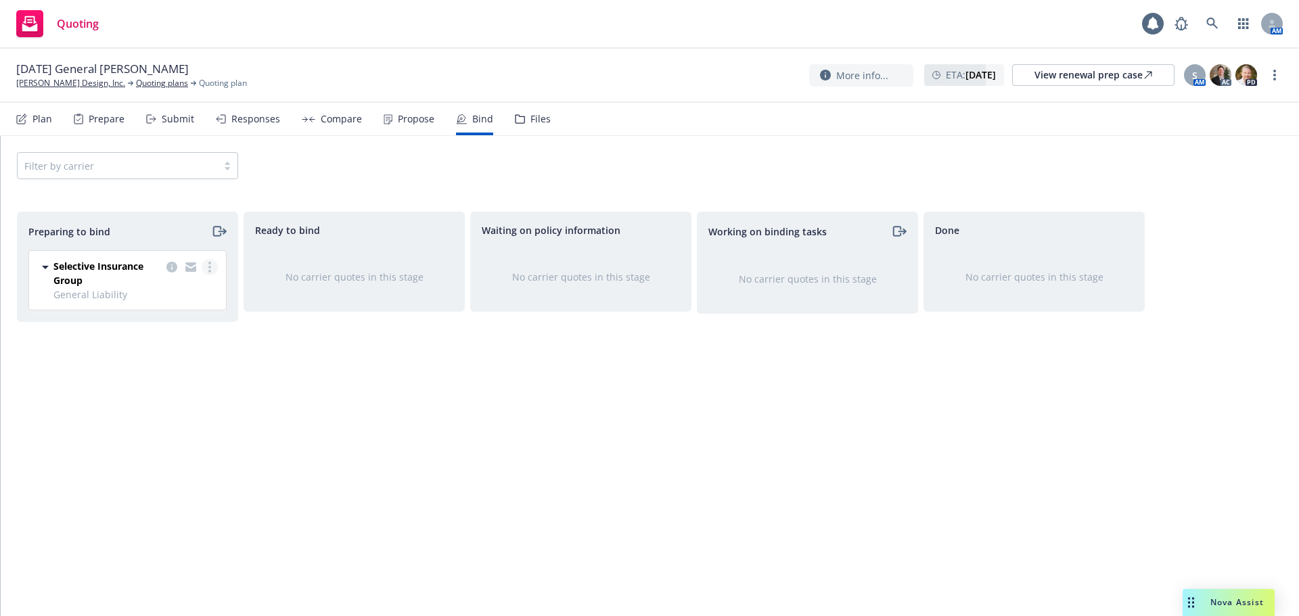
click at [212, 266] on link "more" at bounding box center [210, 267] width 16 height 16
click at [197, 323] on link "Log bind order" at bounding box center [151, 321] width 133 height 27
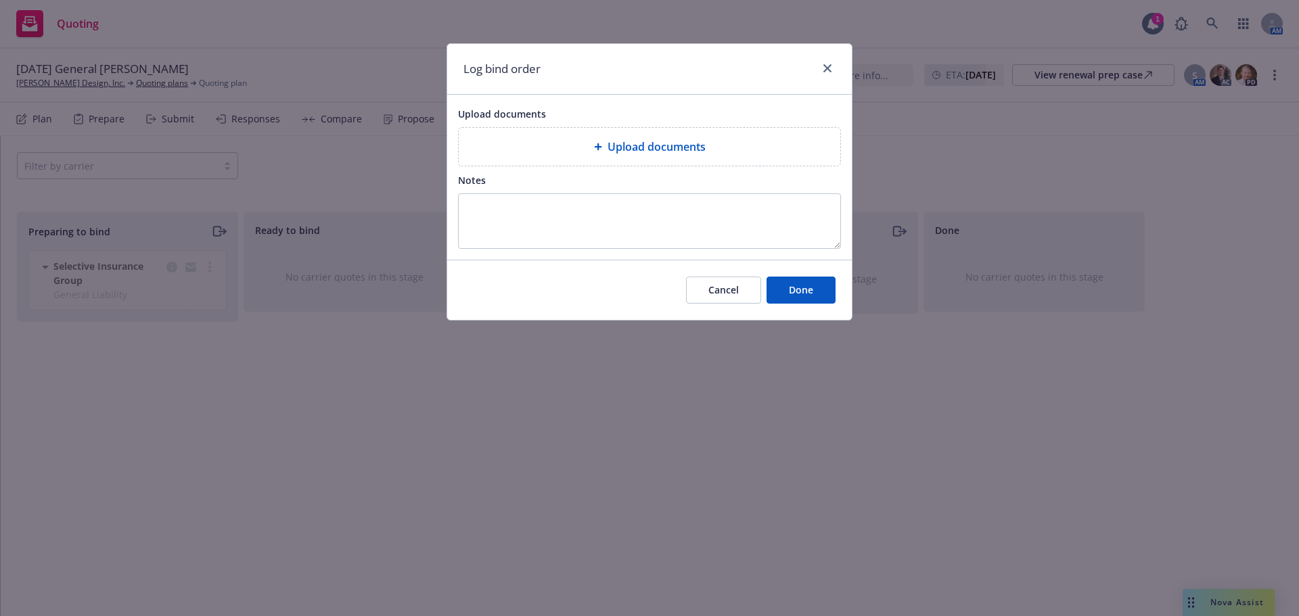
click at [610, 145] on span "Upload documents" at bounding box center [656, 147] width 98 height 16
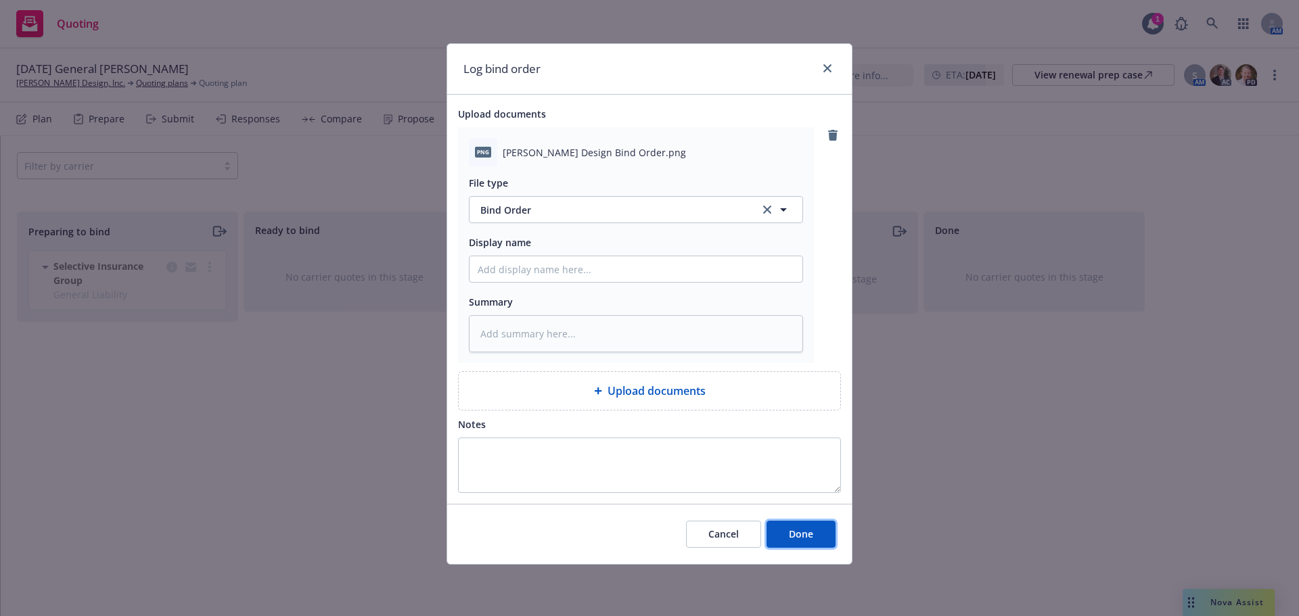
drag, startPoint x: 818, startPoint y: 540, endPoint x: 761, endPoint y: 461, distance: 97.4
click at [816, 540] on button "Done" at bounding box center [800, 534] width 69 height 27
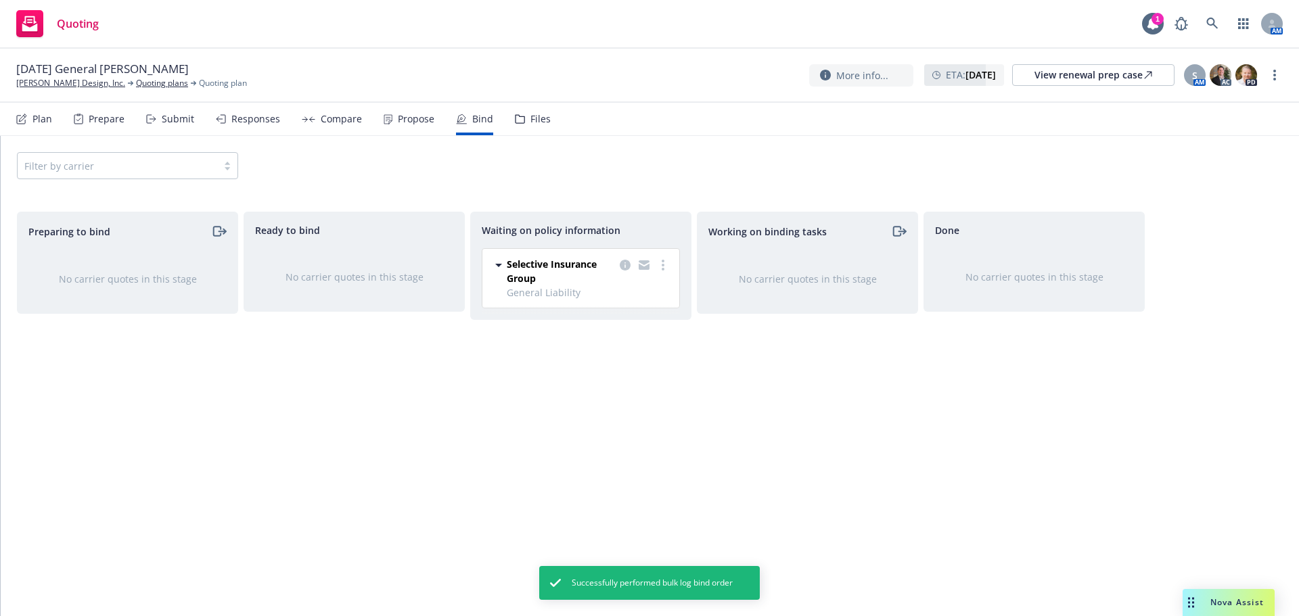
click at [417, 120] on div "Propose" at bounding box center [416, 119] width 37 height 11
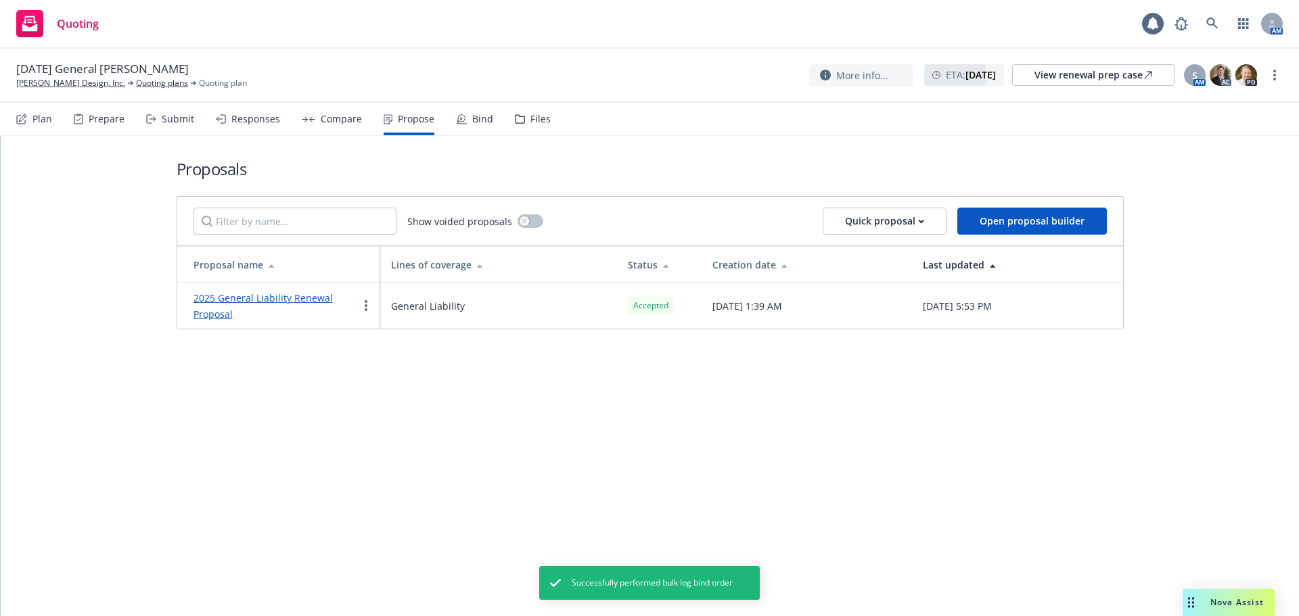
click at [289, 296] on link "2025 General Liability Renewal Proposal" at bounding box center [262, 306] width 139 height 29
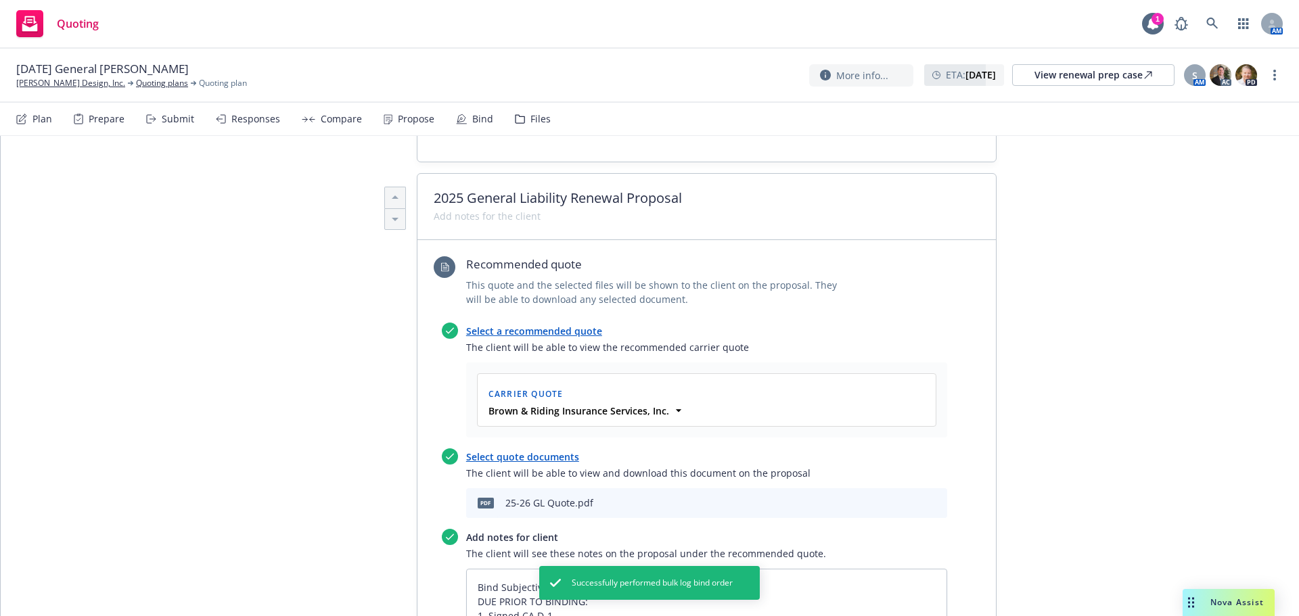
scroll to position [586, 0]
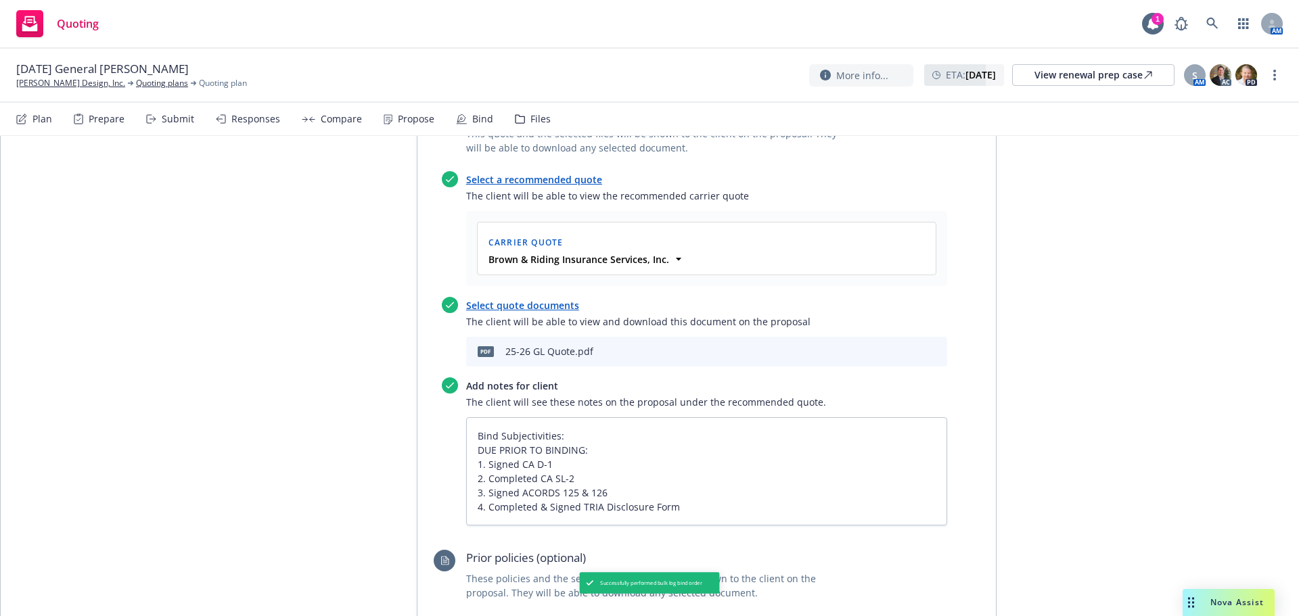
click at [887, 350] on icon "download file" at bounding box center [889, 349] width 9 height 8
click at [1267, 75] on link "more" at bounding box center [1274, 75] width 16 height 16
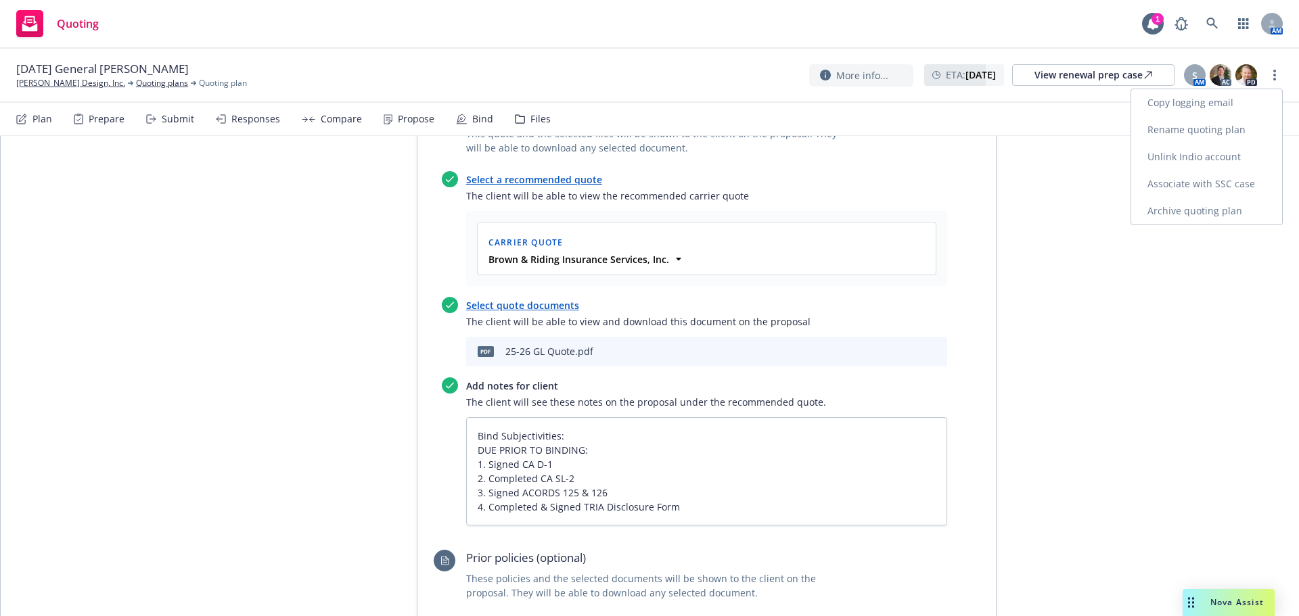
drag, startPoint x: 1217, startPoint y: 114, endPoint x: 1173, endPoint y: 104, distance: 45.0
click at [1217, 114] on link "Copy logging email" at bounding box center [1206, 102] width 151 height 27
type textarea "x"
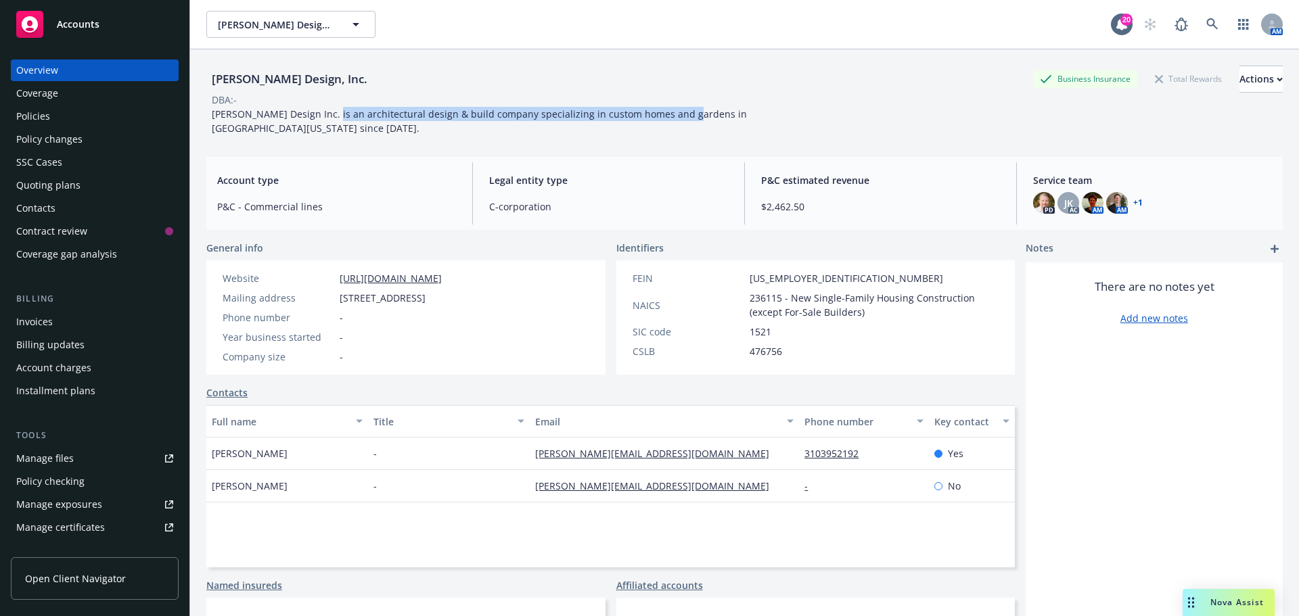
drag, startPoint x: 323, startPoint y: 114, endPoint x: 675, endPoint y: 119, distance: 351.7
click at [675, 119] on span "Ramirez Design Inc. is an architectural design & build company specializing in …" at bounding box center [481, 121] width 538 height 27
copy span "architectural design & build company specializing in custom homes and gardens"
drag, startPoint x: 279, startPoint y: 76, endPoint x: 218, endPoint y: 70, distance: 61.1
click at [211, 76] on div "Ramirez Design, Inc. Business Insurance Total Rewards Actions" at bounding box center [744, 79] width 1076 height 27
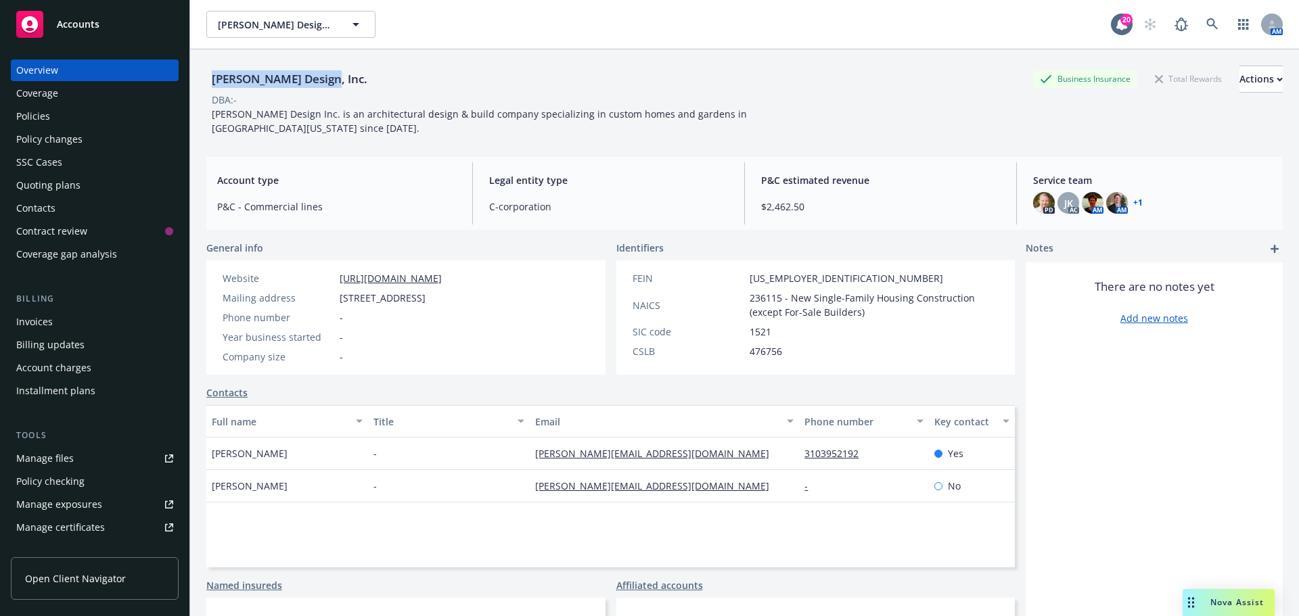
copy div "Ramirez Design, Inc."
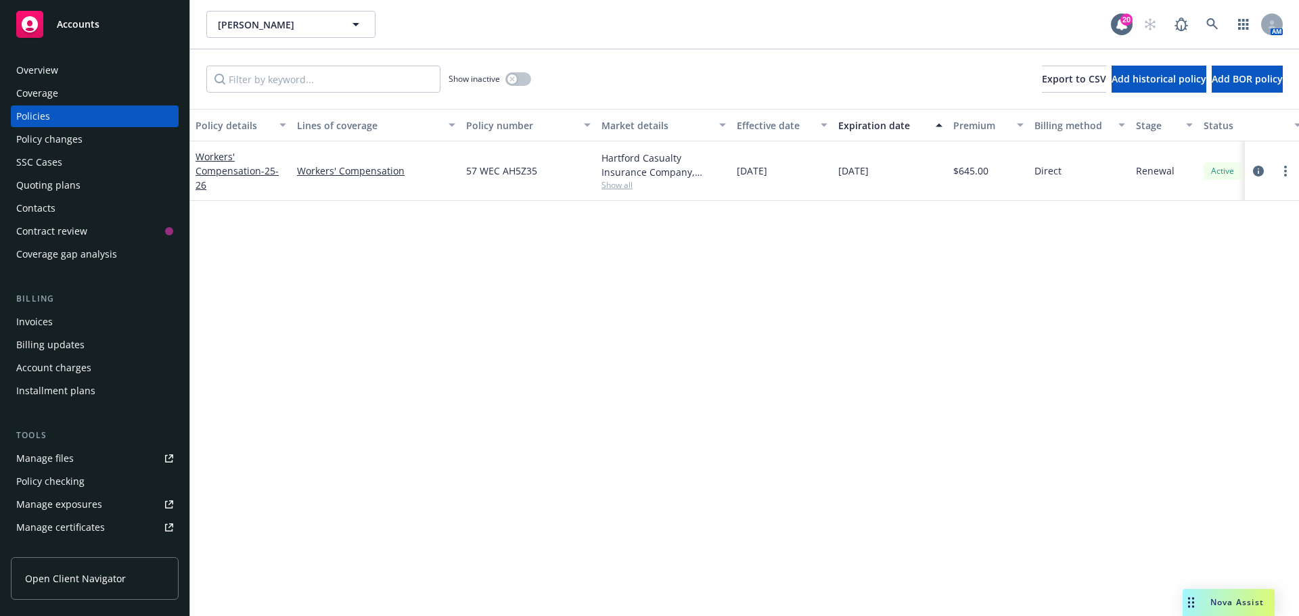
click at [72, 66] on div "Overview" at bounding box center [94, 71] width 157 height 22
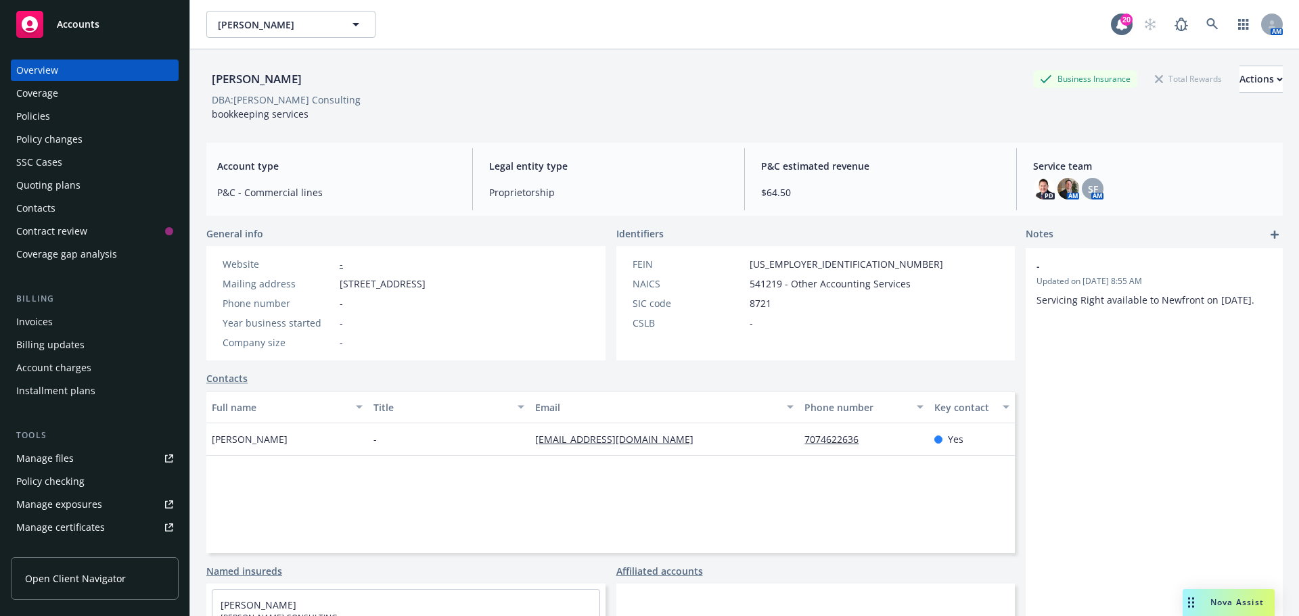
click at [78, 112] on div "Policies" at bounding box center [94, 117] width 157 height 22
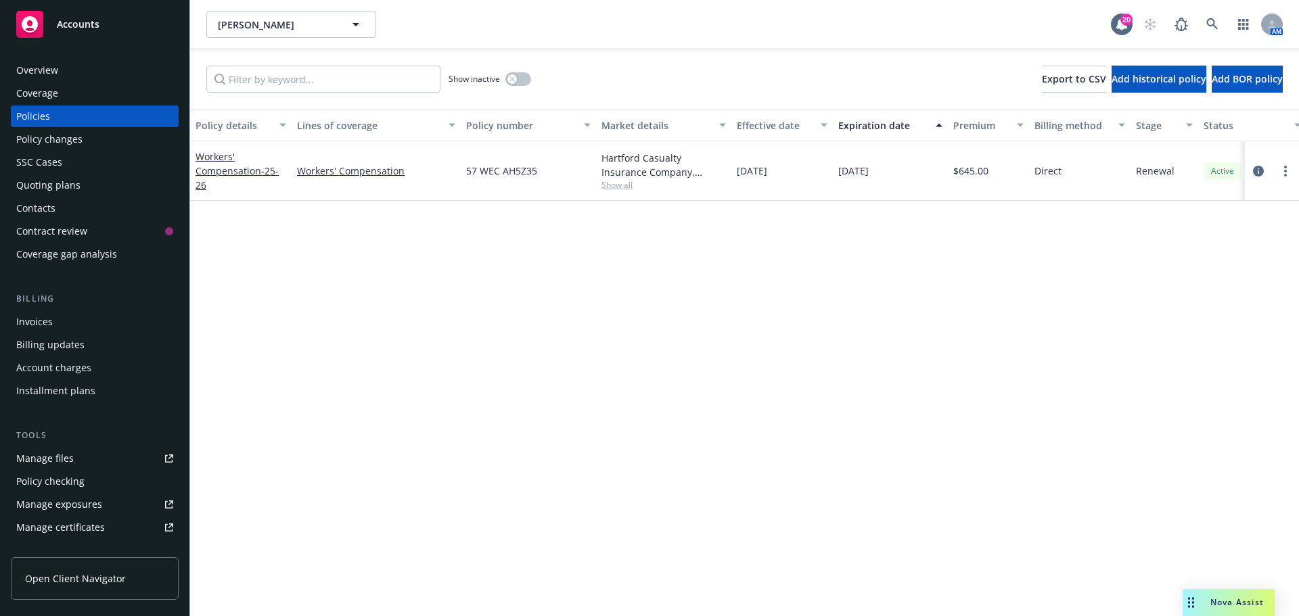
click at [520, 66] on div "Show inactive" at bounding box center [489, 79] width 83 height 27
click at [521, 74] on button "button" at bounding box center [518, 79] width 26 height 14
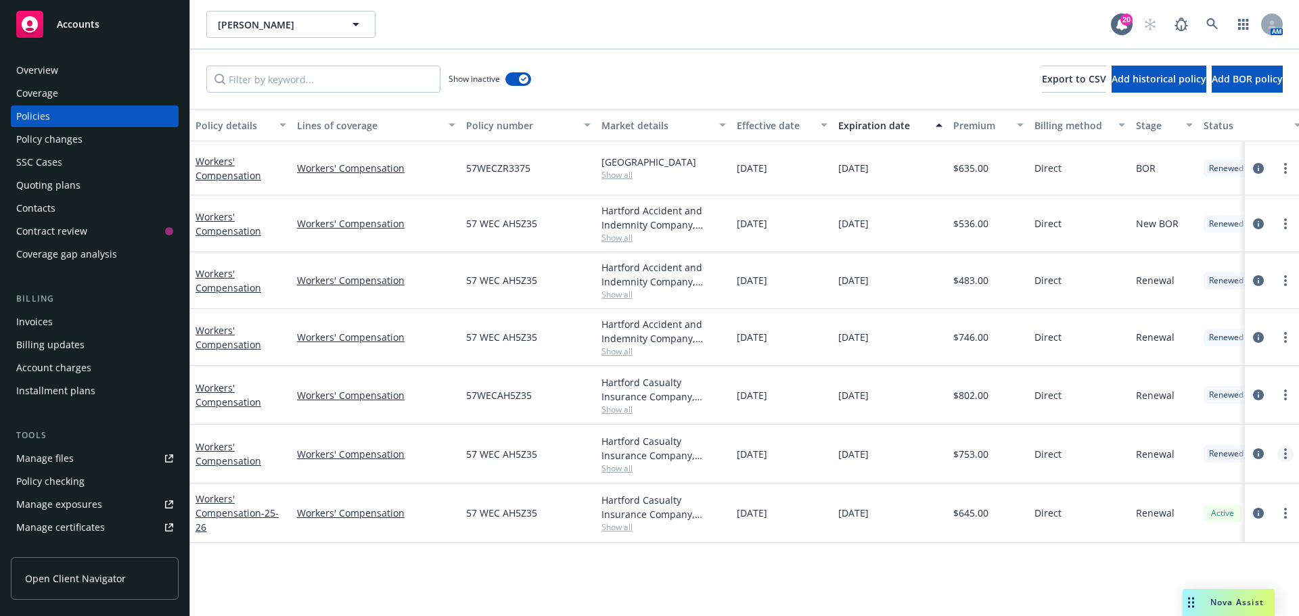
click at [1287, 452] on link "more" at bounding box center [1285, 454] width 16 height 16
drag, startPoint x: 1218, startPoint y: 413, endPoint x: 891, endPoint y: 273, distance: 356.0
click at [1218, 413] on link "Copy logging email" at bounding box center [1218, 409] width 159 height 27
